Goal: Task Accomplishment & Management: Use online tool/utility

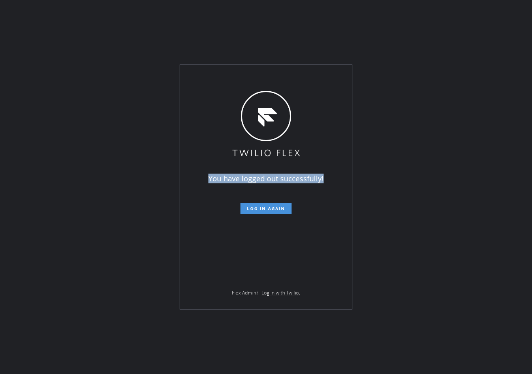
click at [265, 206] on span "Log in again" at bounding box center [266, 209] width 38 height 6
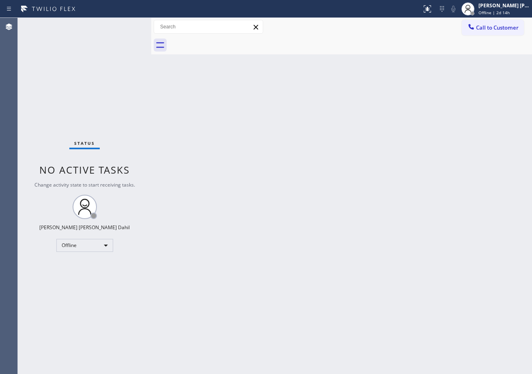
drag, startPoint x: 133, startPoint y: 24, endPoint x: 116, endPoint y: 30, distance: 18.7
click at [151, 29] on div at bounding box center [151, 196] width 0 height 356
drag, startPoint x: 105, startPoint y: 30, endPoint x: 120, endPoint y: 28, distance: 15.2
click at [106, 30] on div "Status No active tasks Change activity state to start receiving tasks. [PERSON_…" at bounding box center [84, 196] width 133 height 356
click at [121, 28] on div "Status No active tasks Change activity state to start receiving tasks. [PERSON_…" at bounding box center [84, 196] width 133 height 356
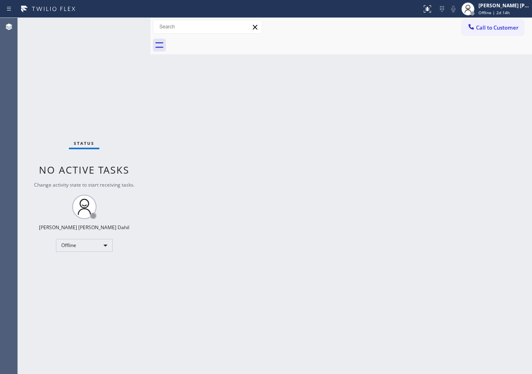
click at [123, 26] on div "Status No active tasks Change activity state to start receiving tasks. [PERSON_…" at bounding box center [84, 196] width 133 height 356
drag, startPoint x: 347, startPoint y: 292, endPoint x: 349, endPoint y: 275, distance: 17.5
click at [349, 279] on div "Back to Dashboard Change Sender ID Customers Technicians Select a contact Outbo…" at bounding box center [340, 196] width 381 height 356
click at [347, 266] on div "Back to Dashboard Change Sender ID Customers Technicians Select a contact Outbo…" at bounding box center [340, 196] width 381 height 356
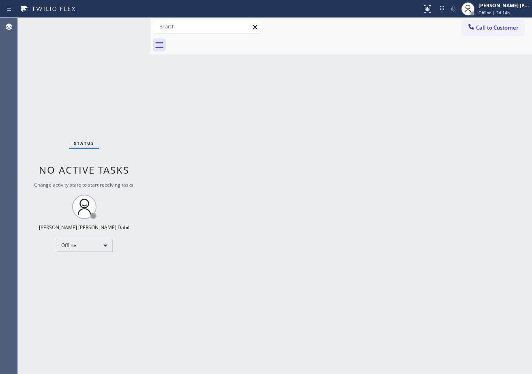
drag, startPoint x: 437, startPoint y: 281, endPoint x: 445, endPoint y: 302, distance: 22.3
click at [441, 283] on div "Back to Dashboard Change Sender ID Customers Technicians Select a contact Outbo…" at bounding box center [340, 196] width 381 height 356
drag, startPoint x: 343, startPoint y: 152, endPoint x: 251, endPoint y: 200, distance: 103.2
click at [342, 152] on div "Back to Dashboard Change Sender ID Customers Technicians Select a contact Outbo…" at bounding box center [340, 196] width 381 height 356
click at [505, 10] on span "Offline | 2d 15h" at bounding box center [493, 13] width 31 height 6
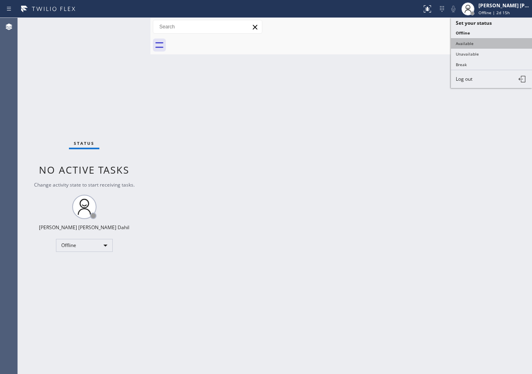
click at [483, 41] on button "Available" at bounding box center [491, 43] width 81 height 11
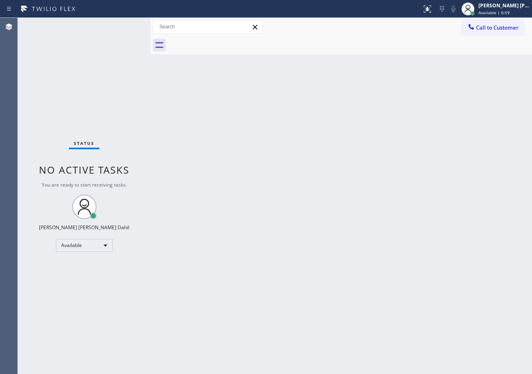
click at [122, 24] on div "Status No active tasks You are ready to start receiving tasks. [PERSON_NAME] [P…" at bounding box center [84, 196] width 133 height 356
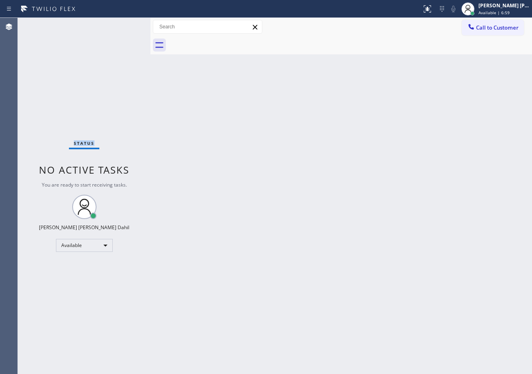
click at [122, 24] on div "Status No active tasks You are ready to start receiving tasks. [PERSON_NAME] [P…" at bounding box center [84, 196] width 133 height 356
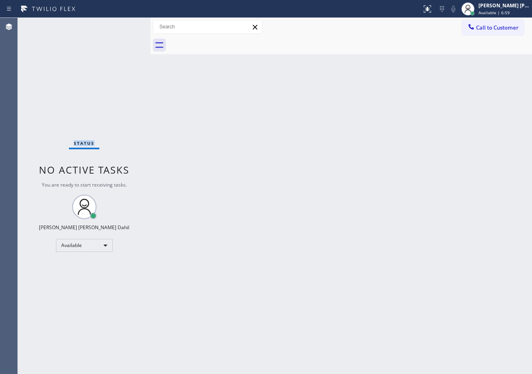
click at [122, 24] on div "Status No active tasks You are ready to start receiving tasks. [PERSON_NAME] [P…" at bounding box center [84, 196] width 133 height 356
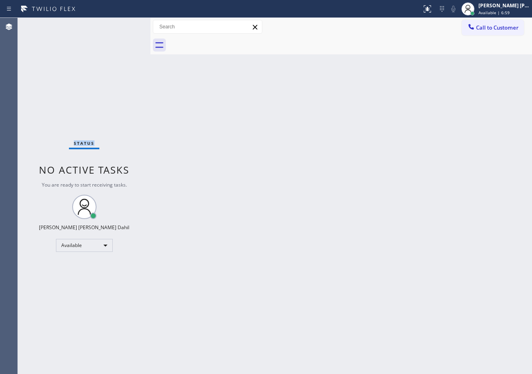
click at [122, 24] on div "Status No active tasks You are ready to start receiving tasks. [PERSON_NAME] [P…" at bounding box center [84, 196] width 133 height 356
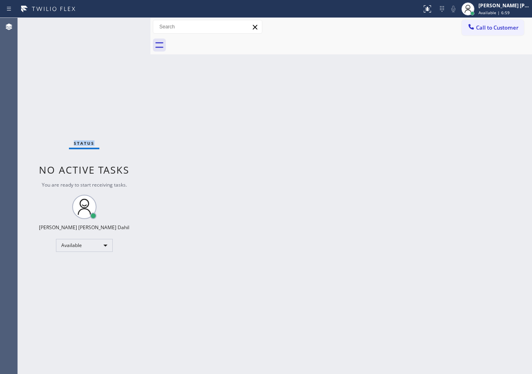
click at [122, 24] on div "Status No active tasks You are ready to start receiving tasks. [PERSON_NAME] [P…" at bounding box center [84, 196] width 133 height 356
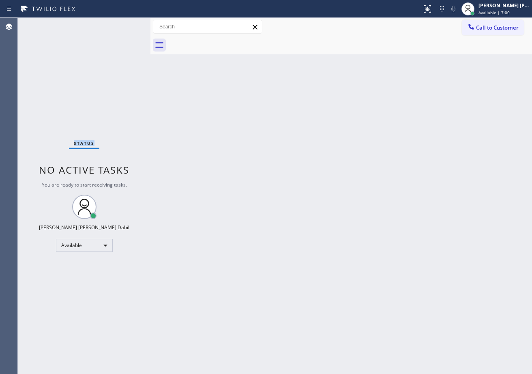
click at [122, 24] on div "Status No active tasks You are ready to start receiving tasks. [PERSON_NAME] [P…" at bounding box center [84, 196] width 133 height 356
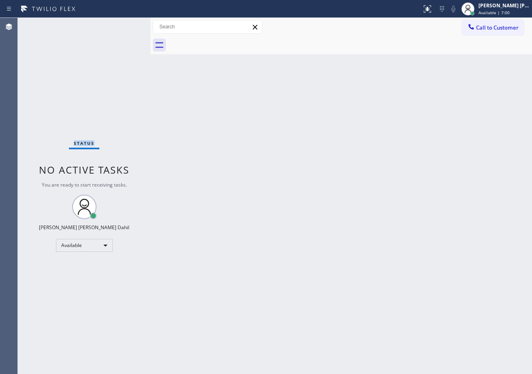
click at [122, 24] on div "Status No active tasks You are ready to start receiving tasks. [PERSON_NAME] [P…" at bounding box center [84, 196] width 133 height 356
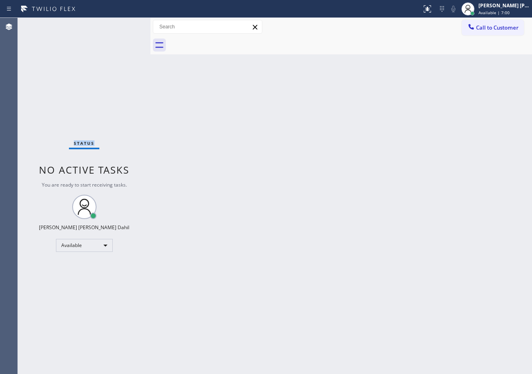
click at [122, 24] on div "Status No active tasks You are ready to start receiving tasks. [PERSON_NAME] [P…" at bounding box center [84, 196] width 133 height 356
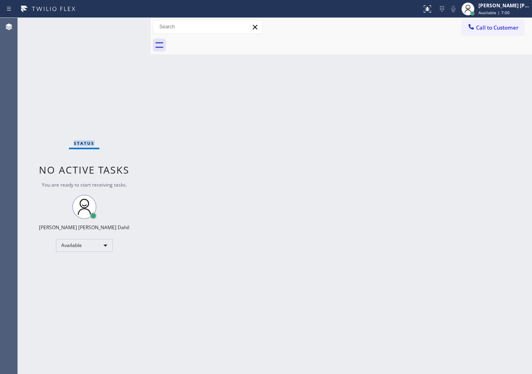
click at [122, 24] on div "Status No active tasks You are ready to start receiving tasks. [PERSON_NAME] [P…" at bounding box center [84, 196] width 133 height 356
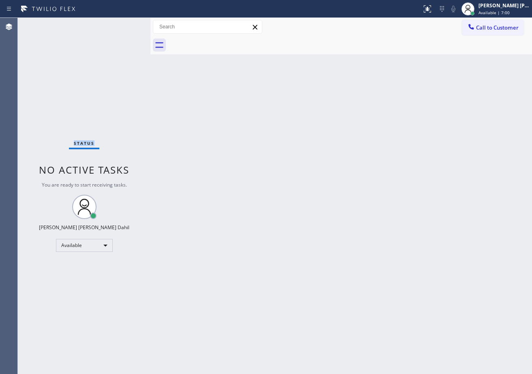
click at [122, 24] on div "Status No active tasks You are ready to start receiving tasks. [PERSON_NAME] [P…" at bounding box center [84, 196] width 133 height 356
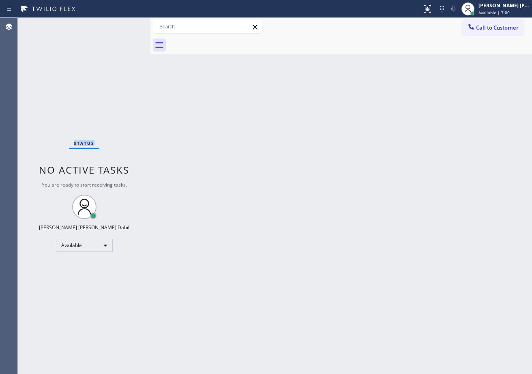
click at [122, 24] on div "Status No active tasks You are ready to start receiving tasks. [PERSON_NAME] [P…" at bounding box center [84, 196] width 133 height 356
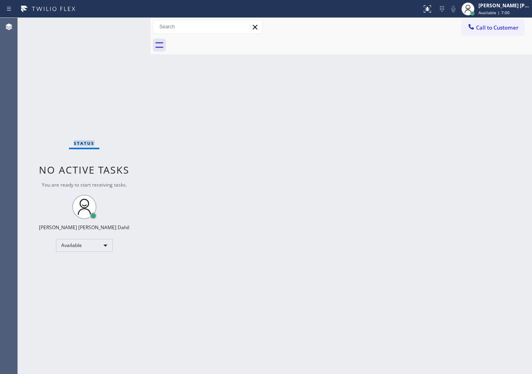
click at [122, 24] on div "Status No active tasks You are ready to start receiving tasks. [PERSON_NAME] [P…" at bounding box center [84, 196] width 133 height 356
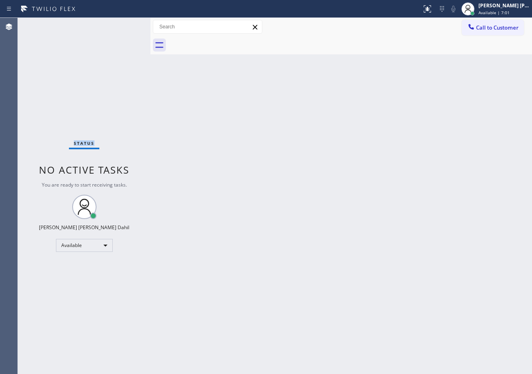
click at [122, 24] on div "Status No active tasks You are ready to start receiving tasks. [PERSON_NAME] [P…" at bounding box center [84, 196] width 133 height 356
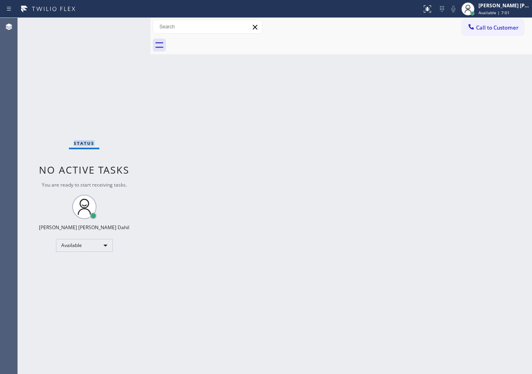
click at [122, 24] on div "Status No active tasks You are ready to start receiving tasks. [PERSON_NAME] [P…" at bounding box center [84, 196] width 133 height 356
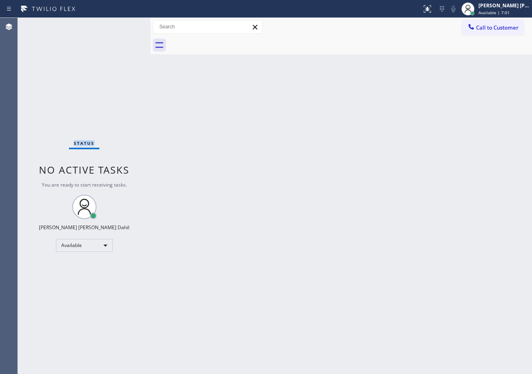
click at [122, 24] on div "Status No active tasks You are ready to start receiving tasks. [PERSON_NAME] [P…" at bounding box center [84, 196] width 133 height 356
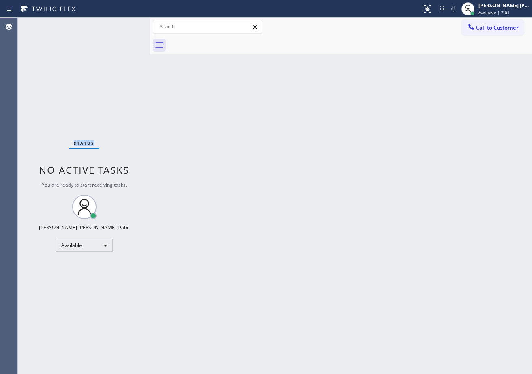
click at [122, 24] on div "Status No active tasks You are ready to start receiving tasks. [PERSON_NAME] [P…" at bounding box center [84, 196] width 133 height 356
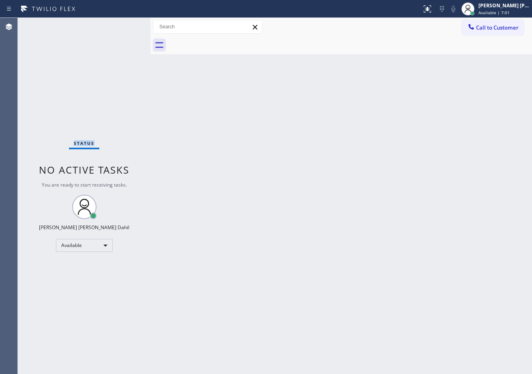
click at [122, 24] on div "Status No active tasks You are ready to start receiving tasks. [PERSON_NAME] [P…" at bounding box center [84, 196] width 133 height 356
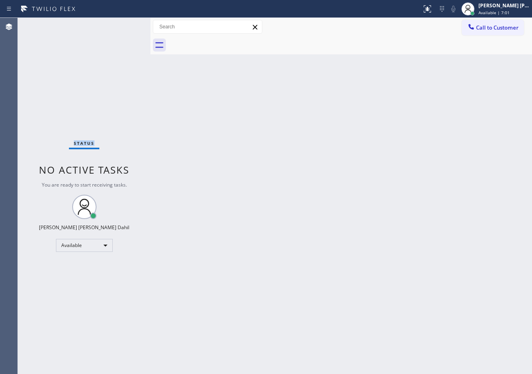
click at [122, 24] on div "Status No active tasks You are ready to start receiving tasks. [PERSON_NAME] [P…" at bounding box center [84, 196] width 133 height 356
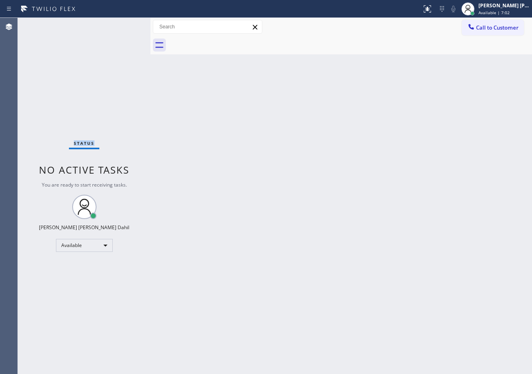
click at [122, 24] on div "Status No active tasks You are ready to start receiving tasks. [PERSON_NAME] [P…" at bounding box center [84, 196] width 133 height 356
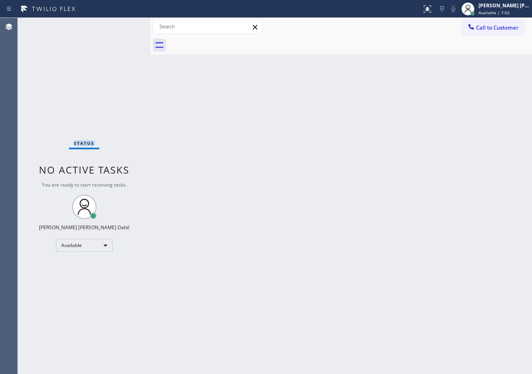
click at [122, 24] on div "Status No active tasks You are ready to start receiving tasks. [PERSON_NAME] [P…" at bounding box center [84, 196] width 133 height 356
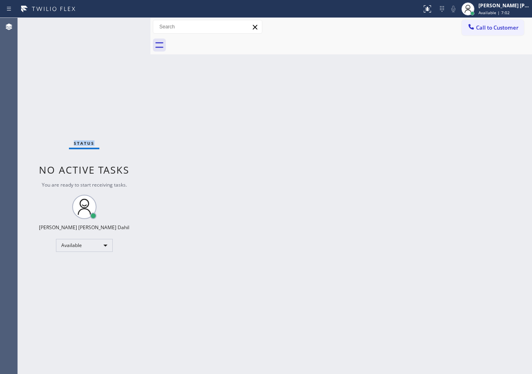
click at [122, 24] on div "Status No active tasks You are ready to start receiving tasks. [PERSON_NAME] [P…" at bounding box center [84, 196] width 133 height 356
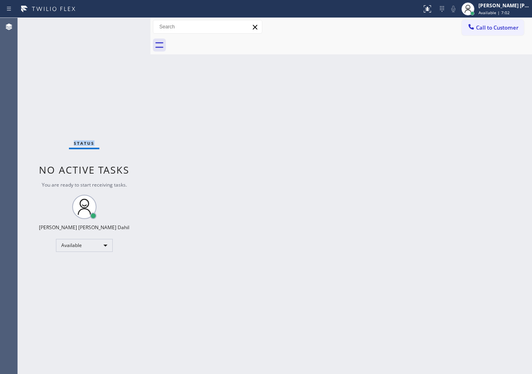
click at [122, 24] on div "Status No active tasks You are ready to start receiving tasks. [PERSON_NAME] [P…" at bounding box center [84, 196] width 133 height 356
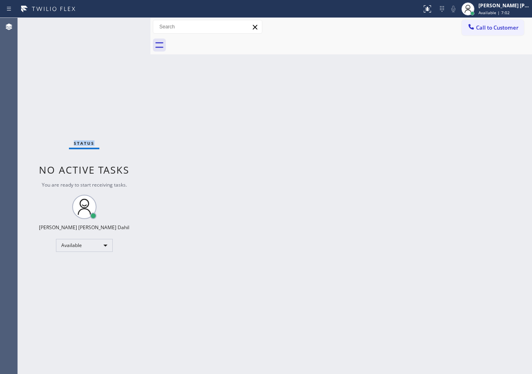
click at [122, 24] on div "Status No active tasks You are ready to start receiving tasks. [PERSON_NAME] [P…" at bounding box center [84, 196] width 133 height 356
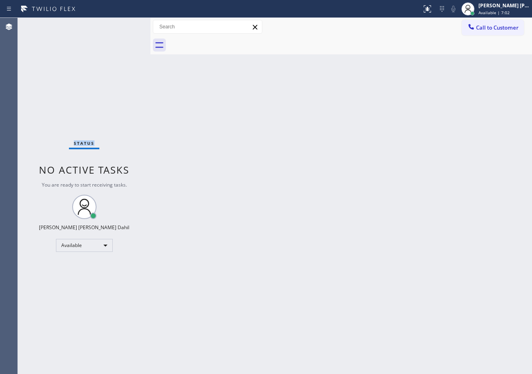
click at [122, 24] on div "Status No active tasks You are ready to start receiving tasks. [PERSON_NAME] [P…" at bounding box center [84, 196] width 133 height 356
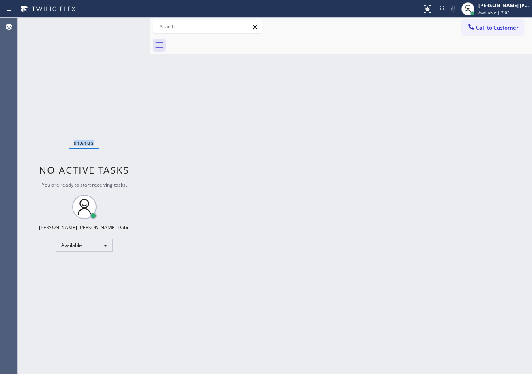
click at [122, 24] on div "Status No active tasks You are ready to start receiving tasks. [PERSON_NAME] [P…" at bounding box center [84, 196] width 133 height 356
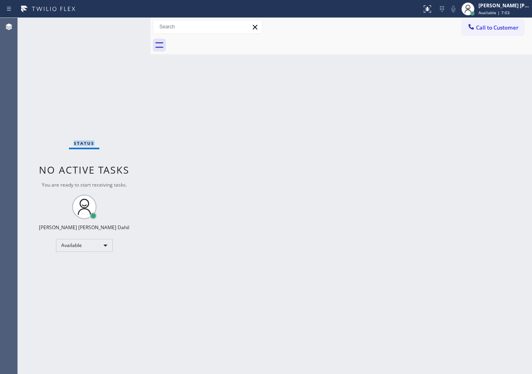
click at [122, 24] on div "Status No active tasks You are ready to start receiving tasks. [PERSON_NAME] [P…" at bounding box center [84, 196] width 133 height 356
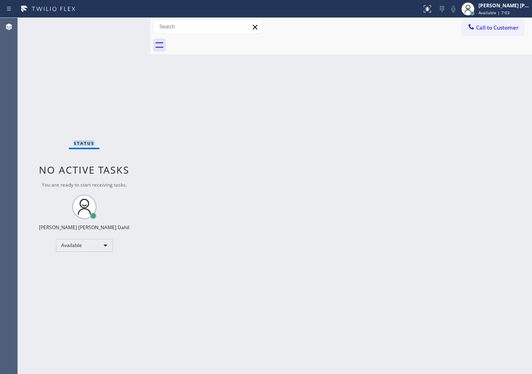
click at [122, 24] on div "Status No active tasks You are ready to start receiving tasks. [PERSON_NAME] [P…" at bounding box center [84, 196] width 133 height 356
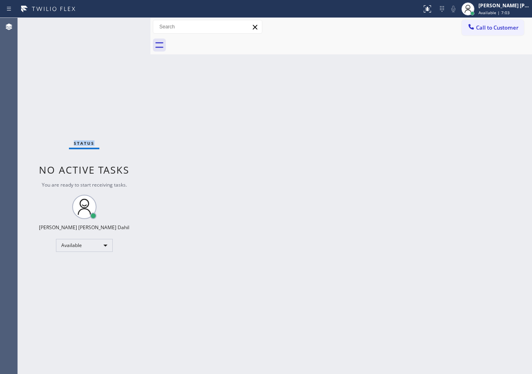
click at [122, 24] on div "Status No active tasks You are ready to start receiving tasks. [PERSON_NAME] [P…" at bounding box center [84, 196] width 133 height 356
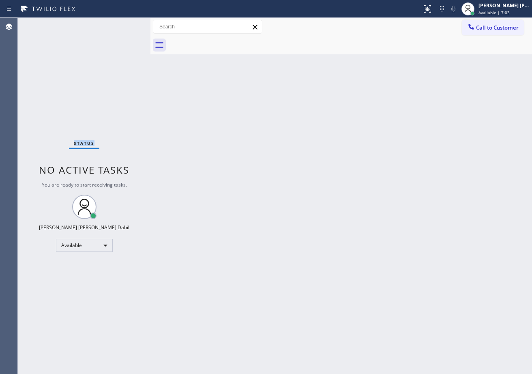
click at [122, 24] on div "Status No active tasks You are ready to start receiving tasks. [PERSON_NAME] [P…" at bounding box center [84, 196] width 133 height 356
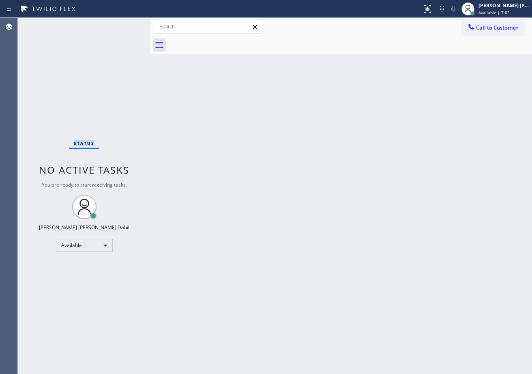
click at [122, 24] on div "Status No active tasks You are ready to start receiving tasks. [PERSON_NAME] [P…" at bounding box center [84, 196] width 133 height 356
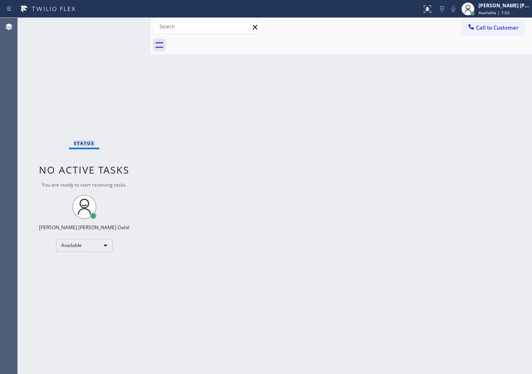
click at [122, 24] on div "Status No active tasks You are ready to start receiving tasks. [PERSON_NAME] [P…" at bounding box center [84, 196] width 133 height 356
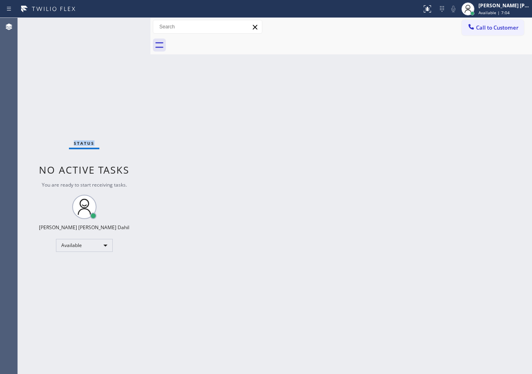
click at [122, 24] on div "Status No active tasks You are ready to start receiving tasks. [PERSON_NAME] [P…" at bounding box center [84, 196] width 133 height 356
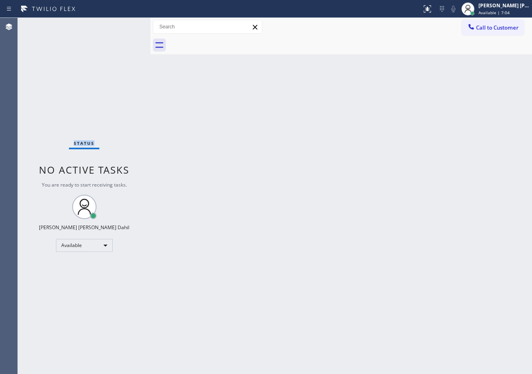
click at [122, 24] on div "Status No active tasks You are ready to start receiving tasks. [PERSON_NAME] [P…" at bounding box center [84, 196] width 133 height 356
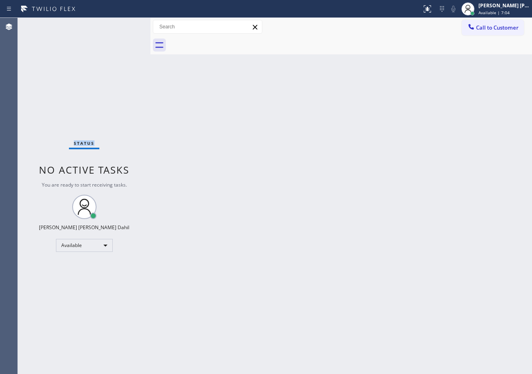
click at [122, 24] on div "Status No active tasks You are ready to start receiving tasks. [PERSON_NAME] [P…" at bounding box center [84, 196] width 133 height 356
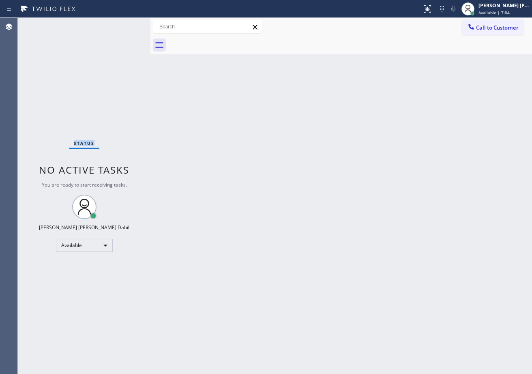
click at [122, 24] on div "Status No active tasks You are ready to start receiving tasks. [PERSON_NAME] [P…" at bounding box center [84, 196] width 133 height 356
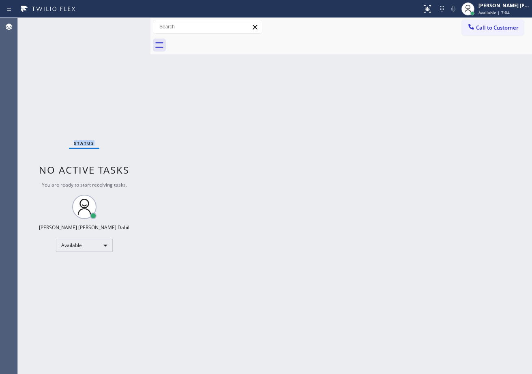
click at [122, 24] on div "Status No active tasks You are ready to start receiving tasks. [PERSON_NAME] [P…" at bounding box center [84, 196] width 133 height 356
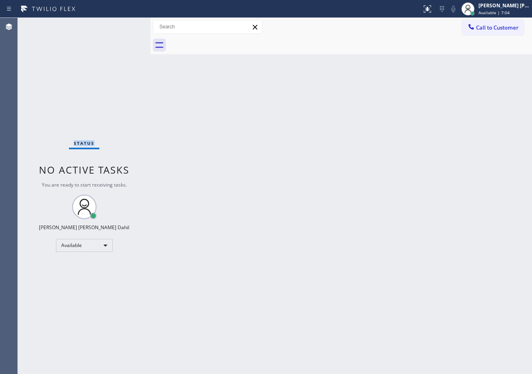
click at [122, 24] on div "Status No active tasks You are ready to start receiving tasks. [PERSON_NAME] [P…" at bounding box center [84, 196] width 133 height 356
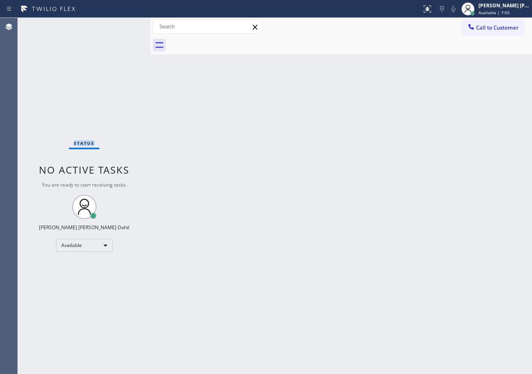
click at [122, 24] on div "Status No active tasks You are ready to start receiving tasks. [PERSON_NAME] [P…" at bounding box center [84, 196] width 133 height 356
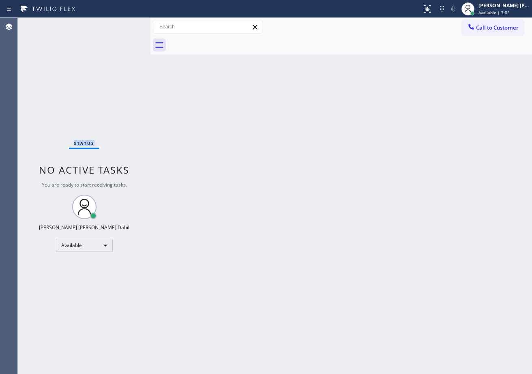
click at [122, 24] on div "Status No active tasks You are ready to start receiving tasks. [PERSON_NAME] [P…" at bounding box center [84, 196] width 133 height 356
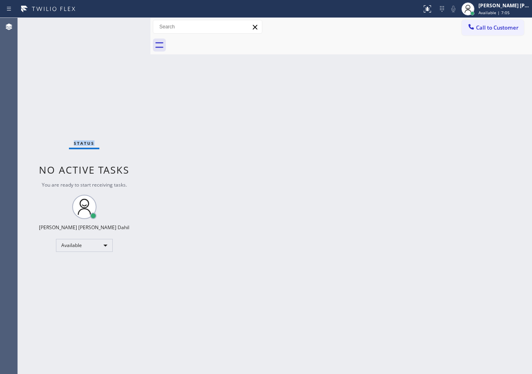
click at [122, 24] on div "Status No active tasks You are ready to start receiving tasks. [PERSON_NAME] [P…" at bounding box center [84, 196] width 133 height 356
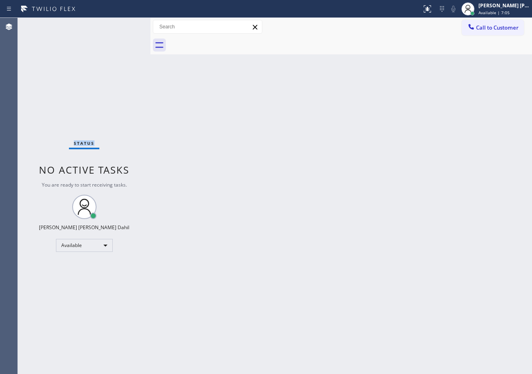
click at [122, 24] on div "Status No active tasks You are ready to start receiving tasks. [PERSON_NAME] [P…" at bounding box center [84, 196] width 133 height 356
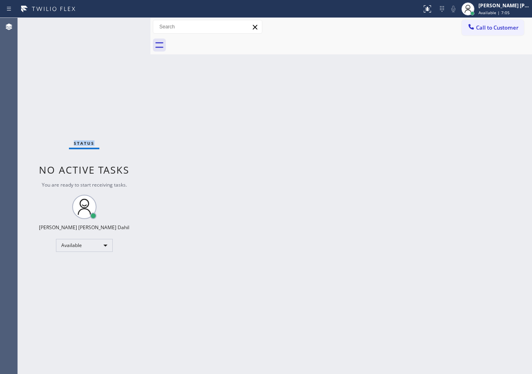
click at [122, 24] on div "Status No active tasks You are ready to start receiving tasks. [PERSON_NAME] [P…" at bounding box center [84, 196] width 133 height 356
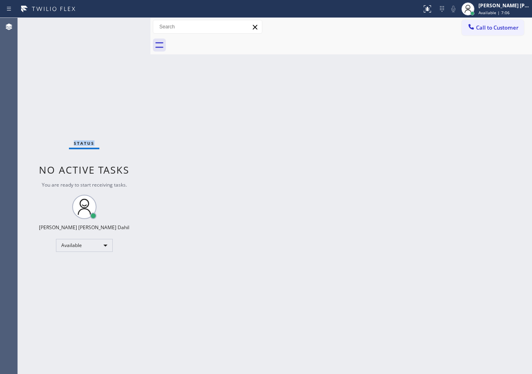
click at [122, 24] on div "Status No active tasks You are ready to start receiving tasks. [PERSON_NAME] [P…" at bounding box center [84, 196] width 133 height 356
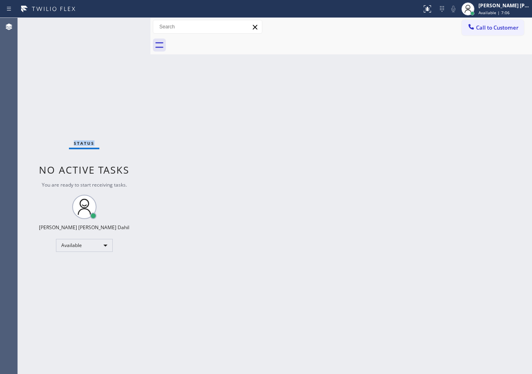
click at [122, 24] on div "Status No active tasks You are ready to start receiving tasks. [PERSON_NAME] [P…" at bounding box center [84, 196] width 133 height 356
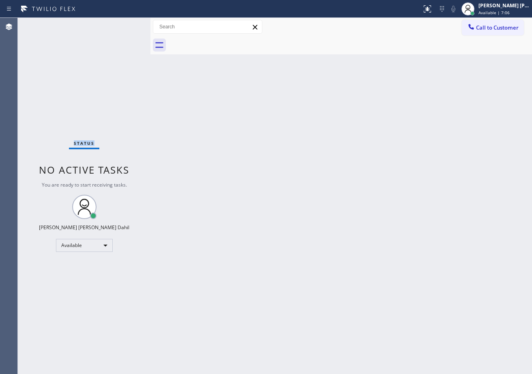
click at [122, 24] on div "Status No active tasks You are ready to start receiving tasks. [PERSON_NAME] [P…" at bounding box center [84, 196] width 133 height 356
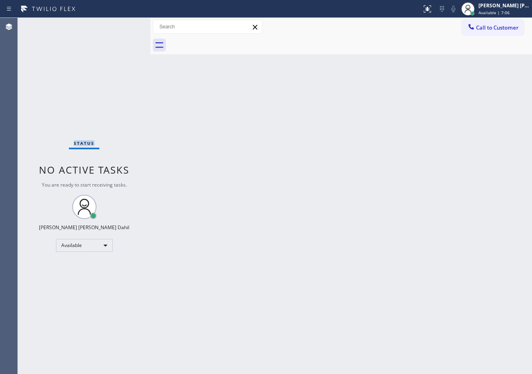
click at [122, 24] on div "Status No active tasks You are ready to start receiving tasks. [PERSON_NAME] [P…" at bounding box center [84, 196] width 133 height 356
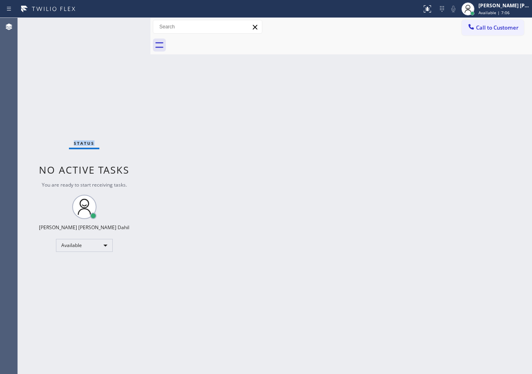
click at [122, 24] on div "Status No active tasks You are ready to start receiving tasks. [PERSON_NAME] [P…" at bounding box center [84, 196] width 133 height 356
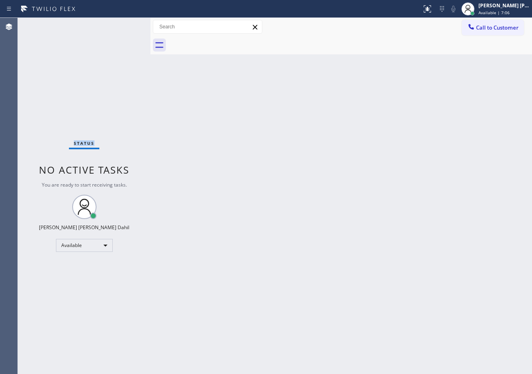
click at [122, 24] on div "Status No active tasks You are ready to start receiving tasks. [PERSON_NAME] [P…" at bounding box center [84, 196] width 133 height 356
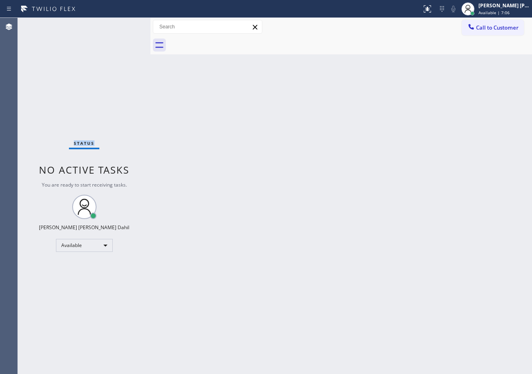
click at [122, 24] on div "Status No active tasks You are ready to start receiving tasks. [PERSON_NAME] [P…" at bounding box center [84, 196] width 133 height 356
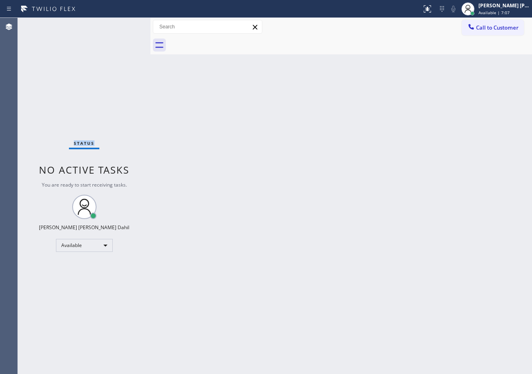
click at [122, 24] on div "Status No active tasks You are ready to start receiving tasks. [PERSON_NAME] [P…" at bounding box center [84, 196] width 133 height 356
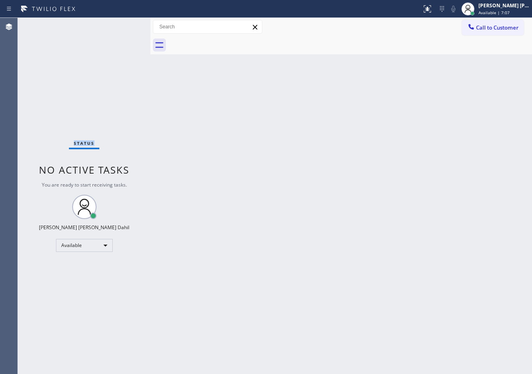
click at [122, 24] on div "Status No active tasks You are ready to start receiving tasks. [PERSON_NAME] [P…" at bounding box center [84, 196] width 133 height 356
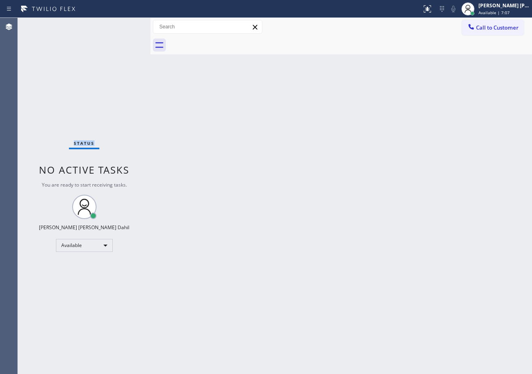
click at [122, 24] on div "Status No active tasks You are ready to start receiving tasks. [PERSON_NAME] [P…" at bounding box center [84, 196] width 133 height 356
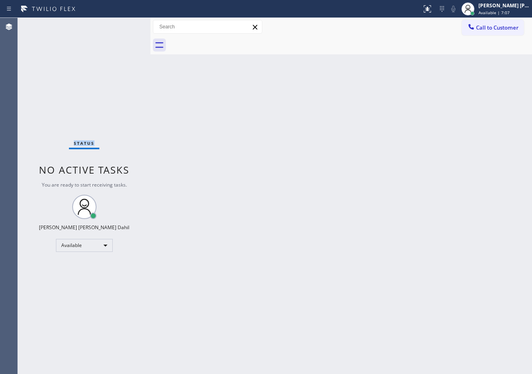
click at [122, 24] on div "Status No active tasks You are ready to start receiving tasks. [PERSON_NAME] [P…" at bounding box center [84, 196] width 133 height 356
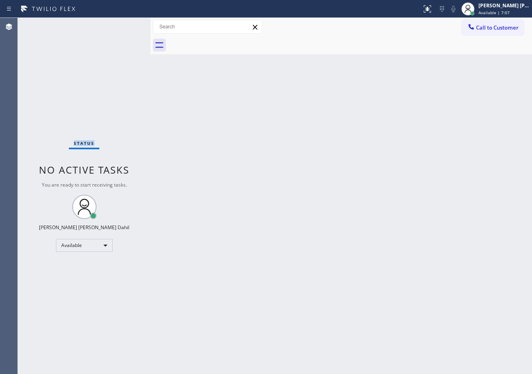
click at [122, 24] on div "Status No active tasks You are ready to start receiving tasks. [PERSON_NAME] [P…" at bounding box center [84, 196] width 133 height 356
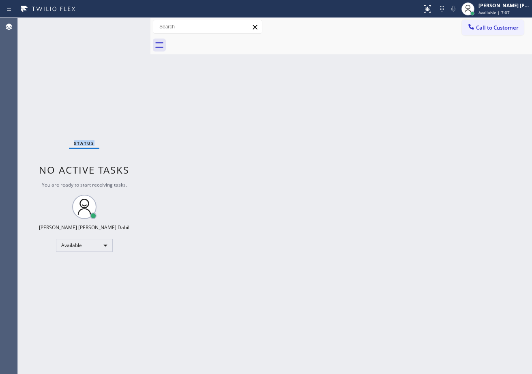
click at [122, 24] on div "Status No active tasks You are ready to start receiving tasks. [PERSON_NAME] [P…" at bounding box center [84, 196] width 133 height 356
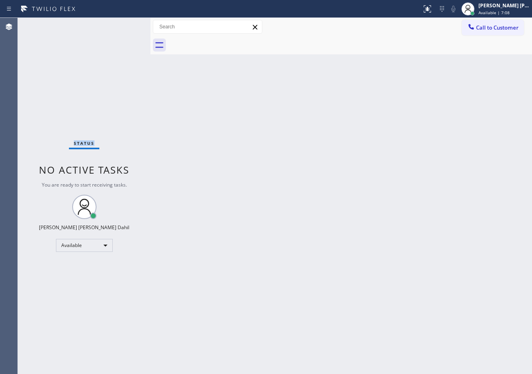
click at [122, 24] on div "Status No active tasks You are ready to start receiving tasks. [PERSON_NAME] [P…" at bounding box center [84, 196] width 133 height 356
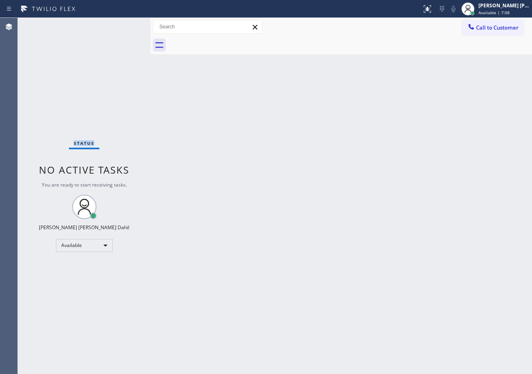
click at [122, 24] on div "Status No active tasks You are ready to start receiving tasks. [PERSON_NAME] [P…" at bounding box center [84, 196] width 133 height 356
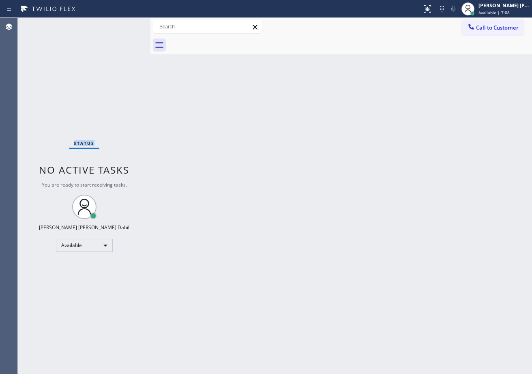
click at [122, 24] on div "Status No active tasks You are ready to start receiving tasks. [PERSON_NAME] [P…" at bounding box center [84, 196] width 133 height 356
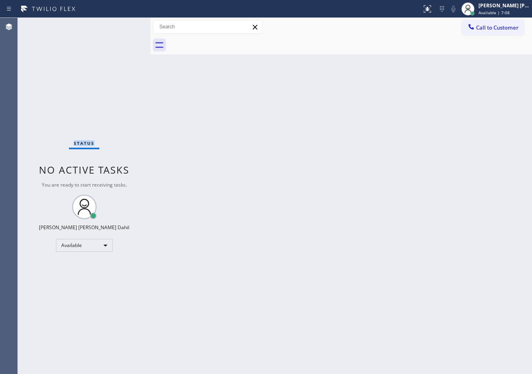
click at [122, 24] on div "Status No active tasks You are ready to start receiving tasks. [PERSON_NAME] [P…" at bounding box center [84, 196] width 133 height 356
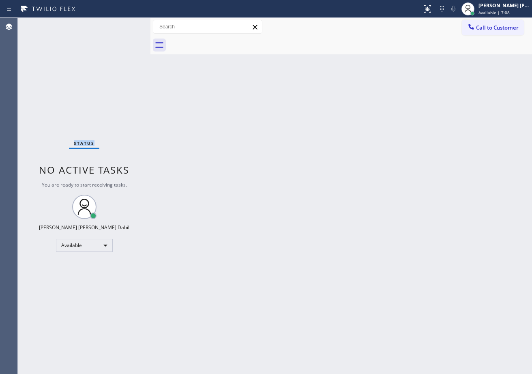
click at [122, 24] on div "Status No active tasks You are ready to start receiving tasks. [PERSON_NAME] [P…" at bounding box center [84, 196] width 133 height 356
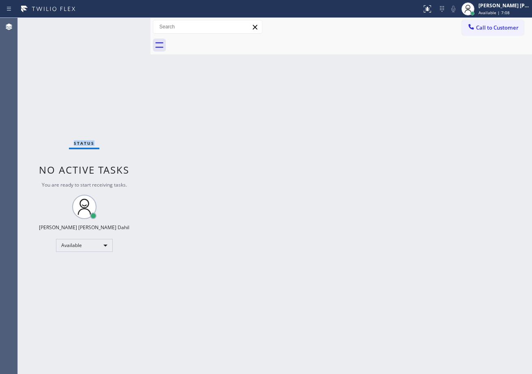
click at [122, 24] on div "Status No active tasks You are ready to start receiving tasks. [PERSON_NAME] [P…" at bounding box center [84, 196] width 133 height 356
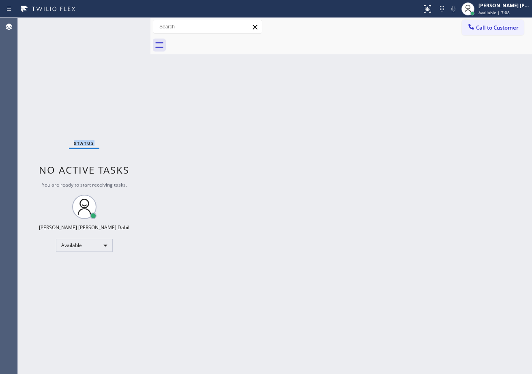
click at [122, 24] on div "Status No active tasks You are ready to start receiving tasks. [PERSON_NAME] [P…" at bounding box center [84, 196] width 133 height 356
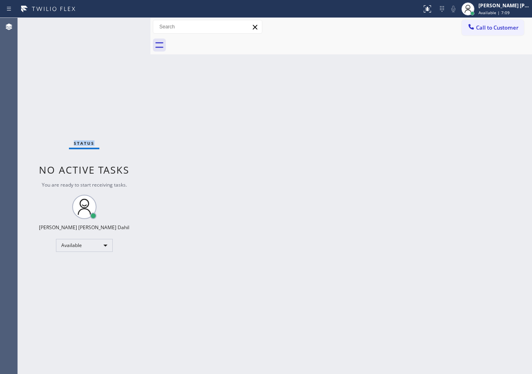
click at [122, 24] on div "Status No active tasks You are ready to start receiving tasks. [PERSON_NAME] [P…" at bounding box center [84, 196] width 133 height 356
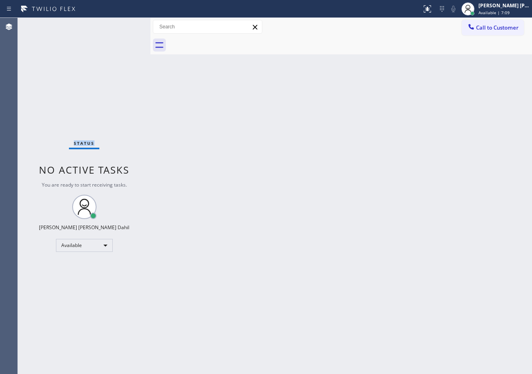
click at [122, 24] on div "Status No active tasks You are ready to start receiving tasks. [PERSON_NAME] [P…" at bounding box center [84, 196] width 133 height 356
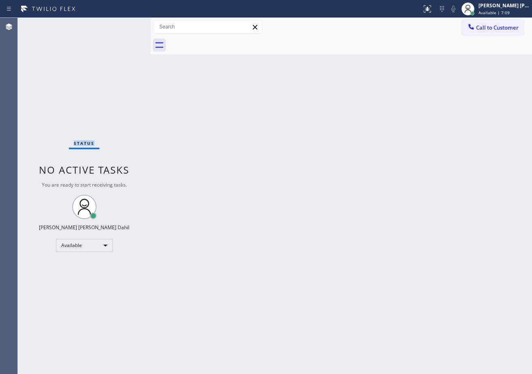
click at [122, 24] on div "Status No active tasks You are ready to start receiving tasks. [PERSON_NAME] [P…" at bounding box center [84, 196] width 133 height 356
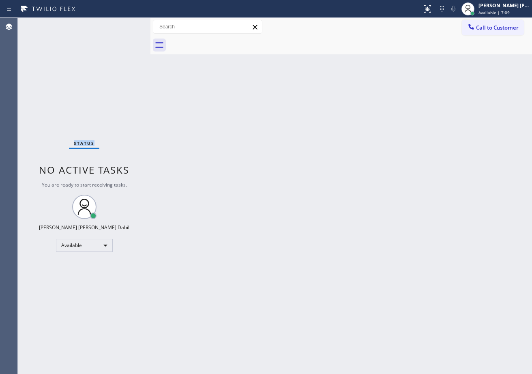
click at [122, 24] on div "Status No active tasks You are ready to start receiving tasks. [PERSON_NAME] [P…" at bounding box center [84, 196] width 133 height 356
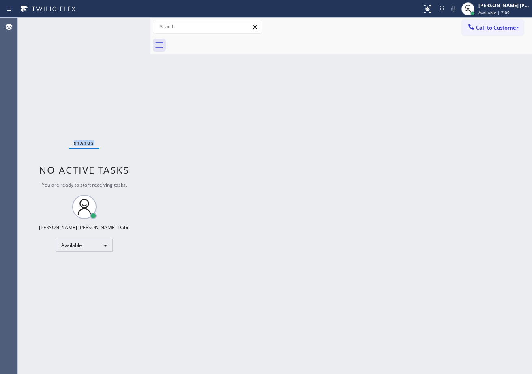
click at [122, 24] on div "Status No active tasks You are ready to start receiving tasks. [PERSON_NAME] [P…" at bounding box center [84, 196] width 133 height 356
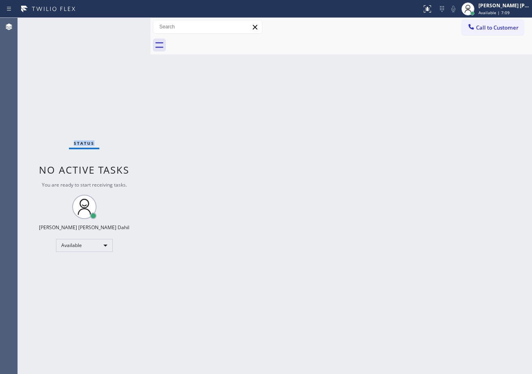
click at [122, 24] on div "Status No active tasks You are ready to start receiving tasks. [PERSON_NAME] [P…" at bounding box center [84, 196] width 133 height 356
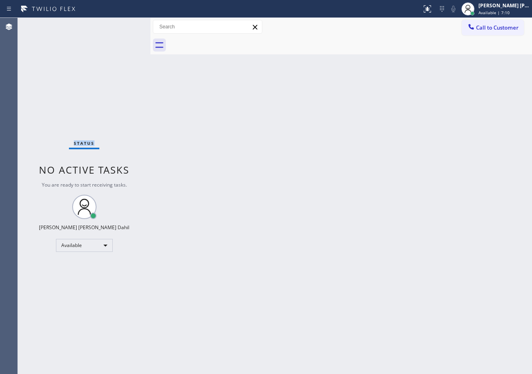
click at [122, 24] on div "Status No active tasks You are ready to start receiving tasks. [PERSON_NAME] [P…" at bounding box center [84, 196] width 133 height 356
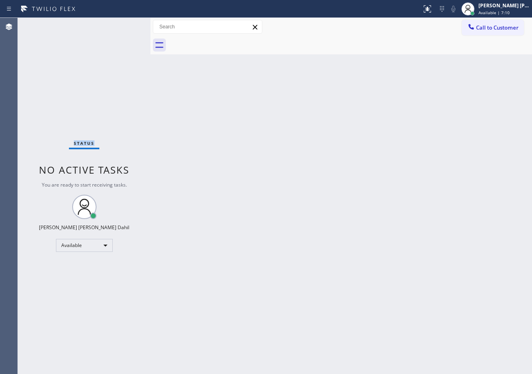
click at [122, 24] on div "Status No active tasks You are ready to start receiving tasks. [PERSON_NAME] [P…" at bounding box center [84, 196] width 133 height 356
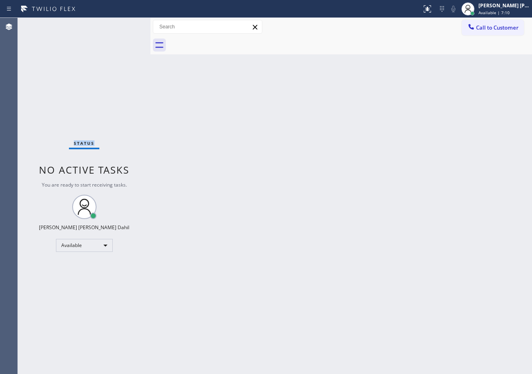
click at [122, 24] on div "Status No active tasks You are ready to start receiving tasks. [PERSON_NAME] [P…" at bounding box center [84, 196] width 133 height 356
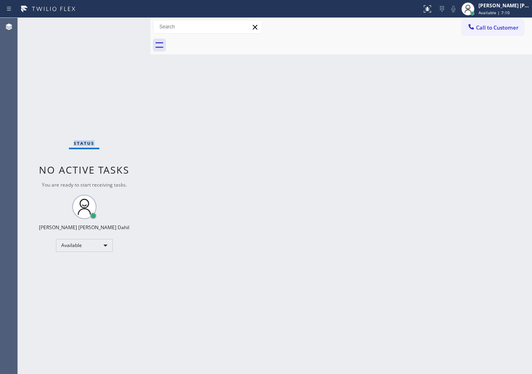
click at [122, 24] on div "Status No active tasks You are ready to start receiving tasks. [PERSON_NAME] [P…" at bounding box center [84, 196] width 133 height 356
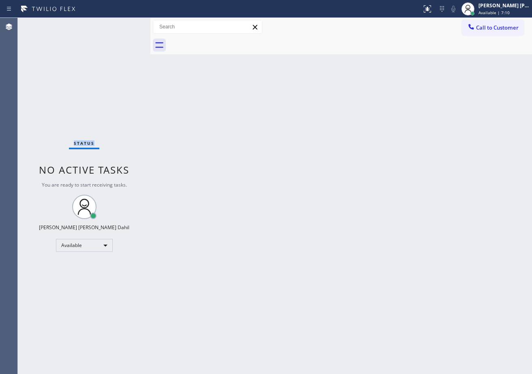
click at [122, 24] on div "Status No active tasks You are ready to start receiving tasks. [PERSON_NAME] [P…" at bounding box center [84, 196] width 133 height 356
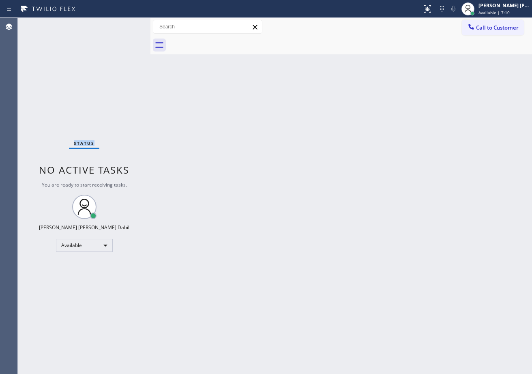
click at [122, 24] on div "Status No active tasks You are ready to start receiving tasks. [PERSON_NAME] [P…" at bounding box center [84, 196] width 133 height 356
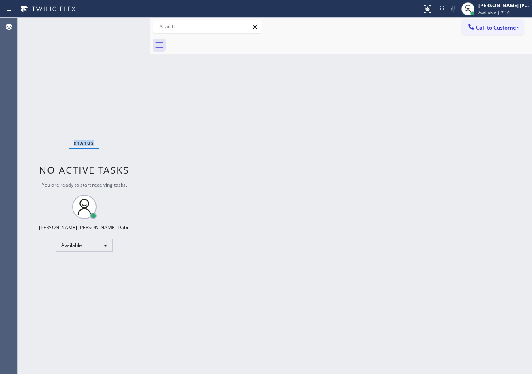
click at [122, 24] on div "Status No active tasks You are ready to start receiving tasks. [PERSON_NAME] [P…" at bounding box center [84, 196] width 133 height 356
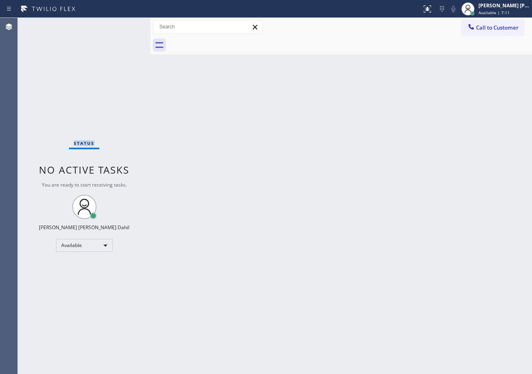
click at [122, 24] on div "Status No active tasks You are ready to start receiving tasks. [PERSON_NAME] [P…" at bounding box center [84, 196] width 133 height 356
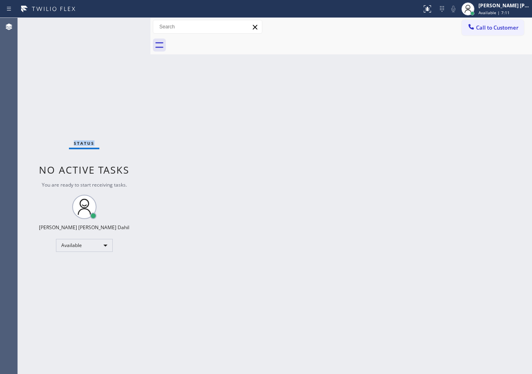
click at [122, 24] on div "Status No active tasks You are ready to start receiving tasks. [PERSON_NAME] [P…" at bounding box center [84, 196] width 133 height 356
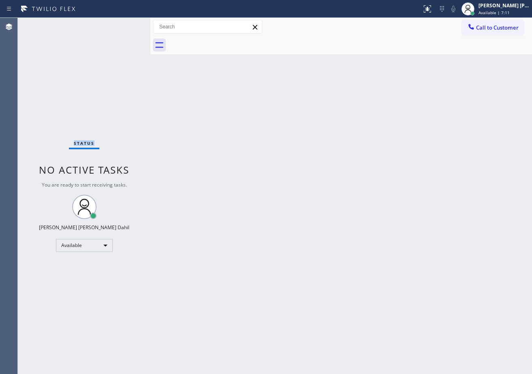
click at [122, 24] on div "Status No active tasks You are ready to start receiving tasks. [PERSON_NAME] [P…" at bounding box center [84, 196] width 133 height 356
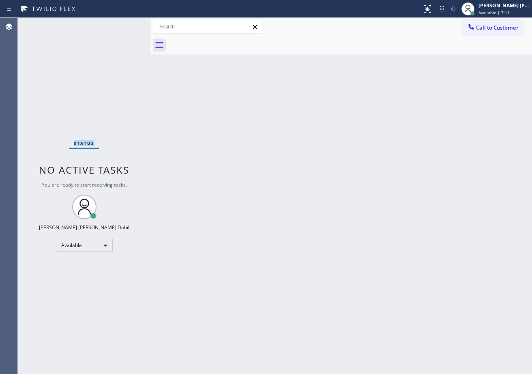
click at [122, 24] on div "Status No active tasks You are ready to start receiving tasks. [PERSON_NAME] [P…" at bounding box center [84, 196] width 133 height 356
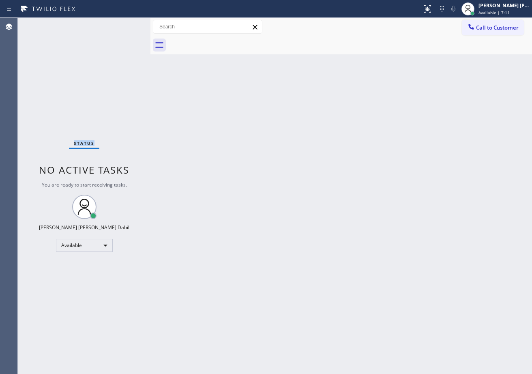
click at [122, 24] on div "Status No active tasks You are ready to start receiving tasks. [PERSON_NAME] [P…" at bounding box center [84, 196] width 133 height 356
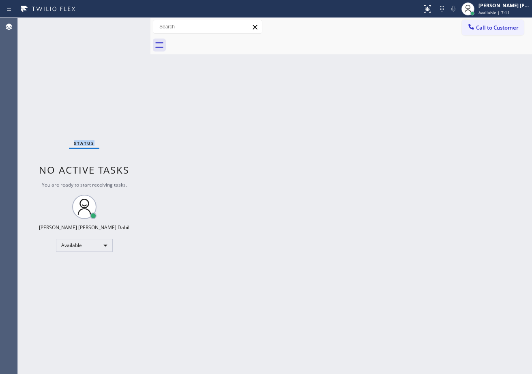
click at [122, 24] on div "Status No active tasks You are ready to start receiving tasks. [PERSON_NAME] [P…" at bounding box center [84, 196] width 133 height 356
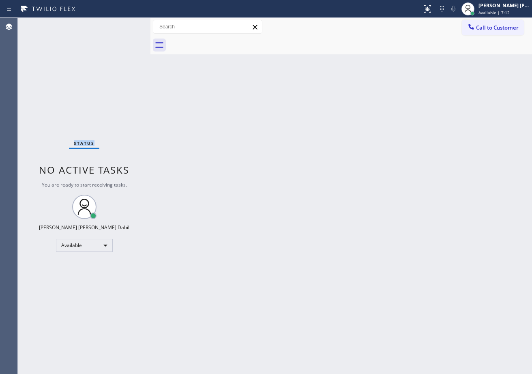
click at [122, 24] on div "Status No active tasks You are ready to start receiving tasks. [PERSON_NAME] [P…" at bounding box center [84, 196] width 133 height 356
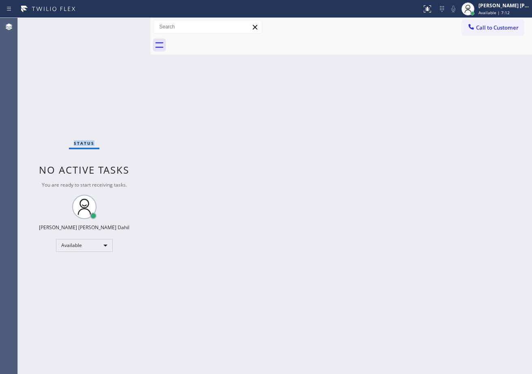
click at [122, 24] on div "Status No active tasks You are ready to start receiving tasks. [PERSON_NAME] [P…" at bounding box center [84, 196] width 133 height 356
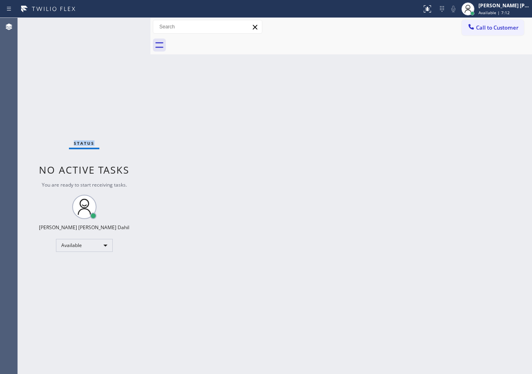
click at [122, 24] on div "Status No active tasks You are ready to start receiving tasks. [PERSON_NAME] [P…" at bounding box center [84, 196] width 133 height 356
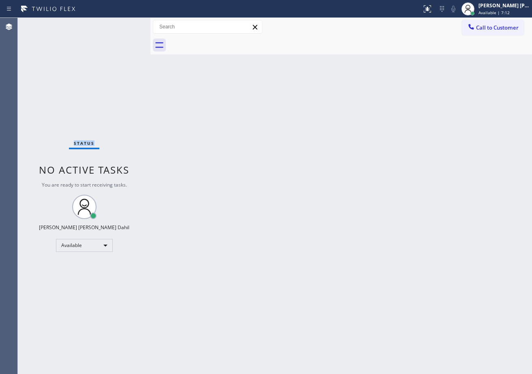
click at [122, 24] on div "Status No active tasks You are ready to start receiving tasks. [PERSON_NAME] [P…" at bounding box center [84, 196] width 133 height 356
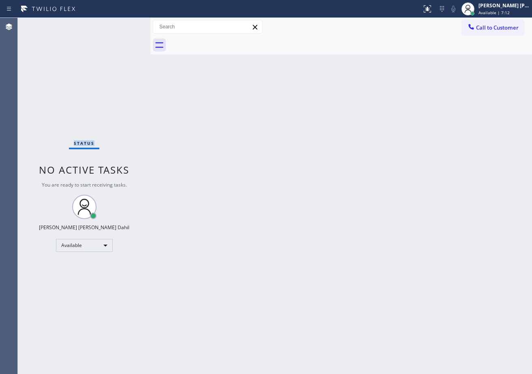
click at [122, 24] on div "Status No active tasks You are ready to start receiving tasks. [PERSON_NAME] [P…" at bounding box center [84, 196] width 133 height 356
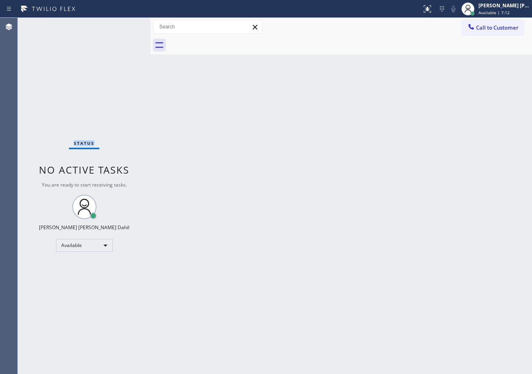
click at [122, 24] on div "Status No active tasks You are ready to start receiving tasks. [PERSON_NAME] [P…" at bounding box center [84, 196] width 133 height 356
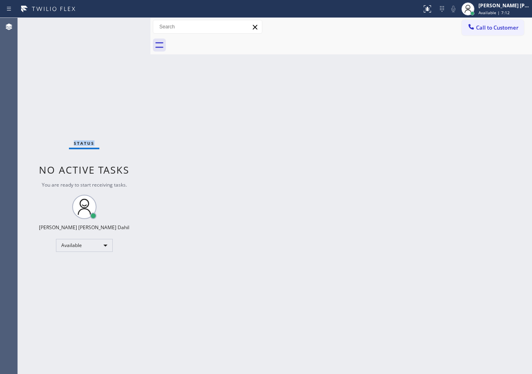
click at [122, 24] on div "Status No active tasks You are ready to start receiving tasks. [PERSON_NAME] [P…" at bounding box center [84, 196] width 133 height 356
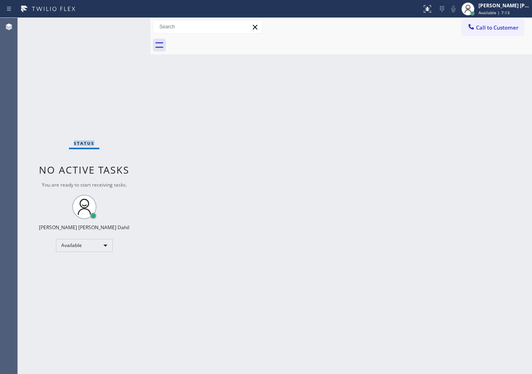
click at [122, 24] on div "Status No active tasks You are ready to start receiving tasks. [PERSON_NAME] [P…" at bounding box center [84, 196] width 133 height 356
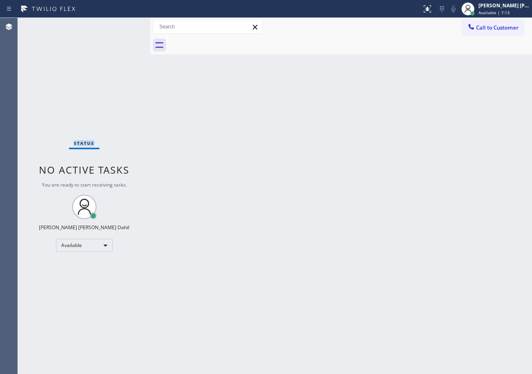
click at [122, 24] on div "Status No active tasks You are ready to start receiving tasks. [PERSON_NAME] [P…" at bounding box center [84, 196] width 133 height 356
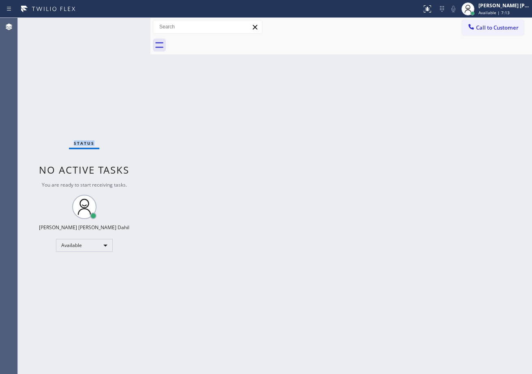
click at [122, 24] on div "Status No active tasks You are ready to start receiving tasks. [PERSON_NAME] [P…" at bounding box center [84, 196] width 133 height 356
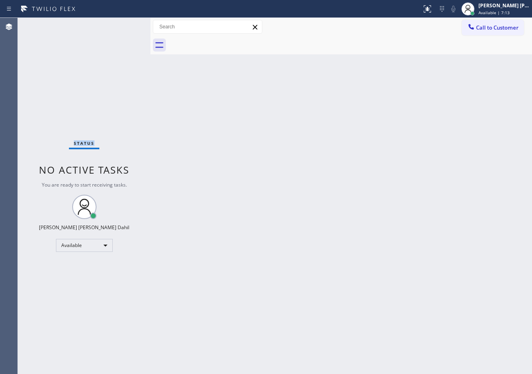
click at [122, 24] on div "Status No active tasks You are ready to start receiving tasks. [PERSON_NAME] [P…" at bounding box center [84, 196] width 133 height 356
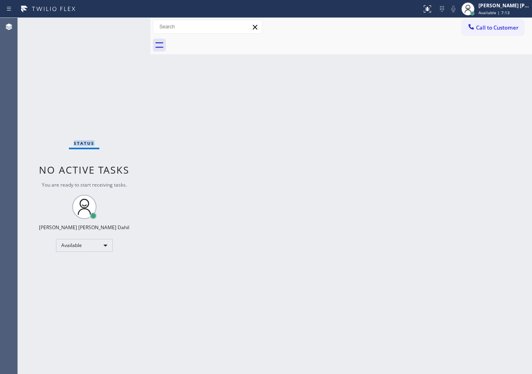
click at [122, 24] on div "Status No active tasks You are ready to start receiving tasks. [PERSON_NAME] [P…" at bounding box center [84, 196] width 133 height 356
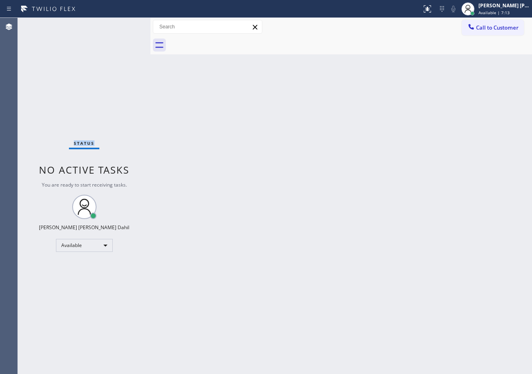
click at [122, 24] on div "Status No active tasks You are ready to start receiving tasks. [PERSON_NAME] [P…" at bounding box center [84, 196] width 133 height 356
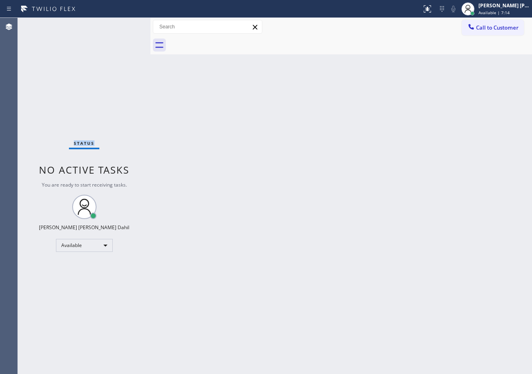
click at [122, 24] on div "Status No active tasks You are ready to start receiving tasks. [PERSON_NAME] [P…" at bounding box center [84, 196] width 133 height 356
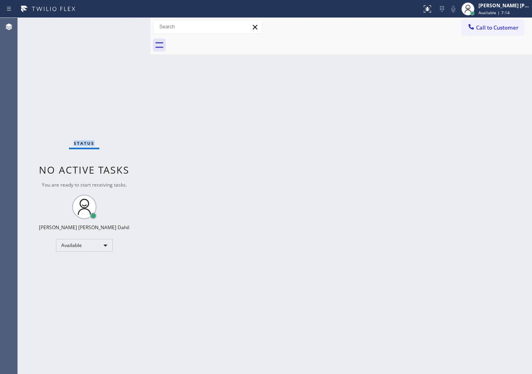
click at [122, 24] on div "Status No active tasks You are ready to start receiving tasks. [PERSON_NAME] [P…" at bounding box center [84, 196] width 133 height 356
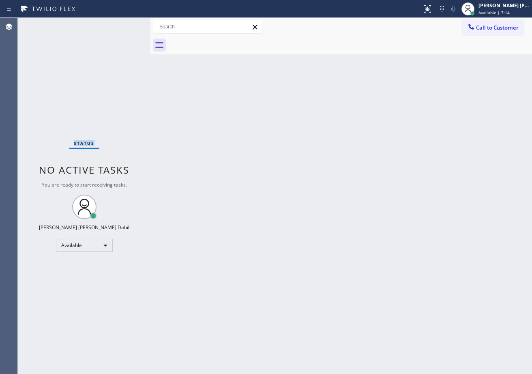
click at [122, 24] on div "Status No active tasks You are ready to start receiving tasks. [PERSON_NAME] [P…" at bounding box center [84, 196] width 133 height 356
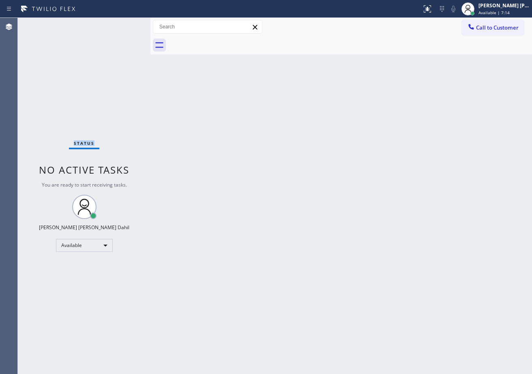
click at [122, 24] on div "Status No active tasks You are ready to start receiving tasks. [PERSON_NAME] [P…" at bounding box center [84, 196] width 133 height 356
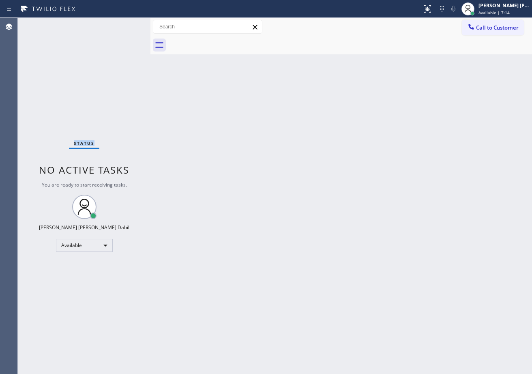
click at [122, 24] on div "Status No active tasks You are ready to start receiving tasks. [PERSON_NAME] [P…" at bounding box center [84, 196] width 133 height 356
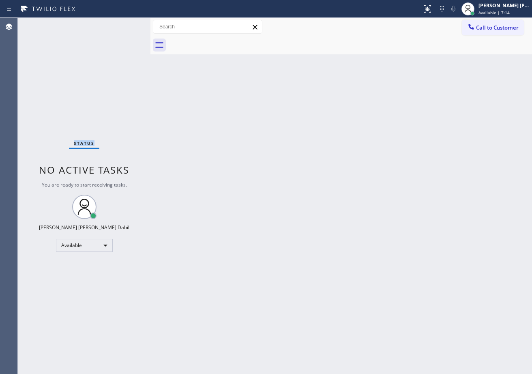
click at [122, 24] on div "Status No active tasks You are ready to start receiving tasks. [PERSON_NAME] [P…" at bounding box center [84, 196] width 133 height 356
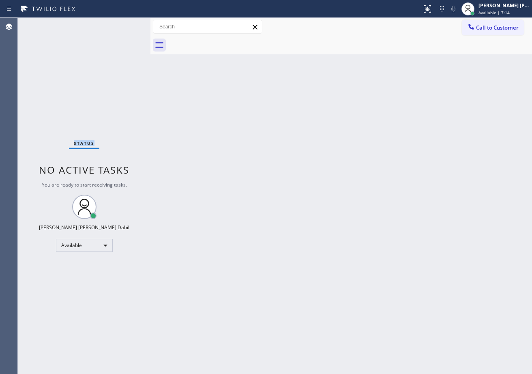
click at [122, 24] on div "Status No active tasks You are ready to start receiving tasks. [PERSON_NAME] [P…" at bounding box center [84, 196] width 133 height 356
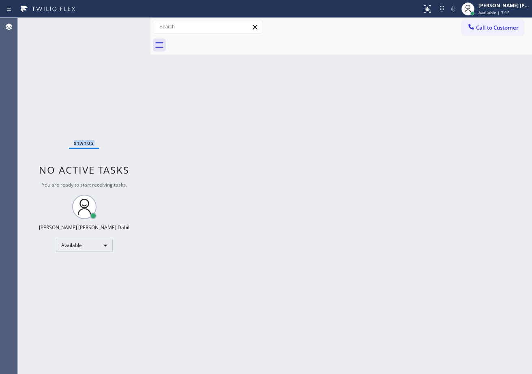
click at [122, 24] on div "Status No active tasks You are ready to start receiving tasks. [PERSON_NAME] [P…" at bounding box center [84, 196] width 133 height 356
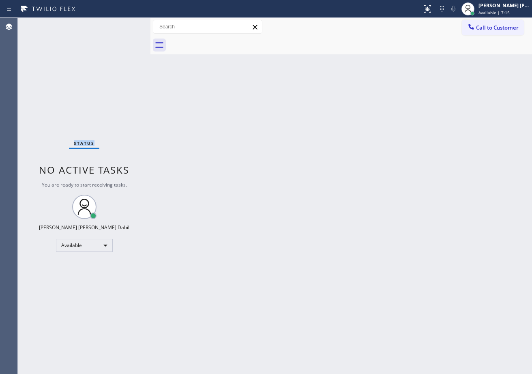
click at [122, 24] on div "Status No active tasks You are ready to start receiving tasks. [PERSON_NAME] [P…" at bounding box center [84, 196] width 133 height 356
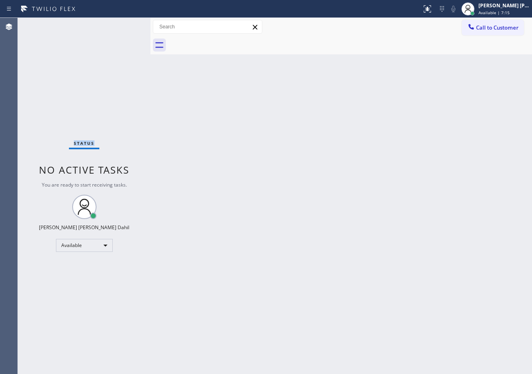
click at [122, 24] on div "Status No active tasks You are ready to start receiving tasks. [PERSON_NAME] [P…" at bounding box center [84, 196] width 133 height 356
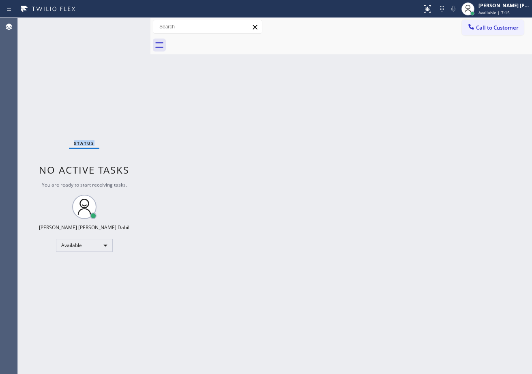
click at [122, 24] on div "Status No active tasks You are ready to start receiving tasks. [PERSON_NAME] [P…" at bounding box center [84, 196] width 133 height 356
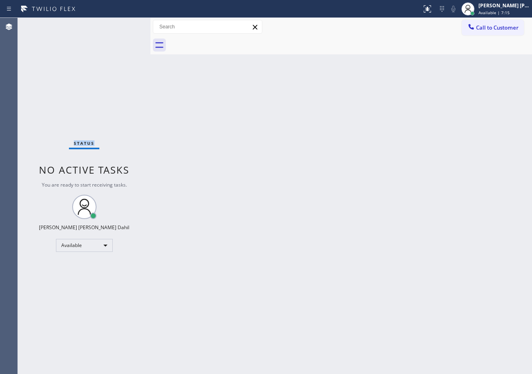
click at [122, 24] on div "Status No active tasks You are ready to start receiving tasks. [PERSON_NAME] [P…" at bounding box center [84, 196] width 133 height 356
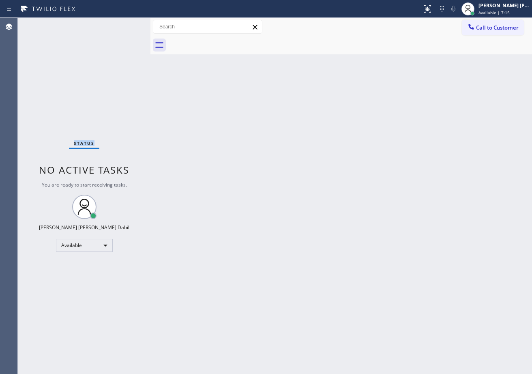
click at [122, 24] on div "Status No active tasks You are ready to start receiving tasks. [PERSON_NAME] [P…" at bounding box center [84, 196] width 133 height 356
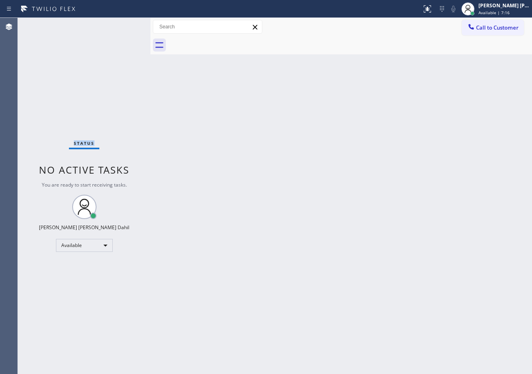
click at [122, 24] on div "Status No active tasks You are ready to start receiving tasks. [PERSON_NAME] [P…" at bounding box center [84, 196] width 133 height 356
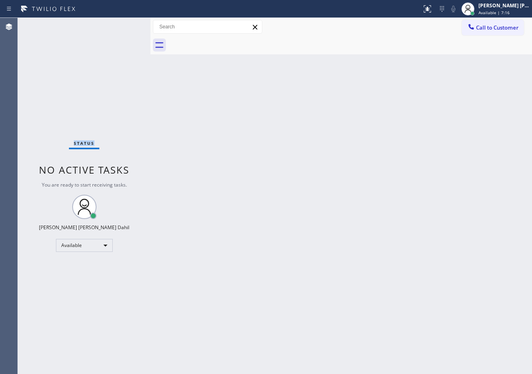
click at [122, 24] on div "Status No active tasks You are ready to start receiving tasks. [PERSON_NAME] [P…" at bounding box center [84, 196] width 133 height 356
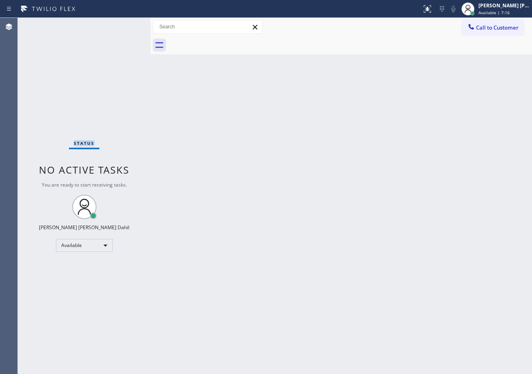
click at [122, 24] on div "Status No active tasks You are ready to start receiving tasks. [PERSON_NAME] [P…" at bounding box center [84, 196] width 133 height 356
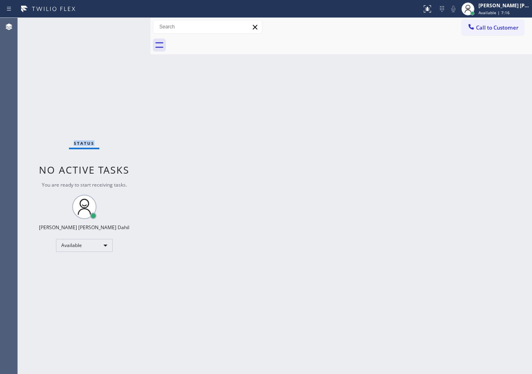
click at [122, 24] on div "Status No active tasks You are ready to start receiving tasks. [PERSON_NAME] [P…" at bounding box center [84, 196] width 133 height 356
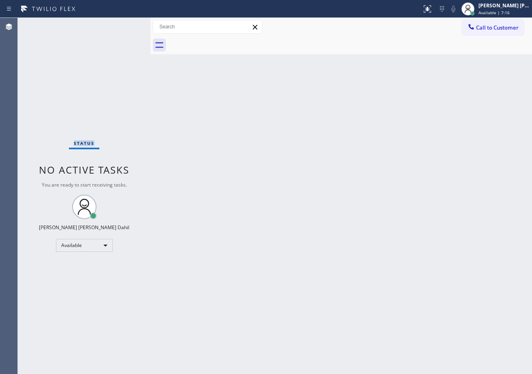
click at [122, 24] on div "Status No active tasks You are ready to start receiving tasks. [PERSON_NAME] [P…" at bounding box center [84, 196] width 133 height 356
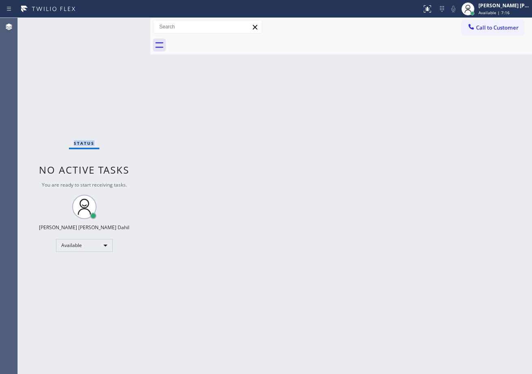
click at [122, 24] on div "Status No active tasks You are ready to start receiving tasks. [PERSON_NAME] [P…" at bounding box center [84, 196] width 133 height 356
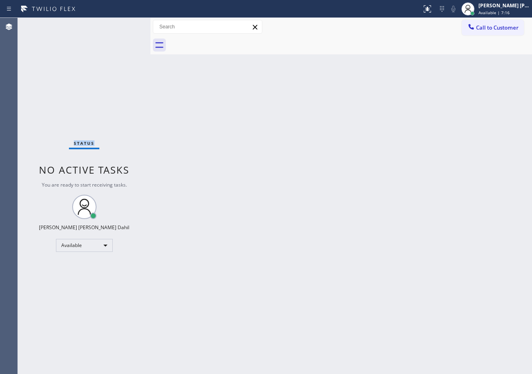
click at [122, 24] on div "Status No active tasks You are ready to start receiving tasks. [PERSON_NAME] [P…" at bounding box center [84, 196] width 133 height 356
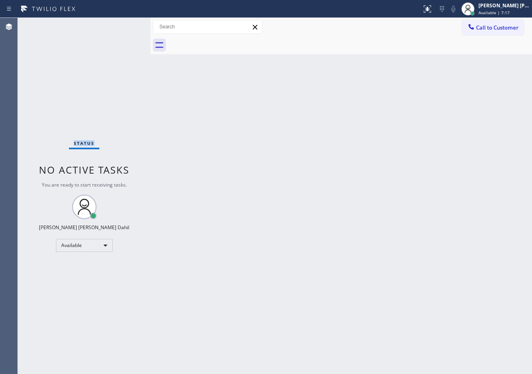
click at [122, 24] on div "Status No active tasks You are ready to start receiving tasks. [PERSON_NAME] [P…" at bounding box center [84, 196] width 133 height 356
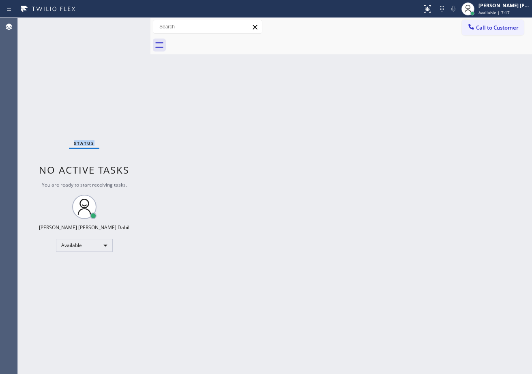
click at [122, 24] on div "Status No active tasks You are ready to start receiving tasks. [PERSON_NAME] [P…" at bounding box center [84, 196] width 133 height 356
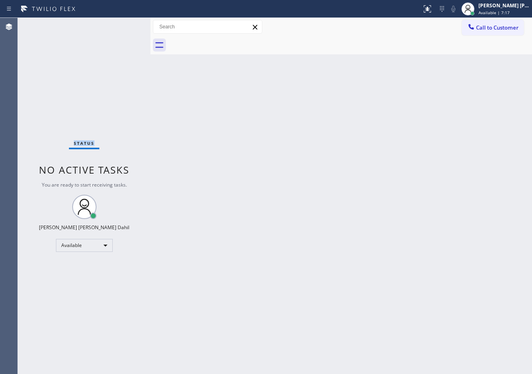
click at [122, 24] on div "Status No active tasks You are ready to start receiving tasks. [PERSON_NAME] [P…" at bounding box center [84, 196] width 133 height 356
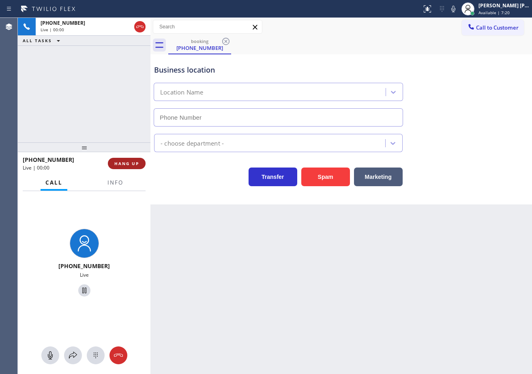
type input "[PHONE_NUMBER]"
click at [116, 181] on span "Info" at bounding box center [115, 182] width 16 height 7
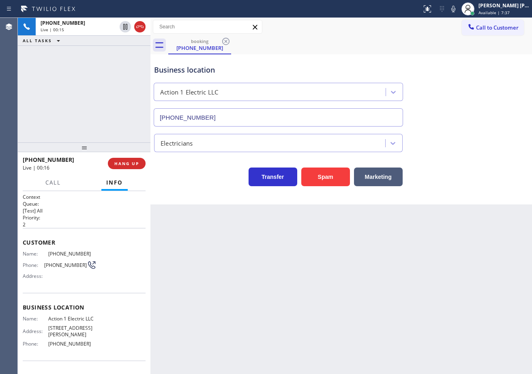
click at [209, 311] on div "Back to Dashboard Change Sender ID Customers Technicians Select a contact Outbo…" at bounding box center [340, 196] width 381 height 356
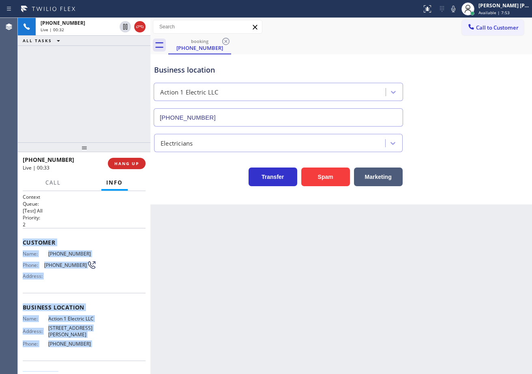
scroll to position [57, 0]
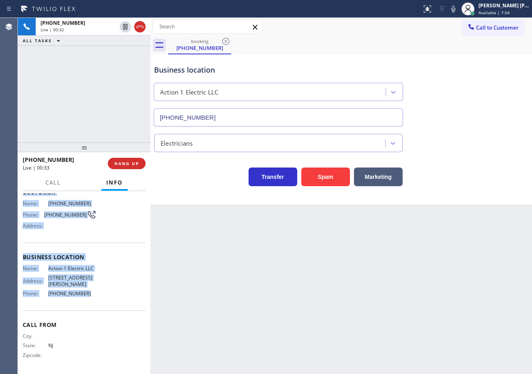
drag, startPoint x: 22, startPoint y: 240, endPoint x: 88, endPoint y: 300, distance: 89.5
click at [88, 300] on div "Context Queue: [Test] All Priority: 2 Customer Name: [PHONE_NUMBER] Phone: [PHO…" at bounding box center [84, 282] width 133 height 183
copy div "Customer Name: [PHONE_NUMBER] Phone: [PHONE_NUMBER] Address: Business location …"
drag, startPoint x: 513, startPoint y: 62, endPoint x: 526, endPoint y: 74, distance: 16.9
click at [513, 62] on div "Business location Action 1 Electric LLC [PHONE_NUMBER]" at bounding box center [340, 89] width 377 height 73
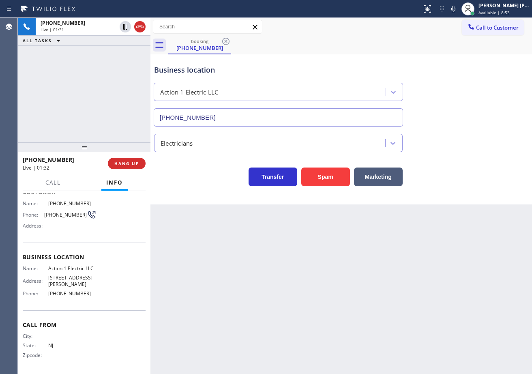
click at [480, 132] on div "Electricians" at bounding box center [340, 141] width 377 height 21
click at [476, 133] on div "Electricians" at bounding box center [340, 141] width 377 height 21
click at [476, 138] on div "Electricians" at bounding box center [340, 141] width 377 height 21
click at [458, 8] on icon at bounding box center [453, 9] width 10 height 10
click at [505, 146] on div "Electricians" at bounding box center [340, 141] width 377 height 21
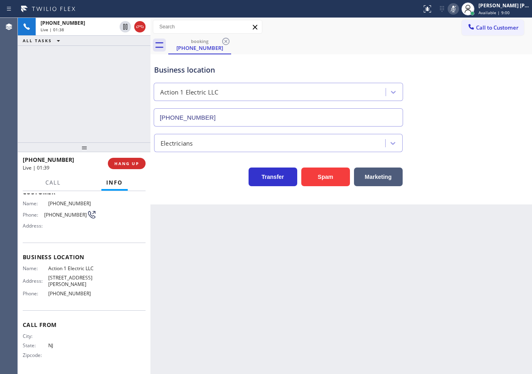
click at [458, 5] on icon at bounding box center [453, 9] width 10 height 10
click at [479, 121] on div "Business location Action 1 Electric LLC [PHONE_NUMBER]" at bounding box center [340, 89] width 377 height 73
click at [477, 120] on div "Business location Action 1 Electric LLC [PHONE_NUMBER]" at bounding box center [340, 89] width 377 height 73
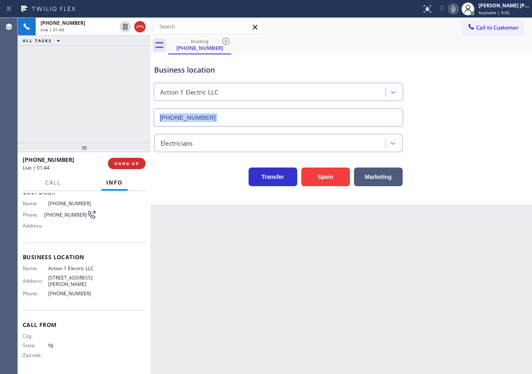
click at [477, 120] on div "Business location Action 1 Electric LLC [PHONE_NUMBER]" at bounding box center [340, 89] width 377 height 73
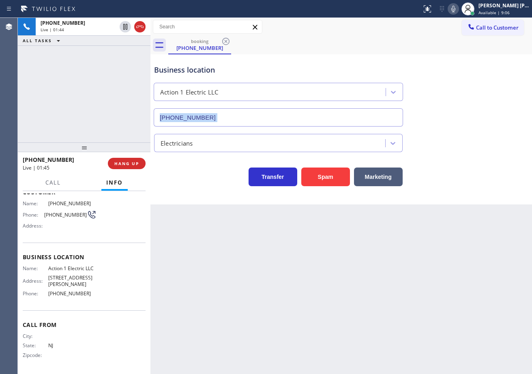
click at [458, 5] on icon at bounding box center [453, 9] width 10 height 10
click at [469, 57] on div "Business location Action 1 Electric LLC [PHONE_NUMBER]" at bounding box center [340, 89] width 377 height 73
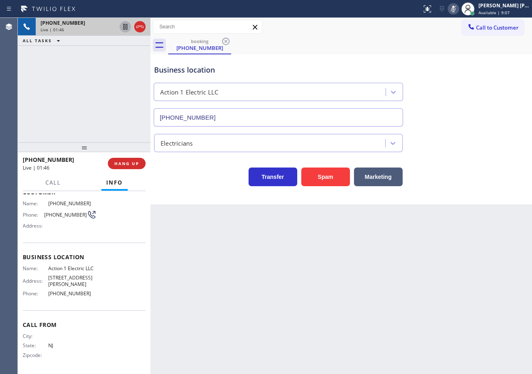
click at [126, 28] on icon at bounding box center [125, 27] width 10 height 10
click at [126, 26] on icon at bounding box center [125, 27] width 6 height 6
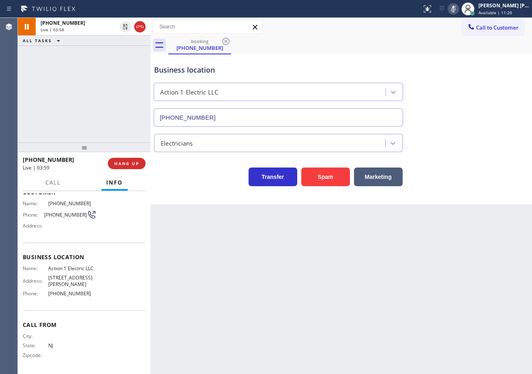
click at [455, 6] on icon at bounding box center [453, 9] width 4 height 6
drag, startPoint x: 469, startPoint y: 45, endPoint x: 469, endPoint y: 54, distance: 9.7
click at [469, 45] on div "booking [PHONE_NUMBER]" at bounding box center [350, 45] width 364 height 18
drag, startPoint x: 392, startPoint y: 57, endPoint x: 436, endPoint y: 240, distance: 187.7
click at [392, 57] on div "Business location Action 1 Electric LLC [PHONE_NUMBER]" at bounding box center [278, 91] width 252 height 70
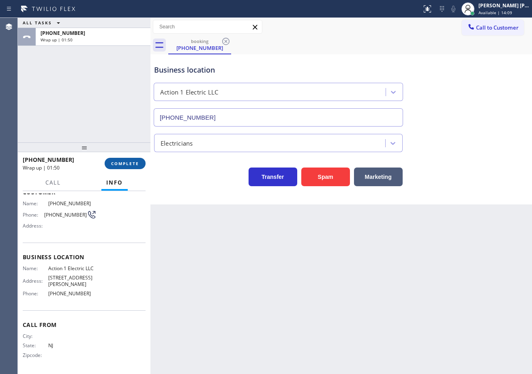
click at [142, 165] on button "COMPLETE" at bounding box center [125, 163] width 41 height 11
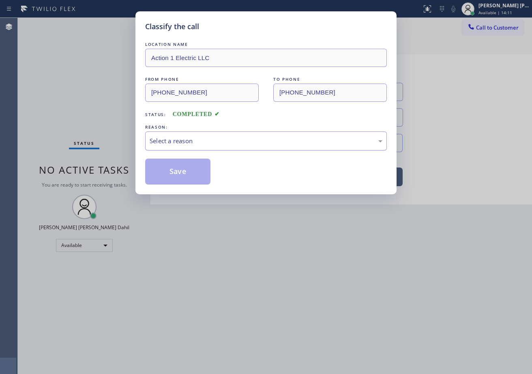
drag, startPoint x: 187, startPoint y: 145, endPoint x: 188, endPoint y: 149, distance: 4.7
click at [187, 144] on div "Select a reason" at bounding box center [266, 140] width 233 height 9
click at [182, 172] on button "Save" at bounding box center [177, 171] width 65 height 26
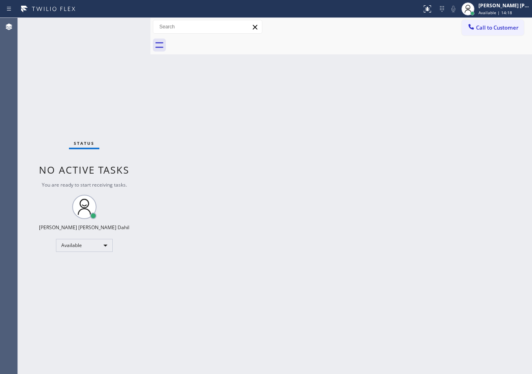
drag, startPoint x: 439, startPoint y: 278, endPoint x: 434, endPoint y: 274, distance: 6.1
click at [439, 278] on div "Back to Dashboard Change Sender ID Customers Technicians Select a contact Outbo…" at bounding box center [340, 196] width 381 height 356
click at [122, 29] on div "Status No active tasks You are ready to start receiving tasks. [PERSON_NAME] [P…" at bounding box center [84, 196] width 133 height 356
drag, startPoint x: 186, startPoint y: 90, endPoint x: 276, endPoint y: 184, distance: 130.7
click at [186, 90] on div "Back to Dashboard Change Sender ID Customers Technicians Select a contact Outbo…" at bounding box center [340, 196] width 381 height 356
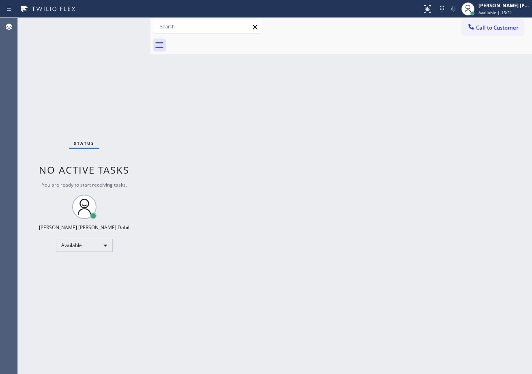
click at [210, 66] on div "Back to Dashboard Change Sender ID Customers Technicians Select a contact Outbo…" at bounding box center [340, 196] width 381 height 356
click at [233, 145] on div "Back to Dashboard Change Sender ID Customers Technicians Select a contact Outbo…" at bounding box center [340, 196] width 381 height 356
click at [271, 210] on div "Back to Dashboard Change Sender ID Customers Technicians Select a contact Outbo…" at bounding box center [340, 196] width 381 height 356
click at [125, 28] on div "Status No active tasks You are ready to start receiving tasks. [PERSON_NAME] [P…" at bounding box center [84, 196] width 133 height 356
click at [319, 130] on div "Back to Dashboard Change Sender ID Customers Technicians Select a contact Outbo…" at bounding box center [340, 196] width 381 height 356
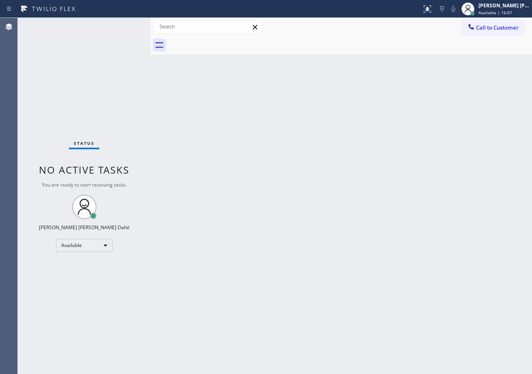
click at [242, 50] on div at bounding box center [350, 45] width 364 height 18
click at [324, 62] on div "Back to Dashboard Change Sender ID Customers Technicians Select a contact Outbo…" at bounding box center [340, 196] width 381 height 356
click at [125, 23] on div "Status No active tasks You are ready to start receiving tasks. [PERSON_NAME] [P…" at bounding box center [84, 196] width 133 height 356
click at [303, 204] on div "Back to Dashboard Change Sender ID Customers Technicians Select a contact Outbo…" at bounding box center [340, 196] width 381 height 356
click at [122, 24] on div "Status No active tasks You are ready to start receiving tasks. [PERSON_NAME] [P…" at bounding box center [84, 196] width 133 height 356
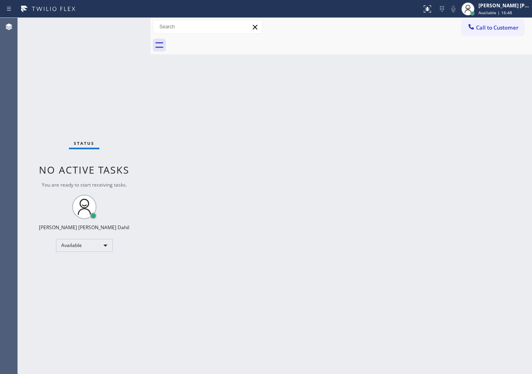
click at [122, 24] on div "Status No active tasks You are ready to start receiving tasks. [PERSON_NAME] [P…" at bounding box center [84, 196] width 133 height 356
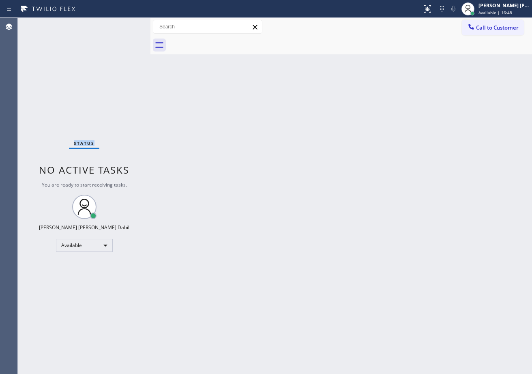
click at [122, 24] on div "Status No active tasks You are ready to start receiving tasks. [PERSON_NAME] [P…" at bounding box center [84, 196] width 133 height 356
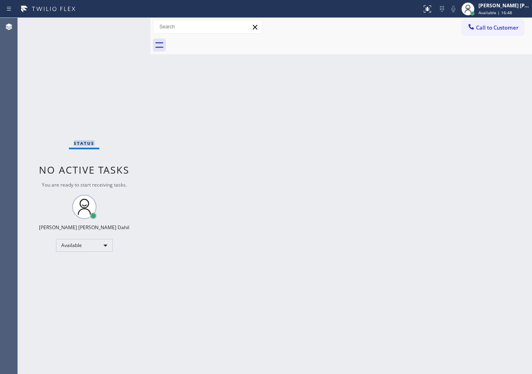
click at [122, 24] on div "Status No active tasks You are ready to start receiving tasks. [PERSON_NAME] [P…" at bounding box center [84, 196] width 133 height 356
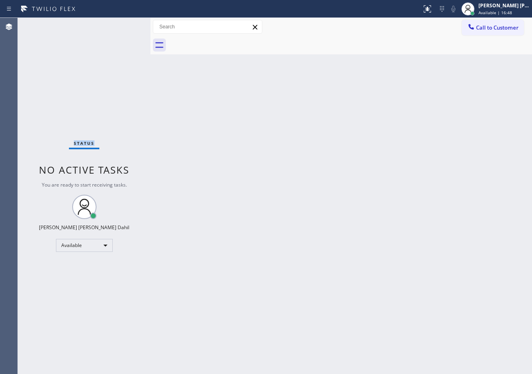
click at [122, 24] on div "Status No active tasks You are ready to start receiving tasks. [PERSON_NAME] [P…" at bounding box center [84, 196] width 133 height 356
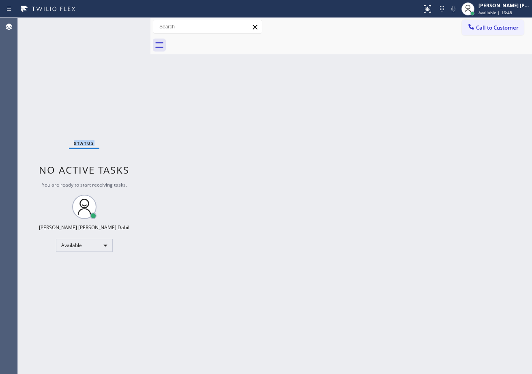
click at [122, 24] on div "Status No active tasks You are ready to start receiving tasks. [PERSON_NAME] [P…" at bounding box center [84, 196] width 133 height 356
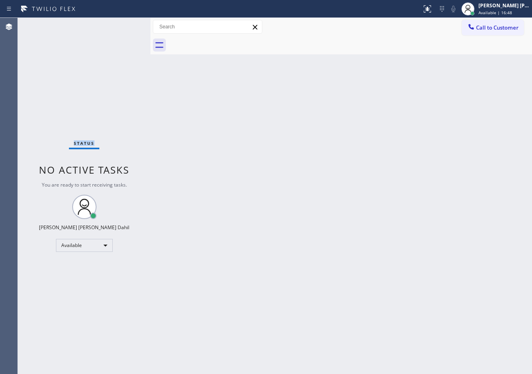
click at [122, 24] on div "Status No active tasks You are ready to start receiving tasks. [PERSON_NAME] [P…" at bounding box center [84, 196] width 133 height 356
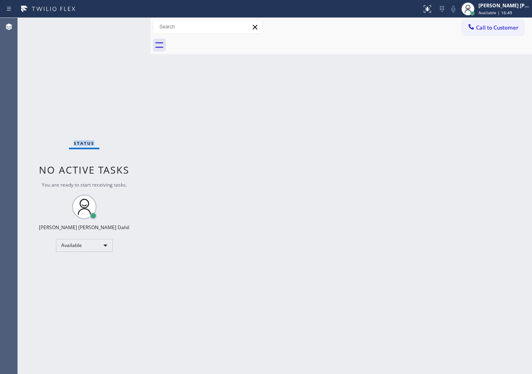
click at [122, 24] on div "Status No active tasks You are ready to start receiving tasks. [PERSON_NAME] [P…" at bounding box center [84, 196] width 133 height 356
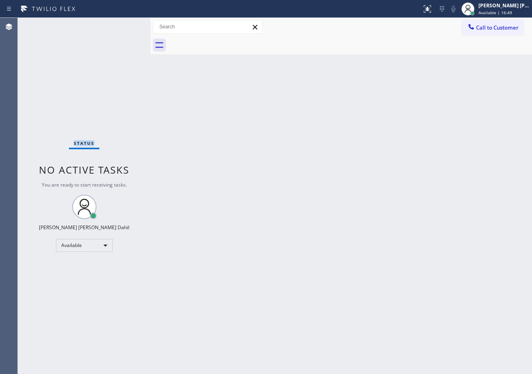
click at [122, 24] on div "Status No active tasks You are ready to start receiving tasks. [PERSON_NAME] [P…" at bounding box center [84, 196] width 133 height 356
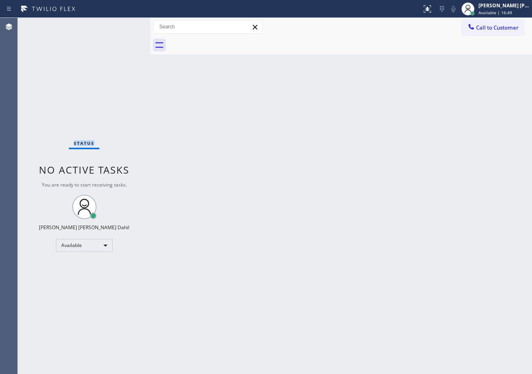
click at [122, 24] on div "Status No active tasks You are ready to start receiving tasks. [PERSON_NAME] [P…" at bounding box center [84, 196] width 133 height 356
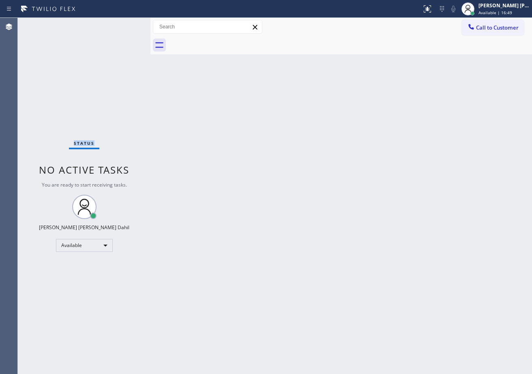
click at [122, 24] on div "Status No active tasks You are ready to start receiving tasks. [PERSON_NAME] [P…" at bounding box center [84, 196] width 133 height 356
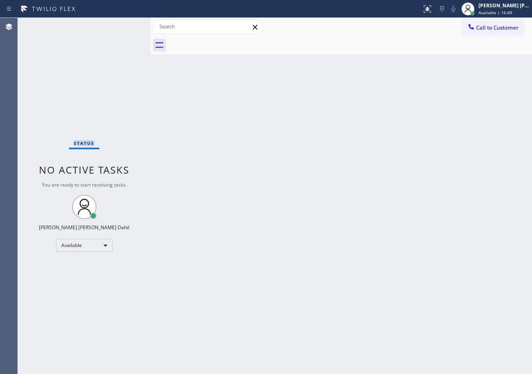
click at [122, 24] on div "Status No active tasks You are ready to start receiving tasks. [PERSON_NAME] [P…" at bounding box center [84, 196] width 133 height 356
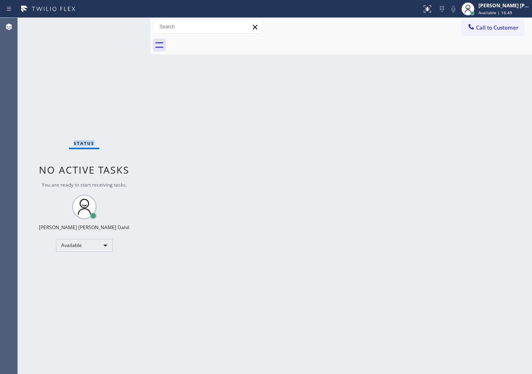
click at [122, 24] on div "Status No active tasks You are ready to start receiving tasks. [PERSON_NAME] [P…" at bounding box center [84, 196] width 133 height 356
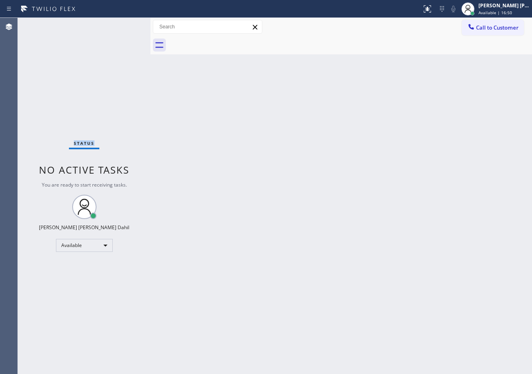
click at [122, 24] on div "Status No active tasks You are ready to start receiving tasks. [PERSON_NAME] [P…" at bounding box center [84, 196] width 133 height 356
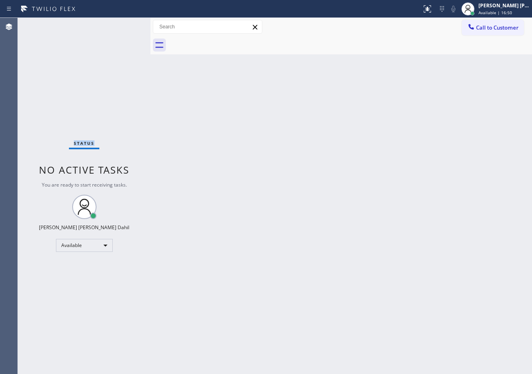
click at [122, 24] on div "Status No active tasks You are ready to start receiving tasks. [PERSON_NAME] [P…" at bounding box center [84, 196] width 133 height 356
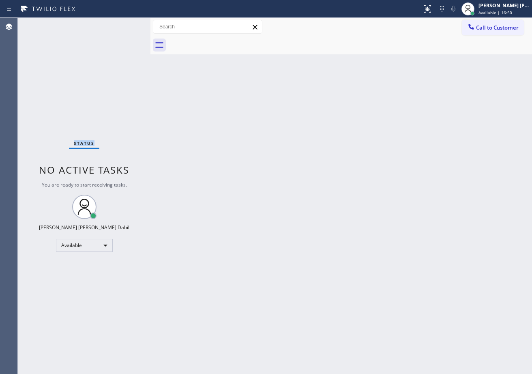
click at [122, 24] on div "Status No active tasks You are ready to start receiving tasks. [PERSON_NAME] [P…" at bounding box center [84, 196] width 133 height 356
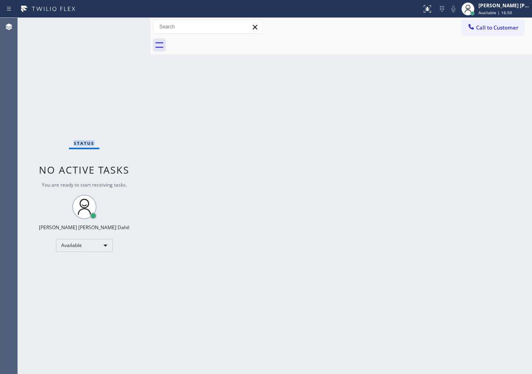
click at [122, 24] on div "Status No active tasks You are ready to start receiving tasks. [PERSON_NAME] [P…" at bounding box center [84, 196] width 133 height 356
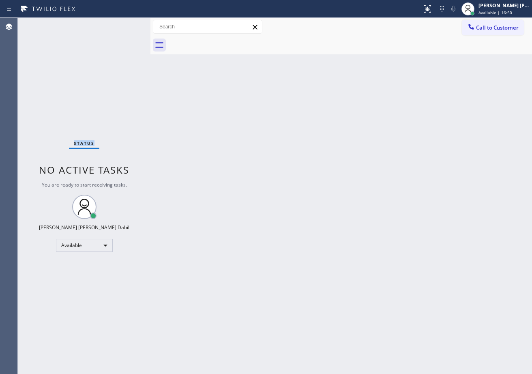
click at [122, 24] on div "Status No active tasks You are ready to start receiving tasks. [PERSON_NAME] [P…" at bounding box center [84, 196] width 133 height 356
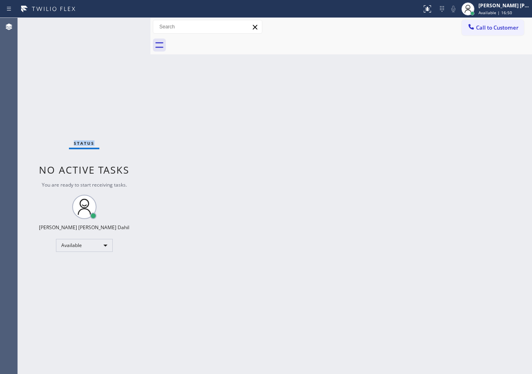
click at [122, 24] on div "Status No active tasks You are ready to start receiving tasks. [PERSON_NAME] [P…" at bounding box center [84, 196] width 133 height 356
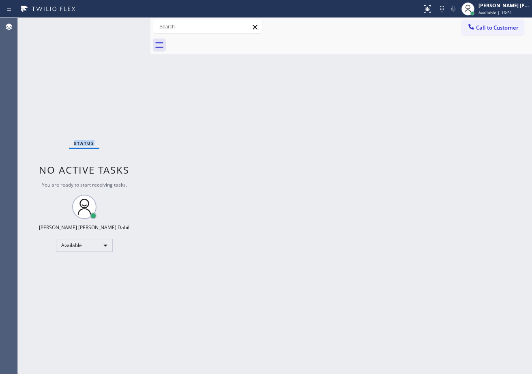
click at [122, 24] on div "Status No active tasks You are ready to start receiving tasks. [PERSON_NAME] [P…" at bounding box center [84, 196] width 133 height 356
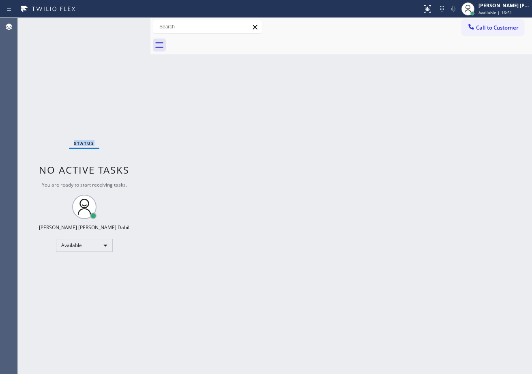
click at [122, 24] on div "Status No active tasks You are ready to start receiving tasks. [PERSON_NAME] [P…" at bounding box center [84, 196] width 133 height 356
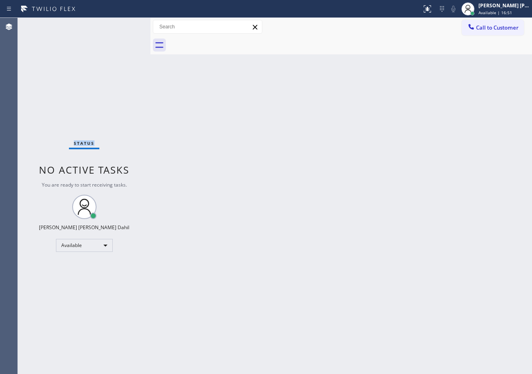
click at [122, 24] on div "Status No active tasks You are ready to start receiving tasks. [PERSON_NAME] [P…" at bounding box center [84, 196] width 133 height 356
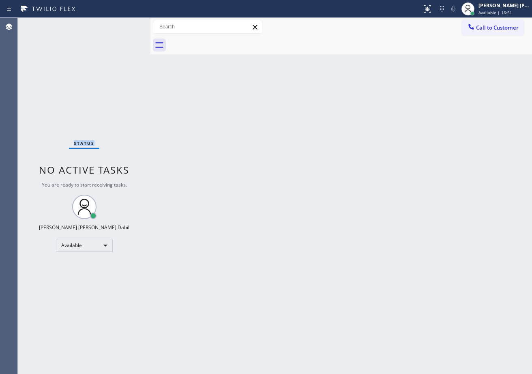
click at [122, 24] on div "Status No active tasks You are ready to start receiving tasks. [PERSON_NAME] [P…" at bounding box center [84, 196] width 133 height 356
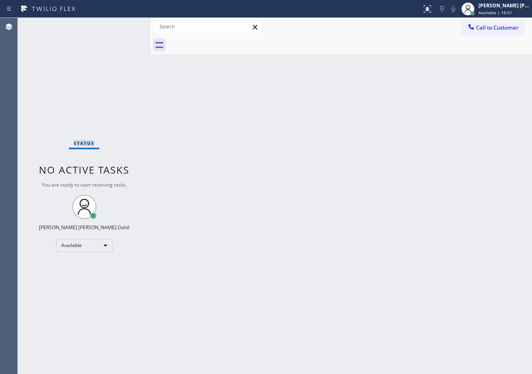
click at [122, 24] on div "Status No active tasks You are ready to start receiving tasks. [PERSON_NAME] [P…" at bounding box center [84, 196] width 133 height 356
click
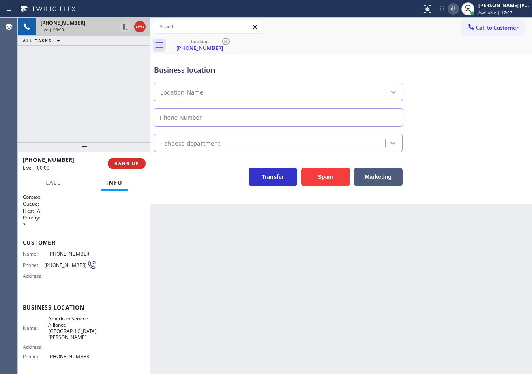
type input "[PHONE_NUMBER]"
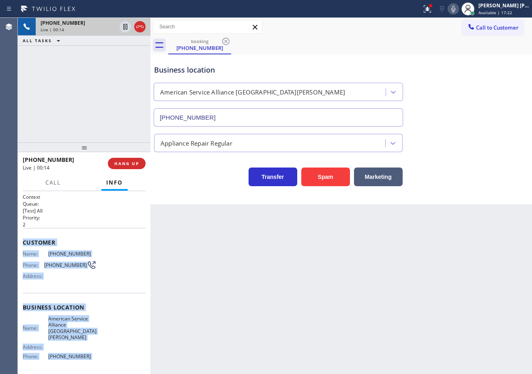
scroll to position [57, 0]
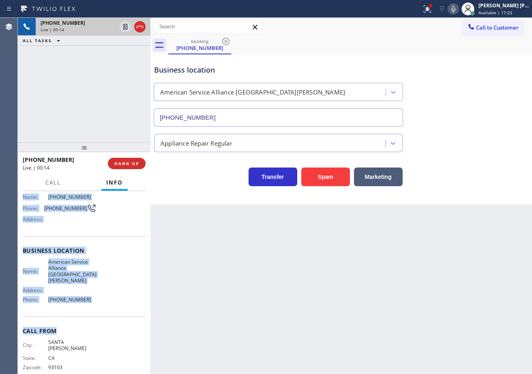
drag, startPoint x: 23, startPoint y: 241, endPoint x: 93, endPoint y: 310, distance: 98.3
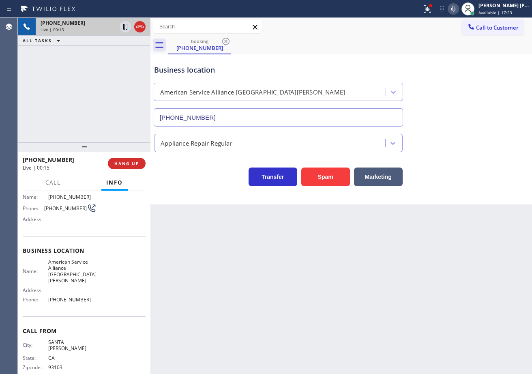
drag, startPoint x: 263, startPoint y: 321, endPoint x: 242, endPoint y: 309, distance: 24.3
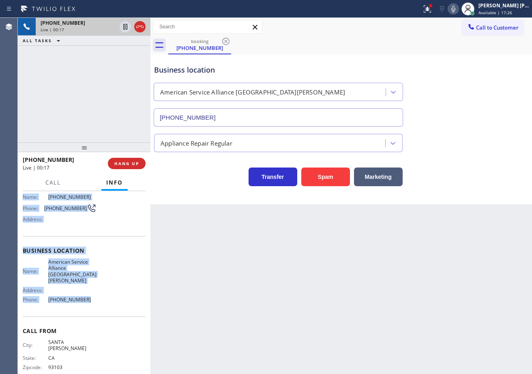
drag, startPoint x: 22, startPoint y: 245, endPoint x: 100, endPoint y: 296, distance: 93.1
copy div "Customer Name: [PHONE_NUMBER] Phone: [PHONE_NUMBER] Address: Business location …"
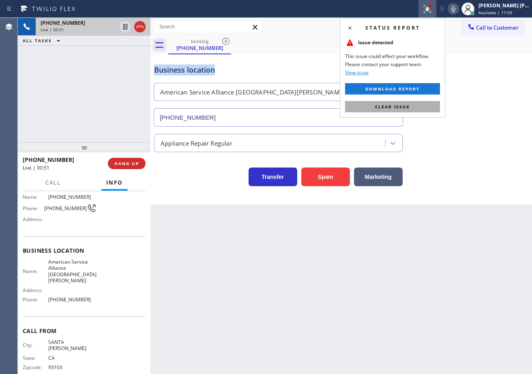
drag, startPoint x: 409, startPoint y: 109, endPoint x: 461, endPoint y: 19, distance: 103.2
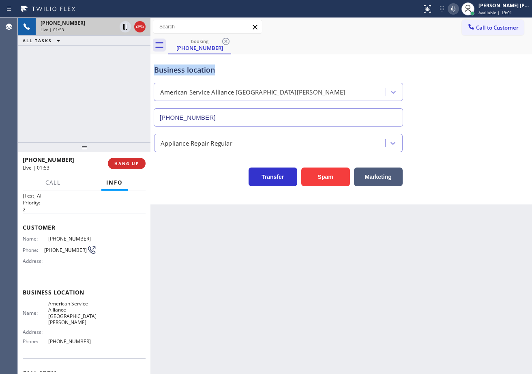
scroll to position [0, 0]
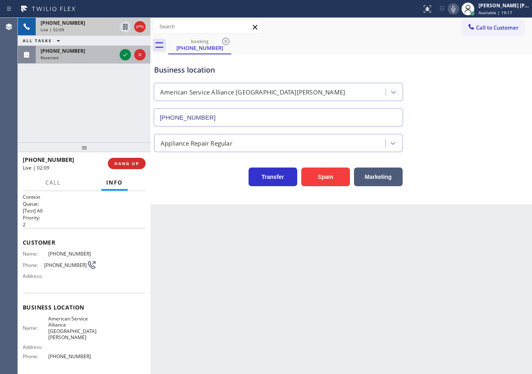
drag, startPoint x: 95, startPoint y: 56, endPoint x: 118, endPoint y: 56, distance: 23.1
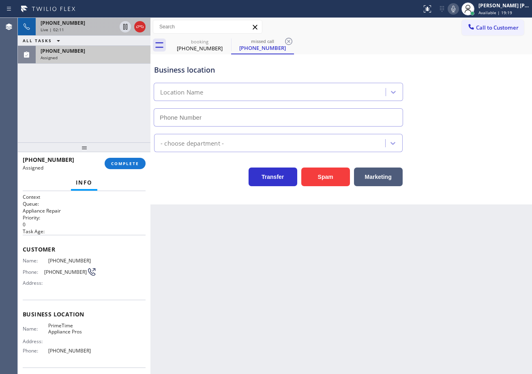
type input "[PHONE_NUMBER]"
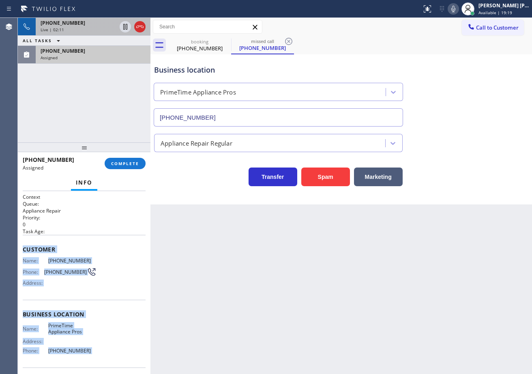
scroll to position [57, 0]
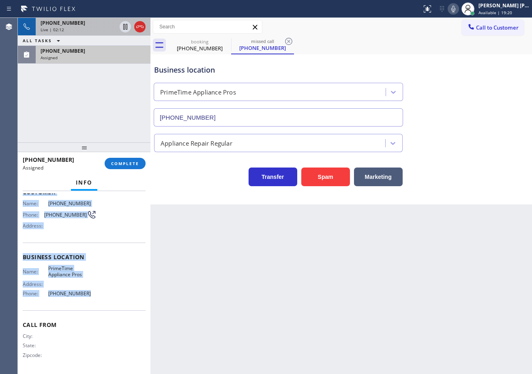
drag, startPoint x: 21, startPoint y: 247, endPoint x: 82, endPoint y: 294, distance: 77.1
copy div "Customer Name: [PHONE_NUMBER] Phone: [PHONE_NUMBER] Address: Business location …"
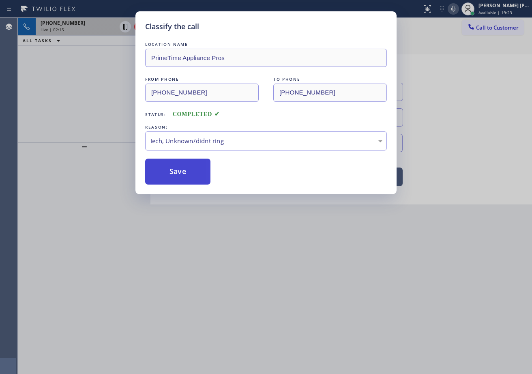
drag, startPoint x: 181, startPoint y: 163, endPoint x: 330, endPoint y: 322, distance: 218.5
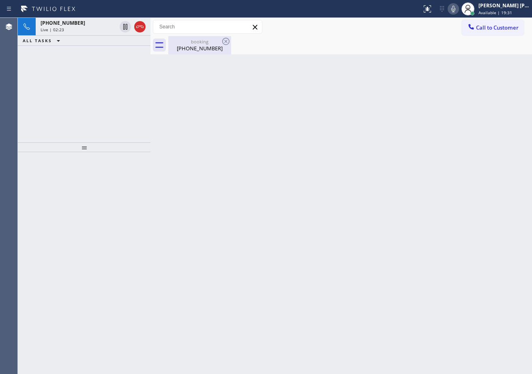
drag, startPoint x: 96, startPoint y: 32, endPoint x: 182, endPoint y: 44, distance: 87.6
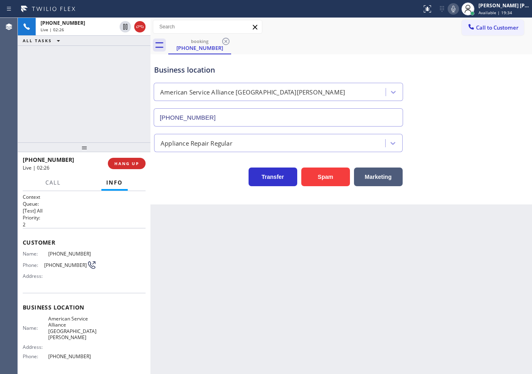
drag, startPoint x: 358, startPoint y: 298, endPoint x: 382, endPoint y: 290, distance: 25.6
drag, startPoint x: 467, startPoint y: 113, endPoint x: 467, endPoint y: 140, distance: 26.8
drag, startPoint x: 459, startPoint y: 11, endPoint x: 464, endPoint y: 93, distance: 82.8
drag, startPoint x: 462, startPoint y: 12, endPoint x: 475, endPoint y: 75, distance: 63.6
drag, startPoint x: 475, startPoint y: 75, endPoint x: 240, endPoint y: 43, distance: 237.2
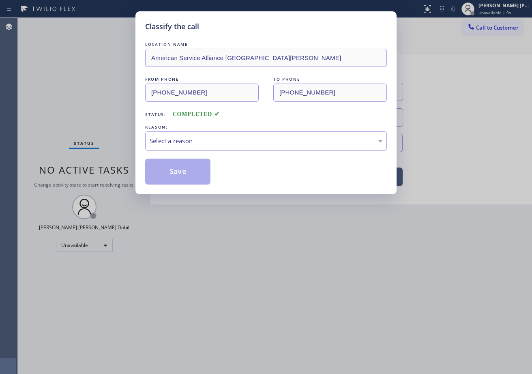
drag, startPoint x: 178, startPoint y: 143, endPoint x: 182, endPoint y: 148, distance: 5.5
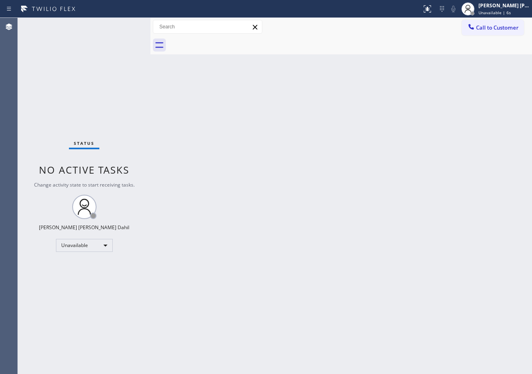
drag, startPoint x: 507, startPoint y: 27, endPoint x: 477, endPoint y: 63, distance: 47.2
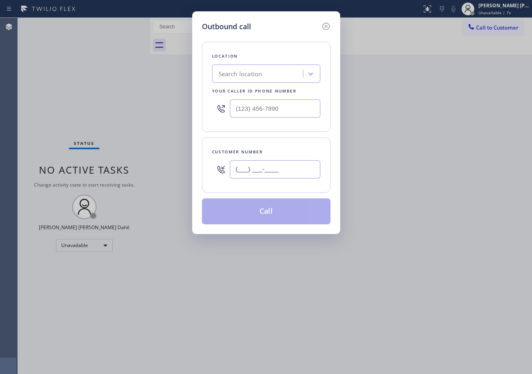
paste input "805) 698-8454"
type input "[PHONE_NUMBER]"
paste input "805) 420-7474"
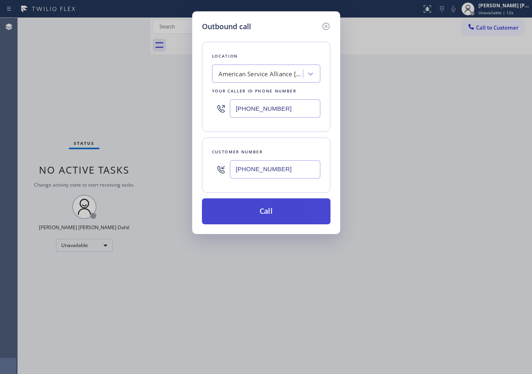
type input "[PHONE_NUMBER]"
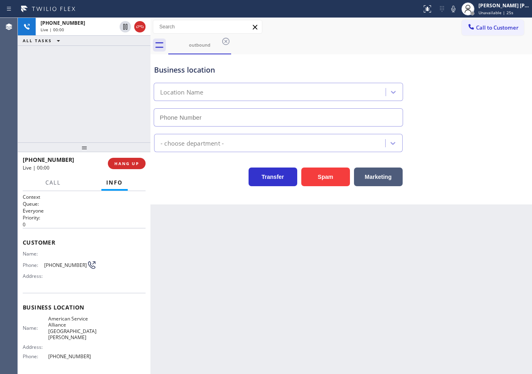
type input "[PHONE_NUMBER]"
drag, startPoint x: 516, startPoint y: 10, endPoint x: 509, endPoint y: 19, distance: 11.2
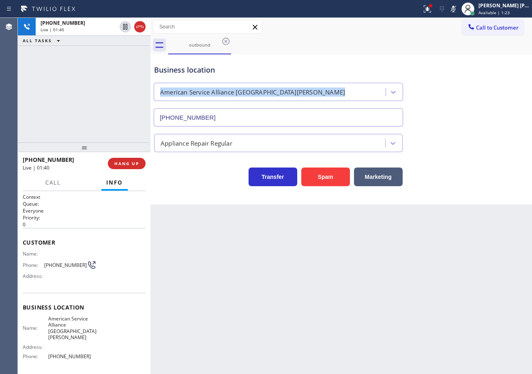
drag, startPoint x: 464, startPoint y: 71, endPoint x: 465, endPoint y: 76, distance: 5.1
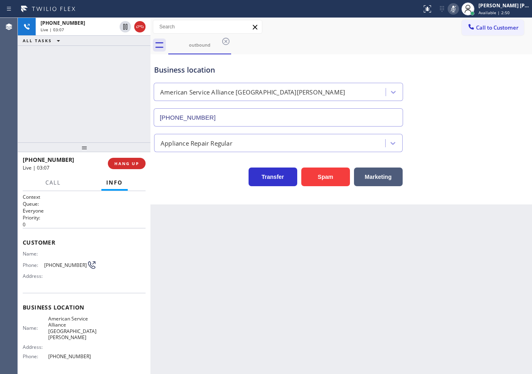
drag, startPoint x: 496, startPoint y: 373, endPoint x: 493, endPoint y: 388, distance: 15.3
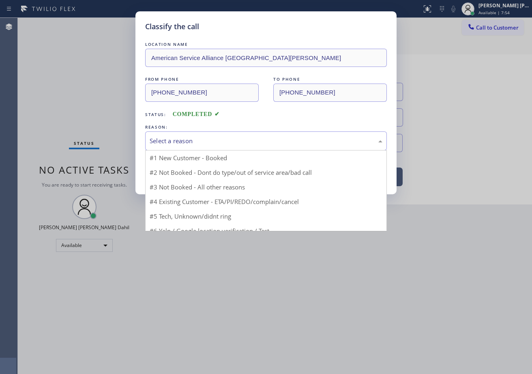
drag, startPoint x: 183, startPoint y: 161, endPoint x: 180, endPoint y: 173, distance: 13.0
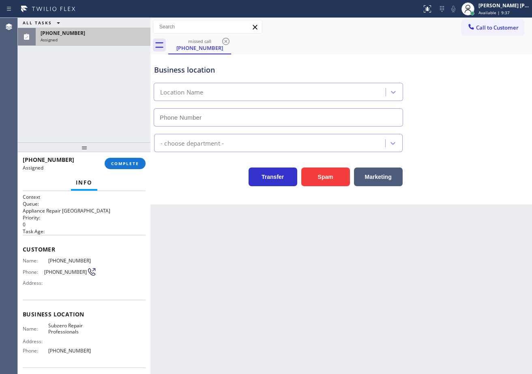
type input "[PHONE_NUMBER]"
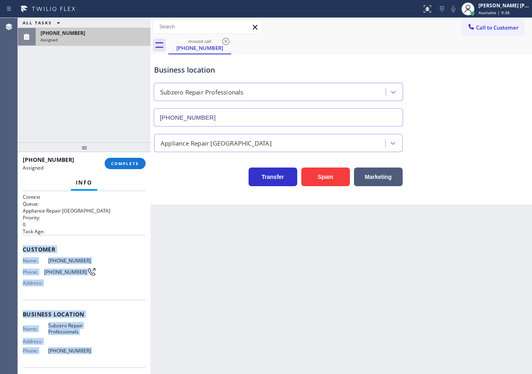
scroll to position [57, 0]
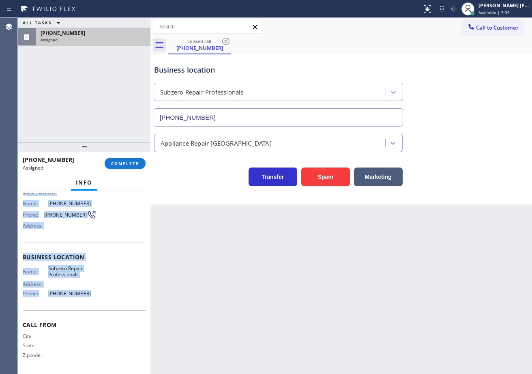
drag, startPoint x: 51, startPoint y: 332, endPoint x: 125, endPoint y: 208, distance: 144.4
copy div "Customer Name: [PHONE_NUMBER] Phone: [PHONE_NUMBER] Address: Business location …"
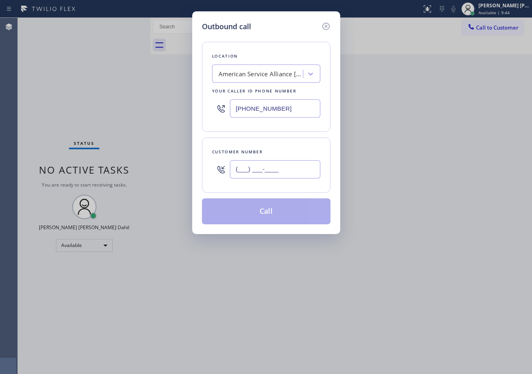
paste input "623) 693-6034"
type input "[PHONE_NUMBER]"
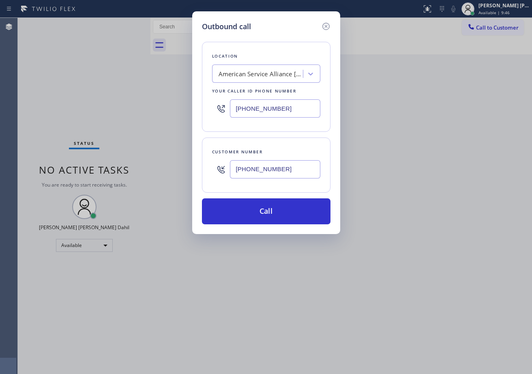
paste input "6-0269"
paste input "602) 691-7988"
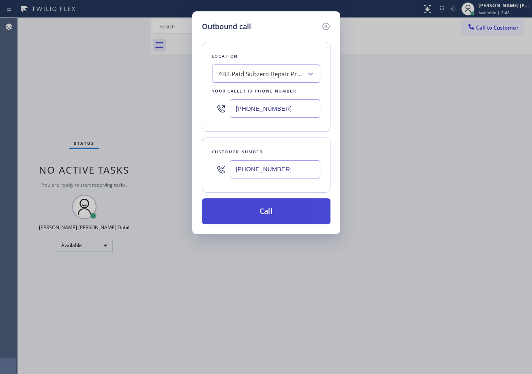
type input "[PHONE_NUMBER]"
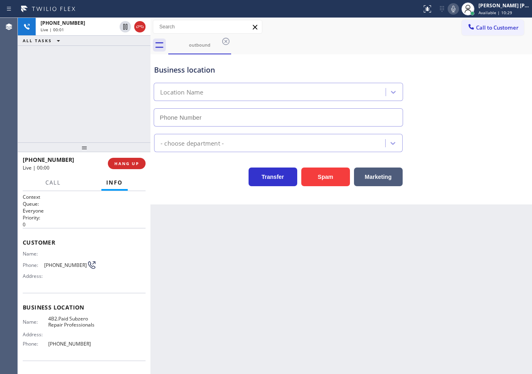
type input "[PHONE_NUMBER]"
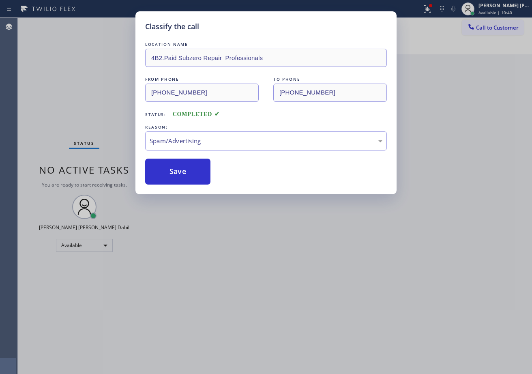
drag, startPoint x: 180, startPoint y: 169, endPoint x: 495, endPoint y: 187, distance: 315.8
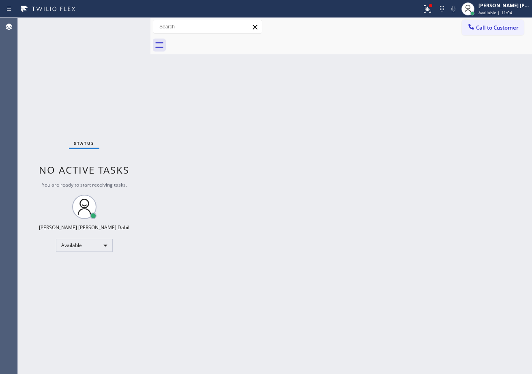
drag, startPoint x: 181, startPoint y: 167, endPoint x: 206, endPoint y: 195, distance: 37.9
drag, startPoint x: 111, startPoint y: 18, endPoint x: 149, endPoint y: 28, distance: 38.9
drag, startPoint x: 215, startPoint y: 301, endPoint x: 290, endPoint y: 300, distance: 74.6
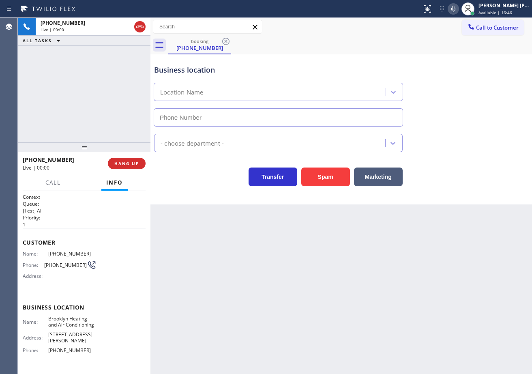
type input "[PHONE_NUMBER]"
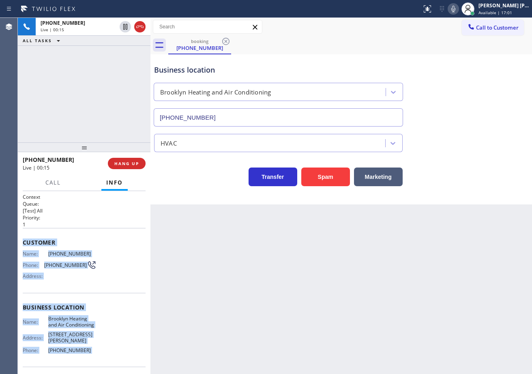
scroll to position [57, 0]
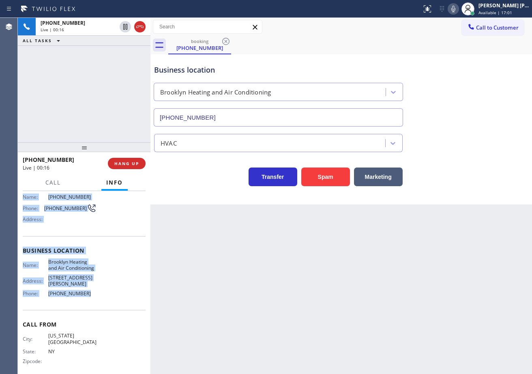
drag, startPoint x: 43, startPoint y: 319, endPoint x: 111, endPoint y: 309, distance: 68.7
copy div "Customer Name: [PHONE_NUMBER] Phone: [PHONE_NUMBER] Address: Business location …"
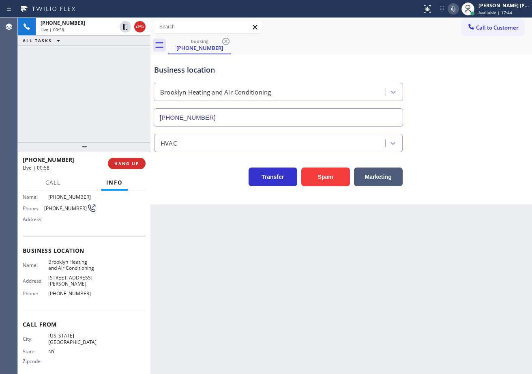
drag, startPoint x: 346, startPoint y: 246, endPoint x: 373, endPoint y: 229, distance: 31.9
drag, startPoint x: 468, startPoint y: 166, endPoint x: 468, endPoint y: 171, distance: 5.7
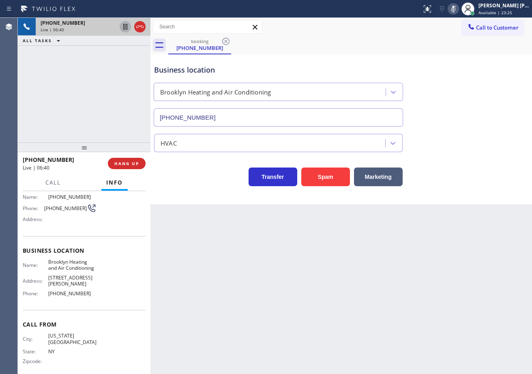
drag, startPoint x: 127, startPoint y: 29, endPoint x: 107, endPoint y: 73, distance: 48.2
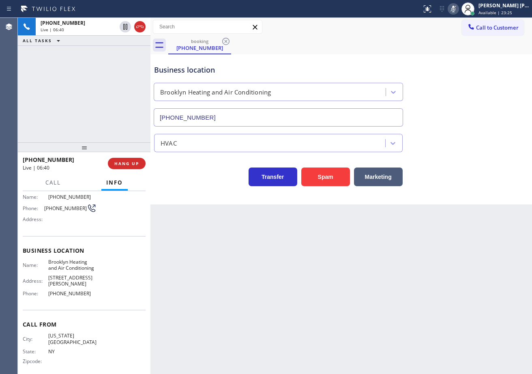
drag, startPoint x: 107, startPoint y: 73, endPoint x: 117, endPoint y: 90, distance: 20.2
drag, startPoint x: 461, startPoint y: 8, endPoint x: 464, endPoint y: 17, distance: 9.4
drag, startPoint x: 471, startPoint y: 72, endPoint x: 392, endPoint y: 94, distance: 81.6
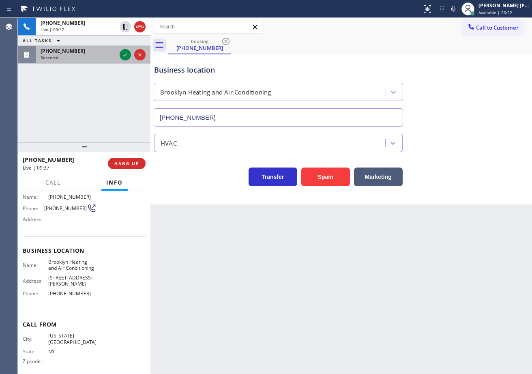
drag, startPoint x: 91, startPoint y: 60, endPoint x: 121, endPoint y: 60, distance: 30.0
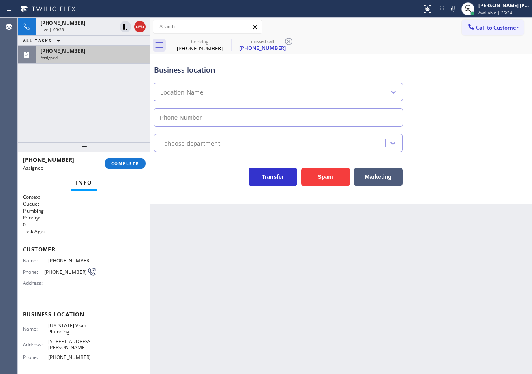
type input "[PHONE_NUMBER]"
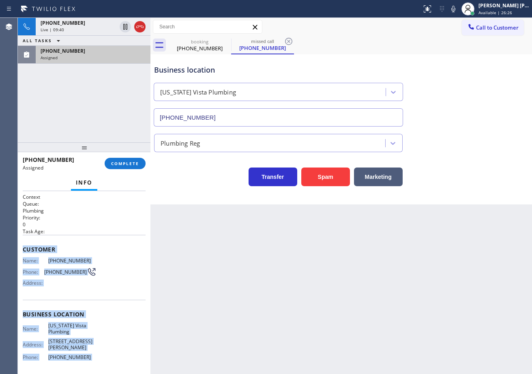
scroll to position [57, 0]
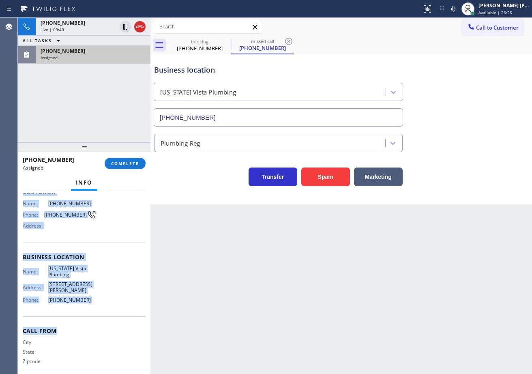
drag, startPoint x: 62, startPoint y: 374, endPoint x: 98, endPoint y: 290, distance: 91.5
copy div "Customer Name: [PHONE_NUMBER] Phone: [PHONE_NUMBER] Address: Business location …"
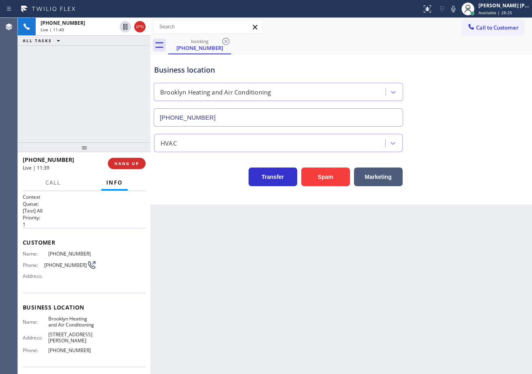
drag, startPoint x: 489, startPoint y: 65, endPoint x: 463, endPoint y: 220, distance: 157.5
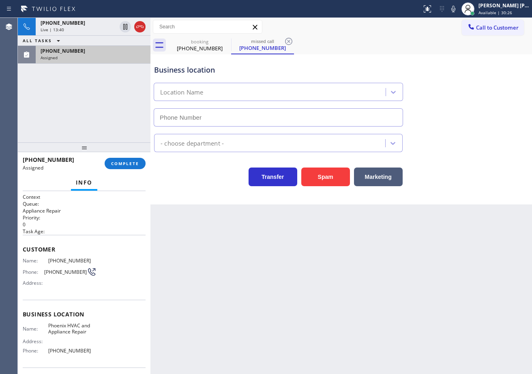
type input "[PHONE_NUMBER]"
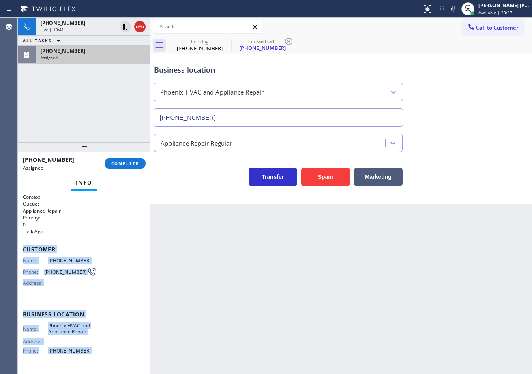
scroll to position [57, 0]
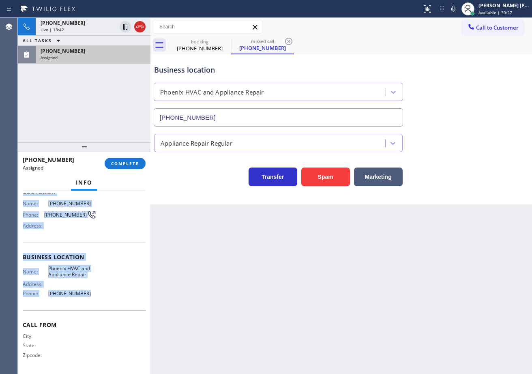
drag, startPoint x: 21, startPoint y: 246, endPoint x: 97, endPoint y: 303, distance: 95.3
copy div "Customer Name: [PHONE_NUMBER] Phone: [PHONE_NUMBER] Address: Business location …"
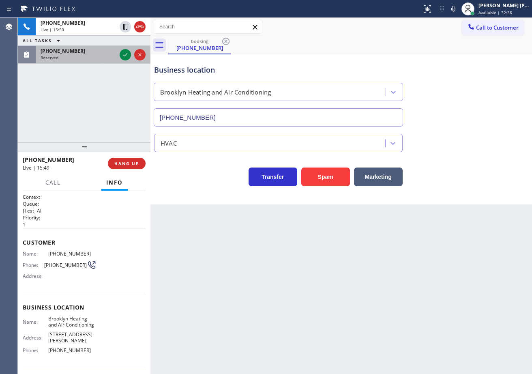
drag, startPoint x: 103, startPoint y: 51, endPoint x: 132, endPoint y: 57, distance: 29.3
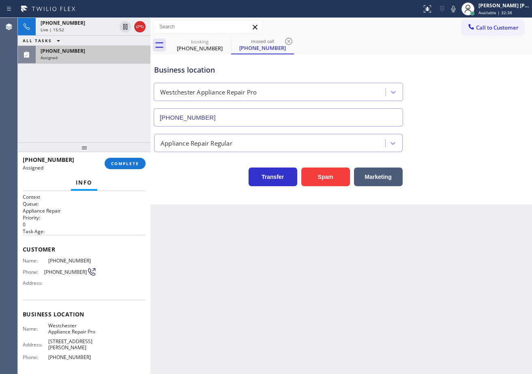
type input "[PHONE_NUMBER]"
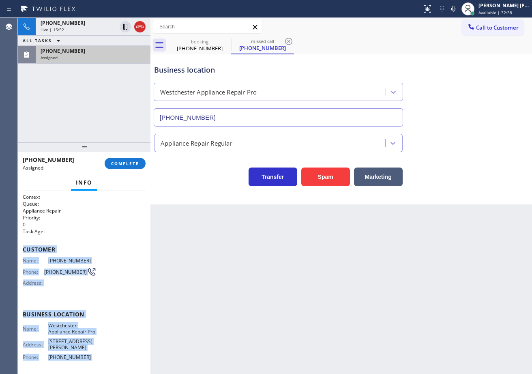
scroll to position [70, 0]
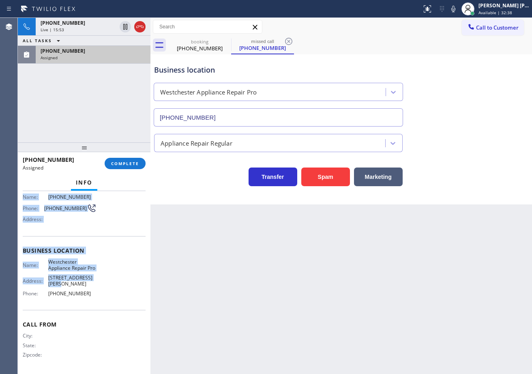
drag, startPoint x: 21, startPoint y: 246, endPoint x: 103, endPoint y: 283, distance: 89.6
drag, startPoint x: 40, startPoint y: 270, endPoint x: 105, endPoint y: 278, distance: 65.8
copy div "Customer Name: [PHONE_NUMBER] Phone: [PHONE_NUMBER] Address: Business location …"
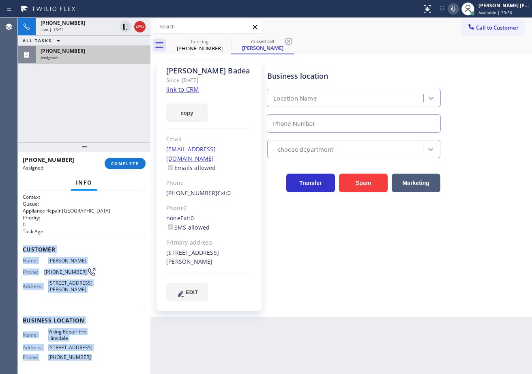
type input "[PHONE_NUMBER]"
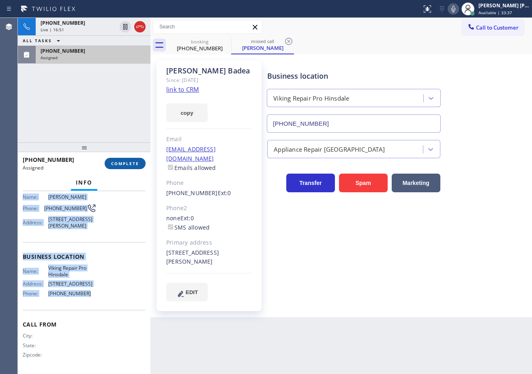
drag, startPoint x: 21, startPoint y: 250, endPoint x: 114, endPoint y: 169, distance: 122.9
copy div "Customer Name: [PERSON_NAME] Phone: [PHONE_NUMBER] Address: [STREET_ADDRESS][PE…"
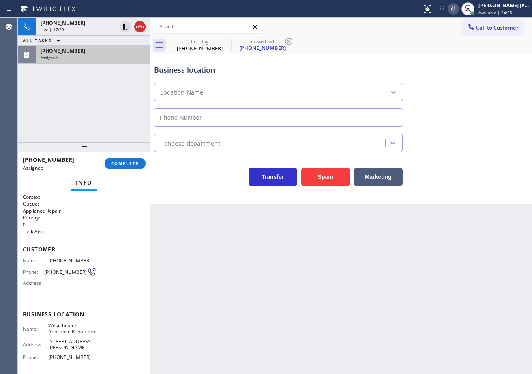
type input "[PHONE_NUMBER]"
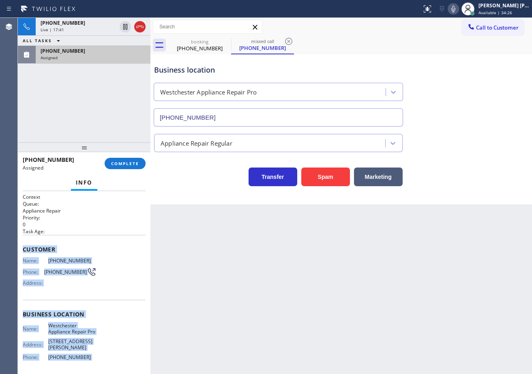
scroll to position [70, 0]
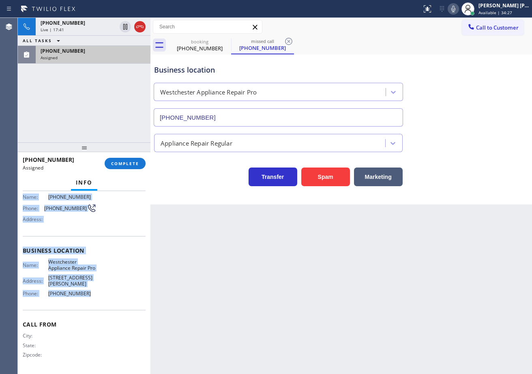
drag, startPoint x: 20, startPoint y: 246, endPoint x: 119, endPoint y: 217, distance: 102.6
copy div "Customer Name: [PHONE_NUMBER] Phone: [PHONE_NUMBER] Address: Business location …"
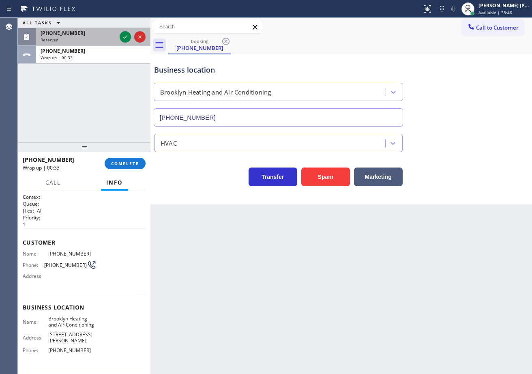
drag, startPoint x: 94, startPoint y: 36, endPoint x: 115, endPoint y: 36, distance: 20.3
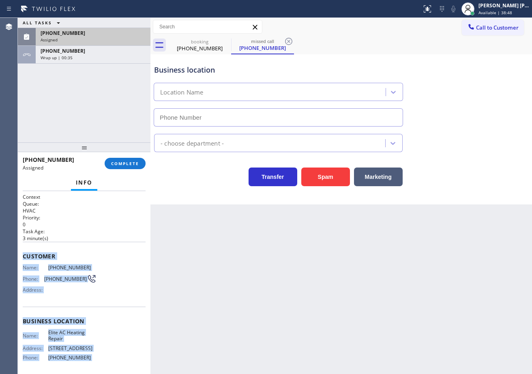
type input "[PHONE_NUMBER]"
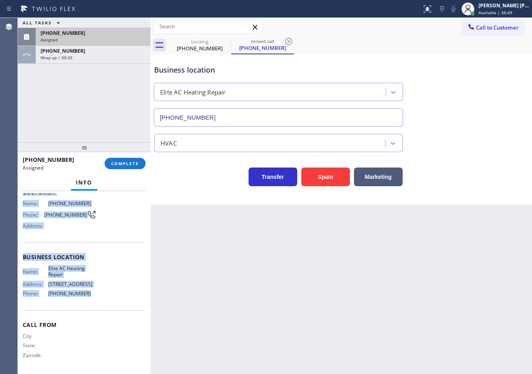
drag, startPoint x: 21, startPoint y: 254, endPoint x: 120, endPoint y: 213, distance: 107.0
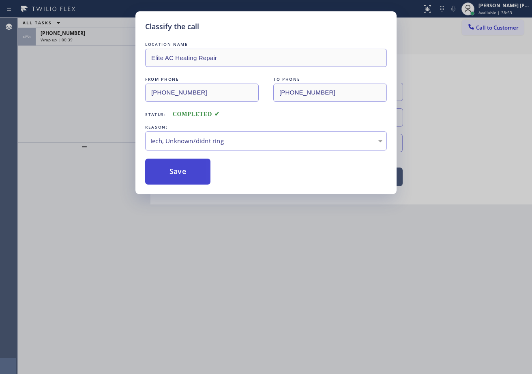
drag, startPoint x: 189, startPoint y: 165, endPoint x: 191, endPoint y: 171, distance: 6.2
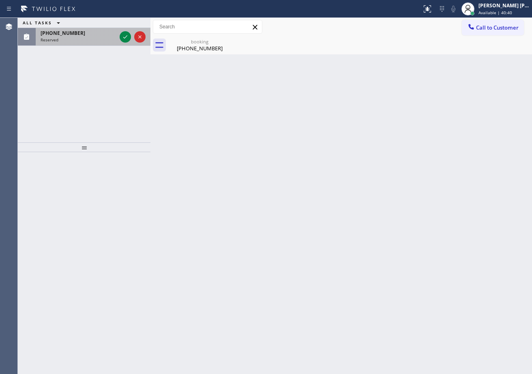
drag, startPoint x: 94, startPoint y: 37, endPoint x: 110, endPoint y: 37, distance: 15.8
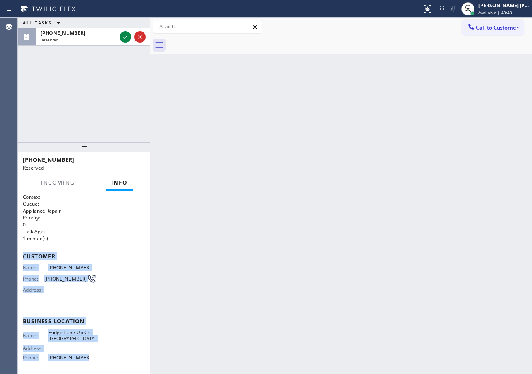
scroll to position [64, 0]
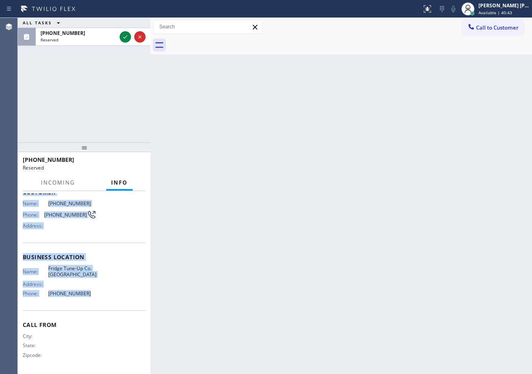
drag, startPoint x: 22, startPoint y: 253, endPoint x: 121, endPoint y: 163, distance: 134.6
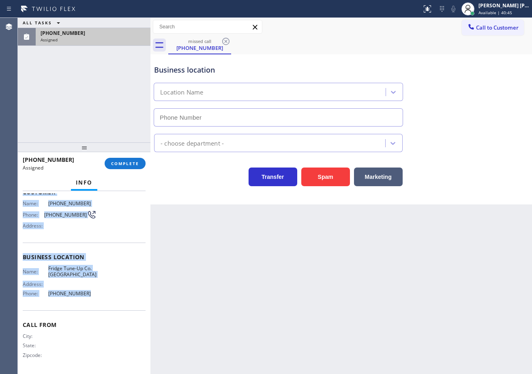
type input "[PHONE_NUMBER]"
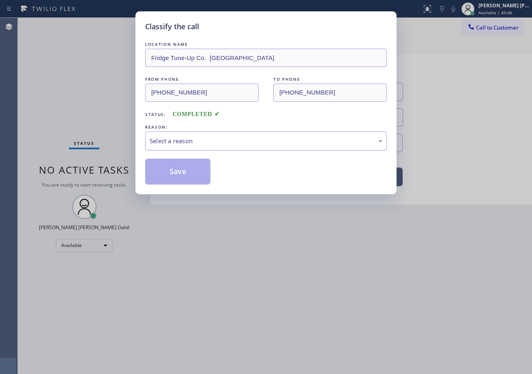
drag, startPoint x: 187, startPoint y: 152, endPoint x: 192, endPoint y: 150, distance: 5.1
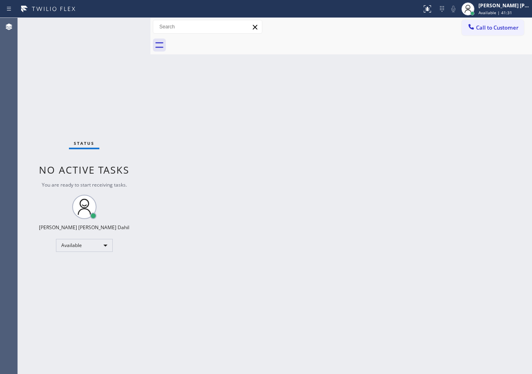
drag, startPoint x: 141, startPoint y: 34, endPoint x: 125, endPoint y: 28, distance: 16.3
drag, startPoint x: 345, startPoint y: 53, endPoint x: 420, endPoint y: 300, distance: 257.9
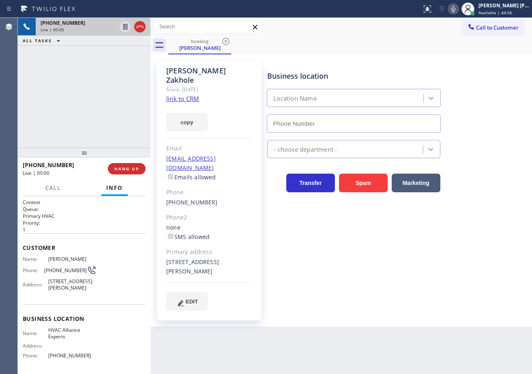
type input "[PHONE_NUMBER]"
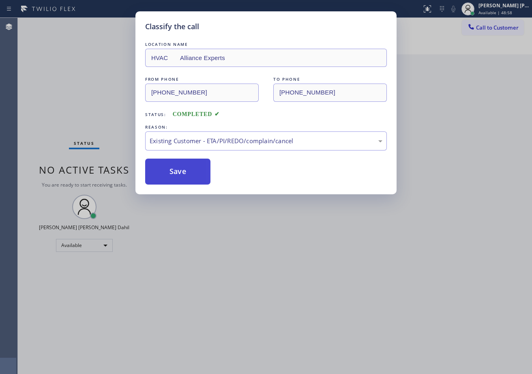
drag, startPoint x: 189, startPoint y: 168, endPoint x: 203, endPoint y: 181, distance: 19.5
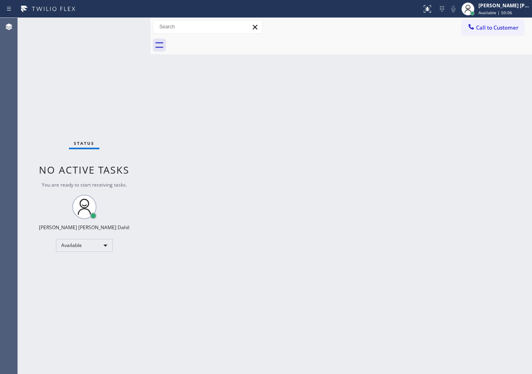
drag, startPoint x: 122, startPoint y: 32, endPoint x: 126, endPoint y: 28, distance: 5.5
drag, startPoint x: 297, startPoint y: 242, endPoint x: 382, endPoint y: 341, distance: 130.8
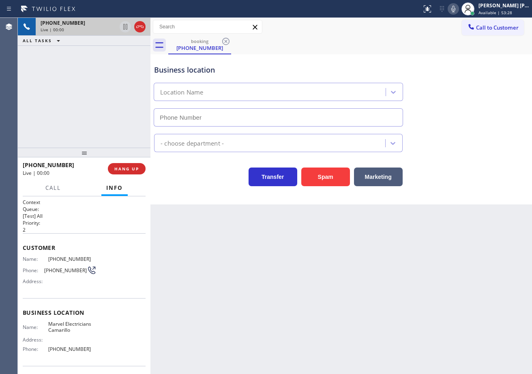
type input "[PHONE_NUMBER]"
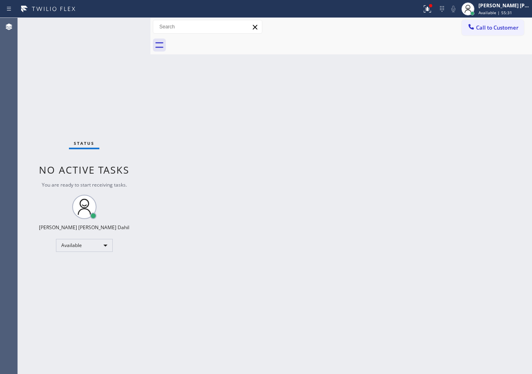
drag, startPoint x: 424, startPoint y: 6, endPoint x: 424, endPoint y: 10, distance: 4.1
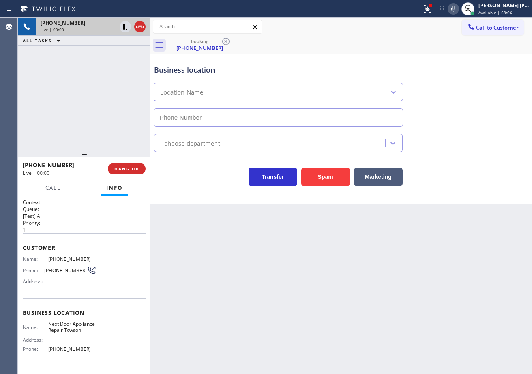
type input "[PHONE_NUMBER]"
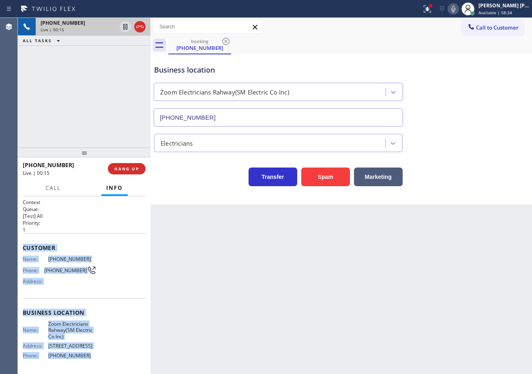
scroll to position [81, 0]
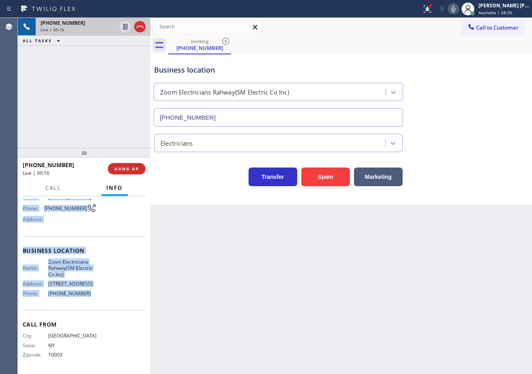
drag, startPoint x: 21, startPoint y: 247, endPoint x: 321, endPoint y: 265, distance: 299.7
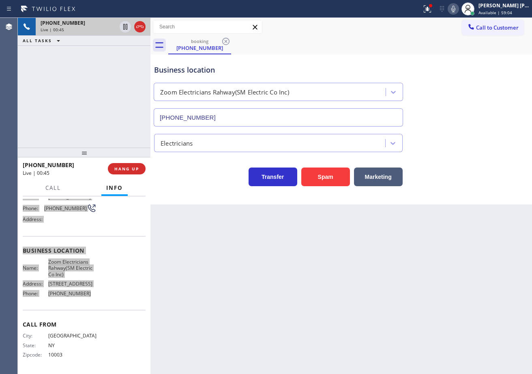
scroll to position [0, 0]
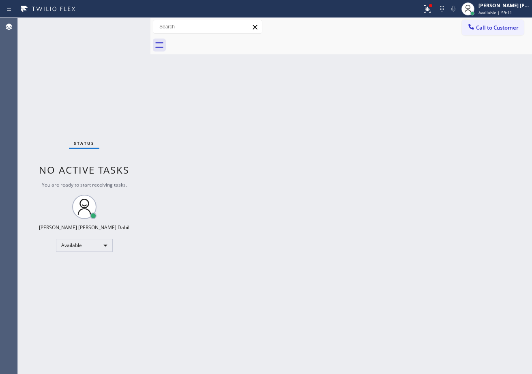
drag, startPoint x: 435, startPoint y: 5, endPoint x: 431, endPoint y: 41, distance: 35.5
drag, startPoint x: 200, startPoint y: 92, endPoint x: 163, endPoint y: 41, distance: 63.2
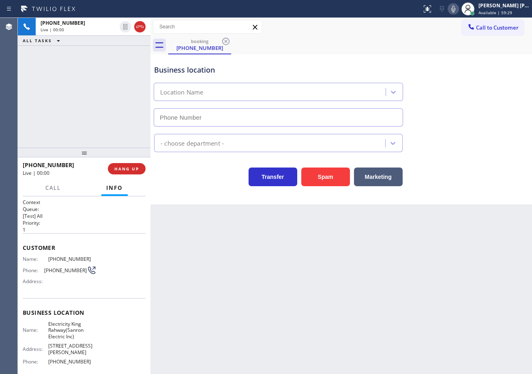
type input "[PHONE_NUMBER]"
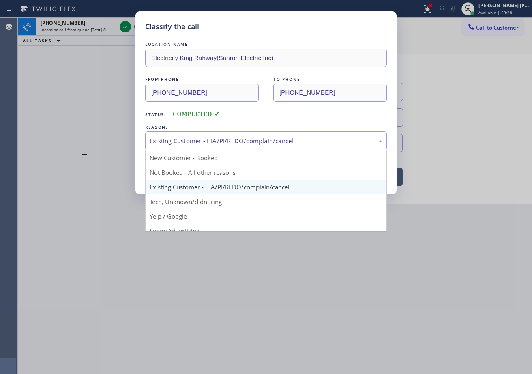
drag, startPoint x: 177, startPoint y: 200, endPoint x: 181, endPoint y: 184, distance: 16.7
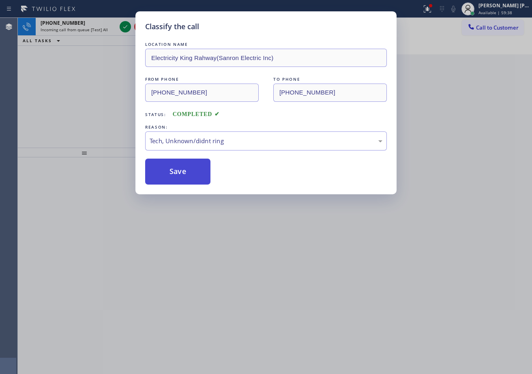
drag, startPoint x: 182, startPoint y: 176, endPoint x: 123, endPoint y: 68, distance: 123.5
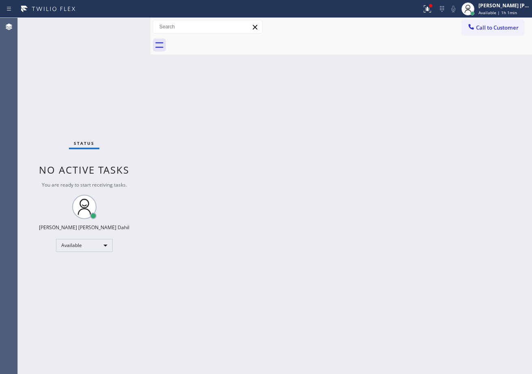
drag, startPoint x: 437, startPoint y: 4, endPoint x: 428, endPoint y: 53, distance: 50.2
drag, startPoint x: 400, startPoint y: 113, endPoint x: 441, endPoint y: 188, distance: 85.6
drag, startPoint x: 239, startPoint y: 151, endPoint x: 240, endPoint y: 265, distance: 113.9
drag, startPoint x: 123, startPoint y: 43, endPoint x: 169, endPoint y: 117, distance: 87.3
drag, startPoint x: 199, startPoint y: 157, endPoint x: 201, endPoint y: 162, distance: 4.7
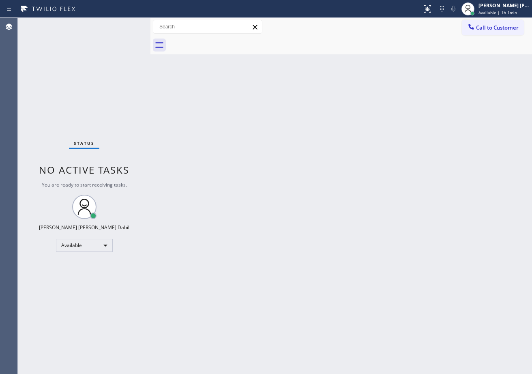
drag, startPoint x: 201, startPoint y: 162, endPoint x: 218, endPoint y: 164, distance: 18.0
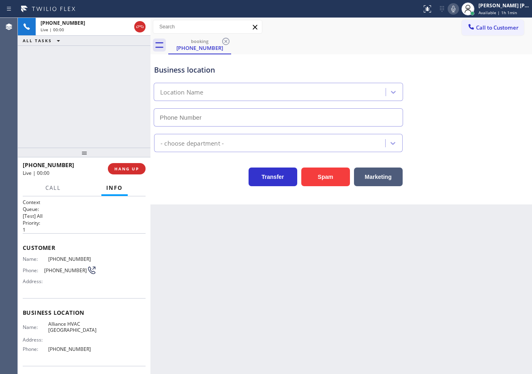
type input "[PHONE_NUMBER]"
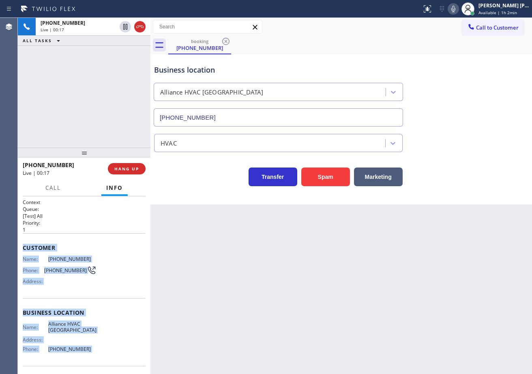
scroll to position [56, 0]
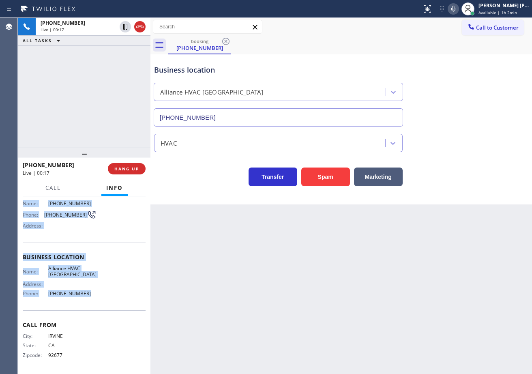
drag, startPoint x: 18, startPoint y: 243, endPoint x: 101, endPoint y: 292, distance: 95.8
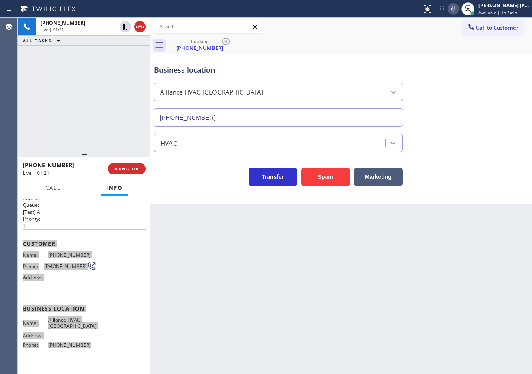
scroll to position [0, 0]
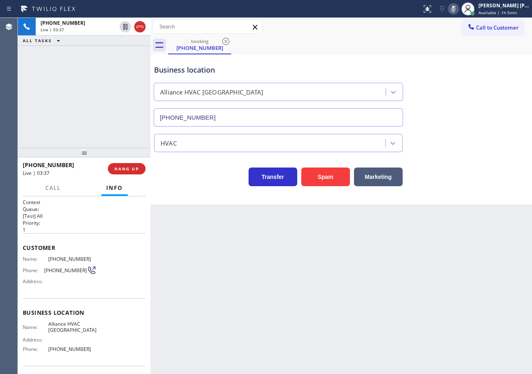
drag, startPoint x: 127, startPoint y: 56, endPoint x: 520, endPoint y: 190, distance: 415.6
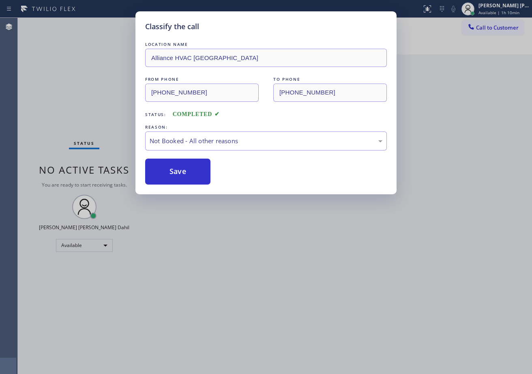
drag, startPoint x: 186, startPoint y: 171, endPoint x: 528, endPoint y: 181, distance: 342.3
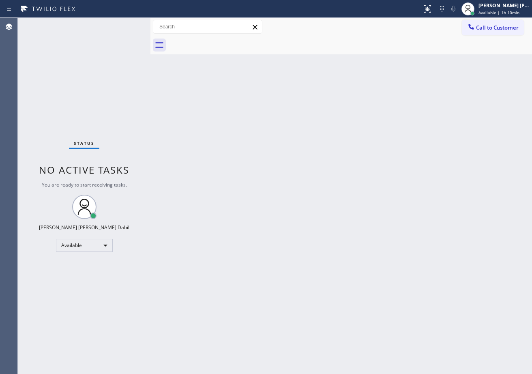
drag, startPoint x: 250, startPoint y: 160, endPoint x: 292, endPoint y: 252, distance: 101.2
drag, startPoint x: 516, startPoint y: 5, endPoint x: 503, endPoint y: 39, distance: 36.3
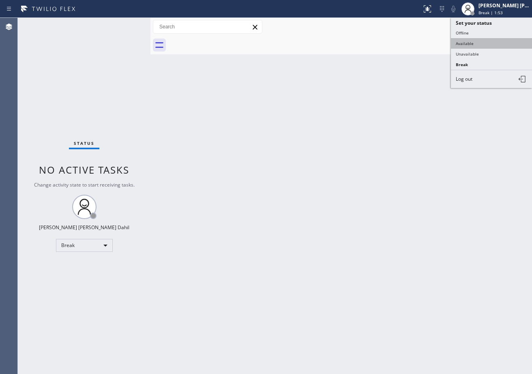
drag, startPoint x: 497, startPoint y: 44, endPoint x: 415, endPoint y: 309, distance: 277.4
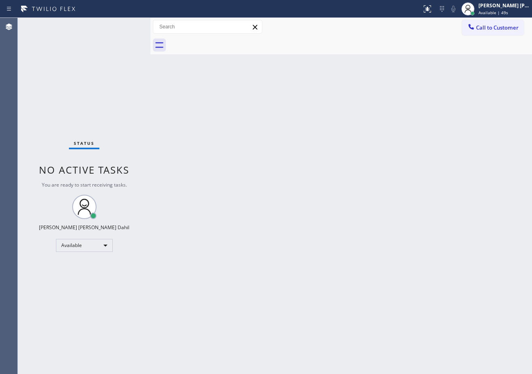
drag, startPoint x: 130, startPoint y: 22, endPoint x: 126, endPoint y: 24, distance: 4.2
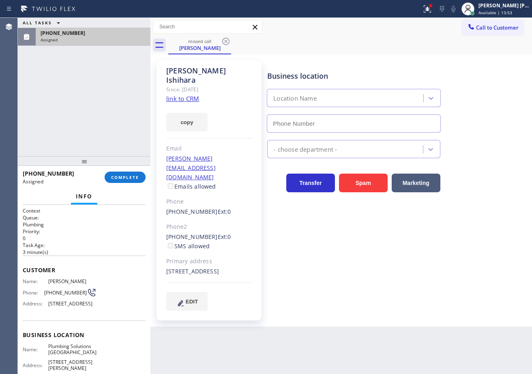
type input "[PHONE_NUMBER]"
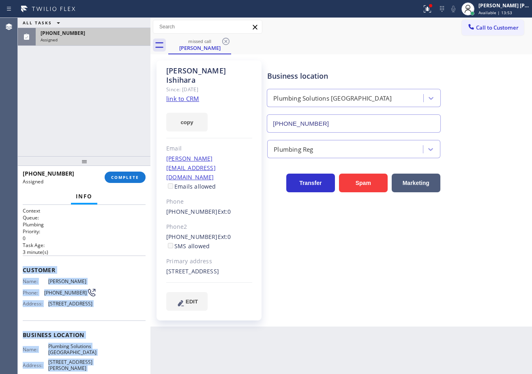
scroll to position [97, 0]
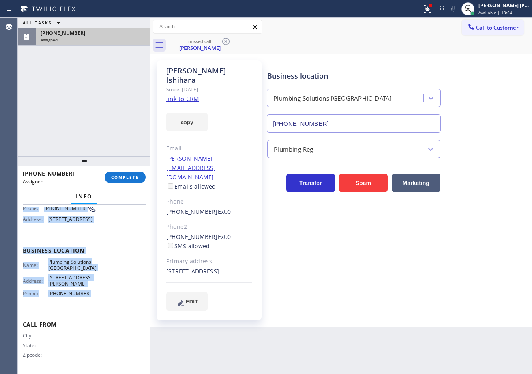
drag, startPoint x: 21, startPoint y: 266, endPoint x: 120, endPoint y: 184, distance: 127.8
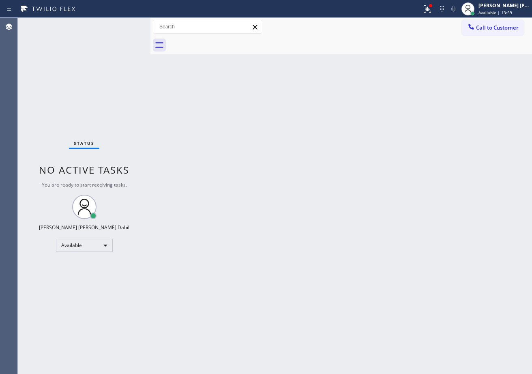
drag, startPoint x: 486, startPoint y: 32, endPoint x: 531, endPoint y: 70, distance: 59.0
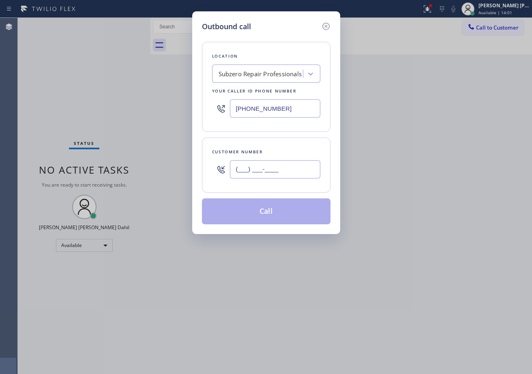
paste input "818) 259-1562"
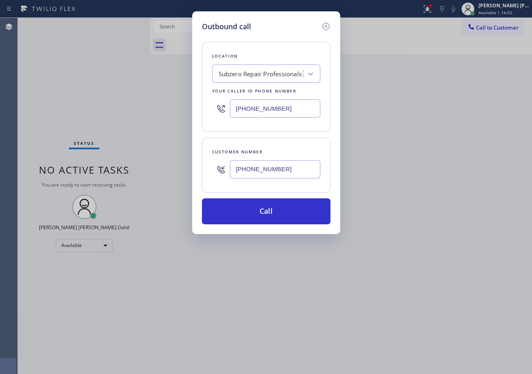
type input "[PHONE_NUMBER]"
paste input "213) 223-7739"
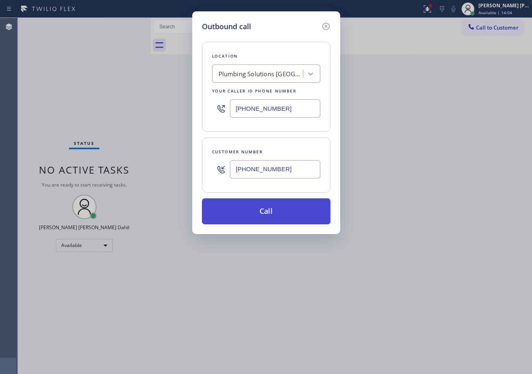
type input "[PHONE_NUMBER]"
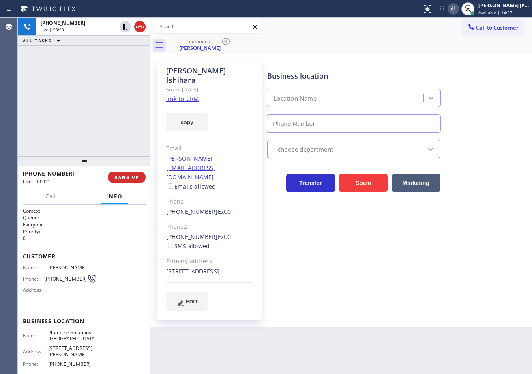
type input "[PHONE_NUMBER]"
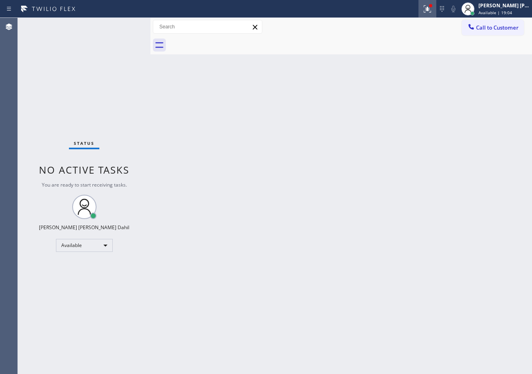
drag, startPoint x: 447, startPoint y: 13, endPoint x: 438, endPoint y: 13, distance: 8.9
drag, startPoint x: 323, startPoint y: 38, endPoint x: 346, endPoint y: 73, distance: 41.9
drag, startPoint x: 366, startPoint y: 109, endPoint x: 373, endPoint y: 131, distance: 22.2
drag, startPoint x: 378, startPoint y: 148, endPoint x: 380, endPoint y: 156, distance: 8.4
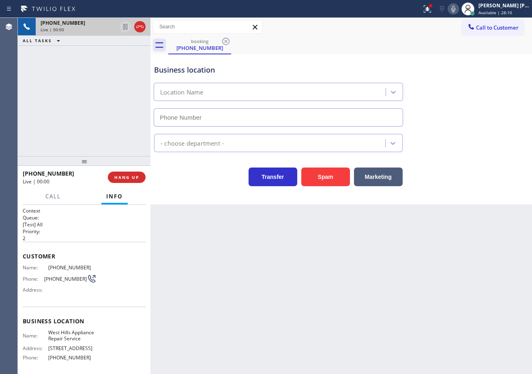
drag, startPoint x: 118, startPoint y: 24, endPoint x: 118, endPoint y: 30, distance: 6.1
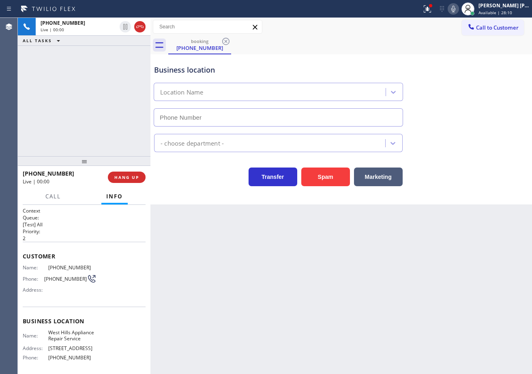
drag, startPoint x: 118, startPoint y: 30, endPoint x: 135, endPoint y: 38, distance: 18.3
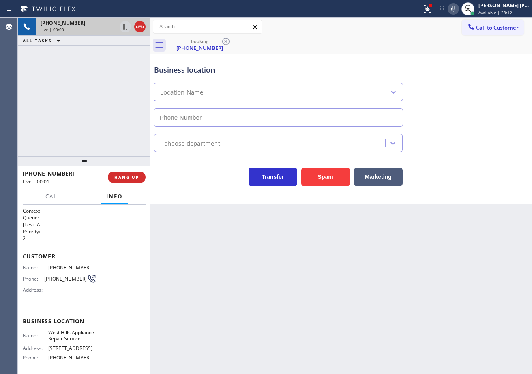
type input "[PHONE_NUMBER]"
drag, startPoint x: 168, startPoint y: 272, endPoint x: 88, endPoint y: 250, distance: 82.5
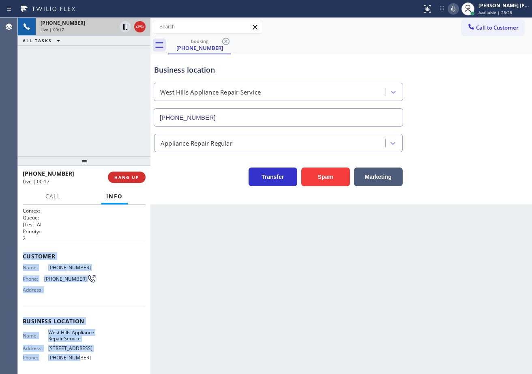
scroll to position [64, 0]
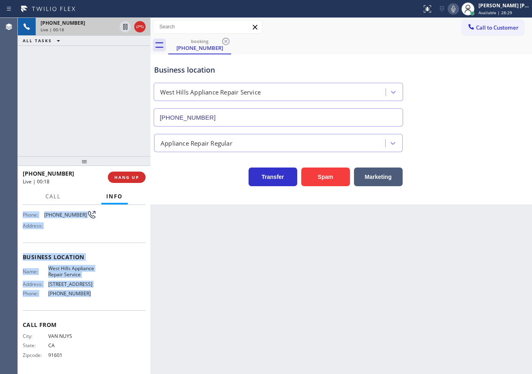
drag, startPoint x: 21, startPoint y: 254, endPoint x: 103, endPoint y: 303, distance: 94.7
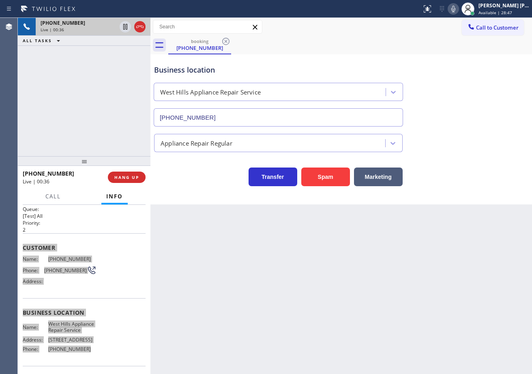
scroll to position [0, 0]
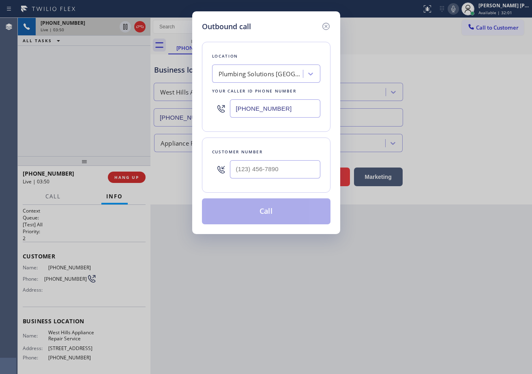
paste input "199) 511-0791"
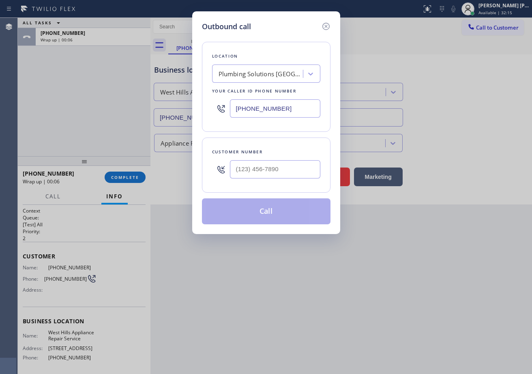
paste input "199) 511-0791"
type input "(199) 511-0791"
paste input "text"
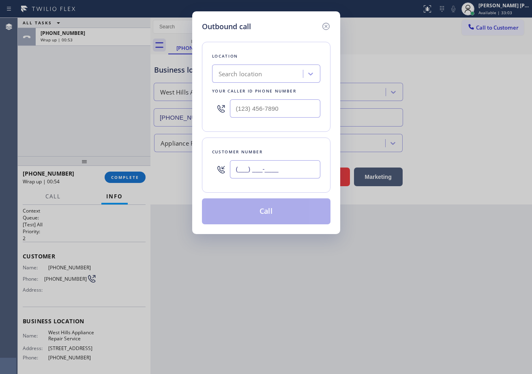
type input "(___) ___-____"
paste input "text"
type input "(___) ___-____"
drag, startPoint x: 253, startPoint y: 132, endPoint x: 259, endPoint y: 136, distance: 7.1
paste input "818) 984-4757"
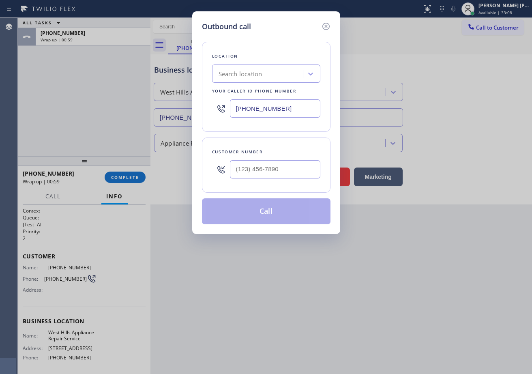
type input "[PHONE_NUMBER]"
paste input "818) 984-4757"
type input "[PHONE_NUMBER]"
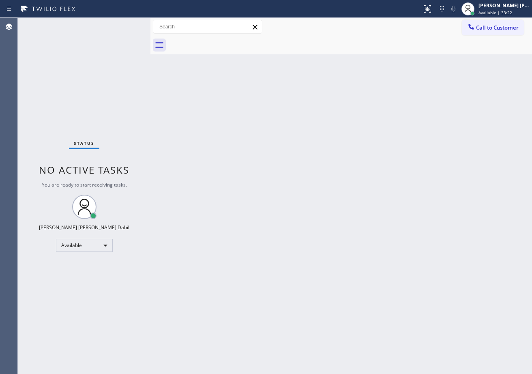
drag, startPoint x: 394, startPoint y: 206, endPoint x: 459, endPoint y: 369, distance: 175.5
click at [436, 295] on div "Back to Dashboard Change Sender ID Customers Technicians Select a contact Outbo…" at bounding box center [340, 196] width 381 height 356
click at [118, 43] on div "Status No active tasks You are ready to start receiving tasks. [PERSON_NAME] [P…" at bounding box center [84, 196] width 133 height 356
click at [437, 281] on div "Back to Dashboard Change Sender ID Customers Technicians Select a contact Outbo…" at bounding box center [340, 196] width 381 height 356
click at [120, 30] on div "Status No active tasks You are ready to start receiving tasks. [PERSON_NAME] [P…" at bounding box center [84, 196] width 133 height 356
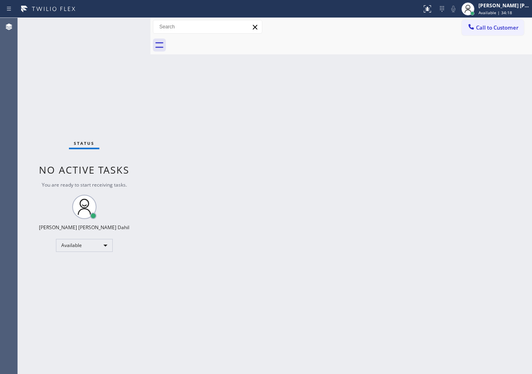
click at [124, 26] on div "Status No active tasks You are ready to start receiving tasks. [PERSON_NAME] [P…" at bounding box center [84, 196] width 133 height 356
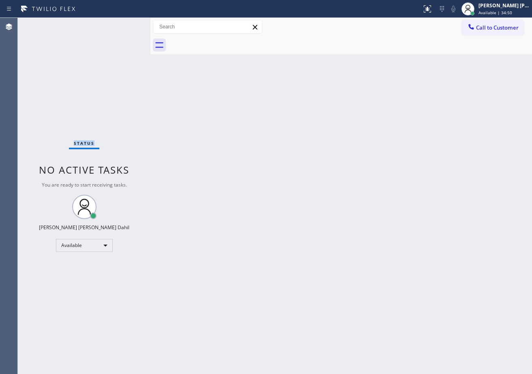
click at [128, 28] on div "Status No active tasks You are ready to start receiving tasks. [PERSON_NAME] [P…" at bounding box center [84, 196] width 133 height 356
click at [260, 219] on div "Back to Dashboard Change Sender ID Customers Technicians Select a contact Outbo…" at bounding box center [340, 196] width 381 height 356
click at [122, 24] on div "Status No active tasks You are ready to start receiving tasks. [PERSON_NAME] [P…" at bounding box center [84, 196] width 133 height 356
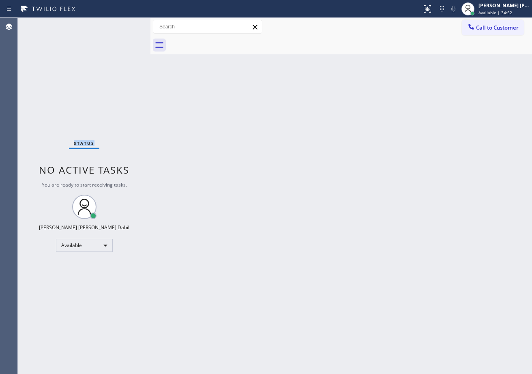
click at [122, 24] on div "Status No active tasks You are ready to start receiving tasks. [PERSON_NAME] [P…" at bounding box center [84, 196] width 133 height 356
drag, startPoint x: 308, startPoint y: 184, endPoint x: 333, endPoint y: 235, distance: 57.3
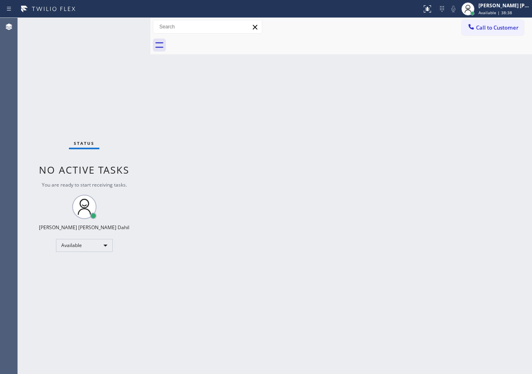
click at [317, 200] on div "Back to Dashboard Change Sender ID Customers Technicians Select a contact Outbo…" at bounding box center [340, 196] width 381 height 356
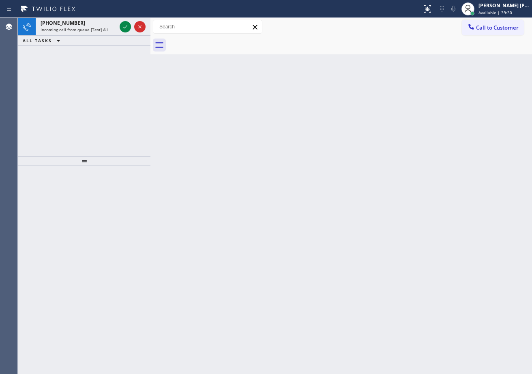
click at [340, 46] on div at bounding box center [350, 45] width 364 height 18
click at [340, 45] on div at bounding box center [350, 45] width 364 height 18
click at [98, 28] on span "Incoming call from queue [Test] All" at bounding box center [74, 30] width 67 height 6
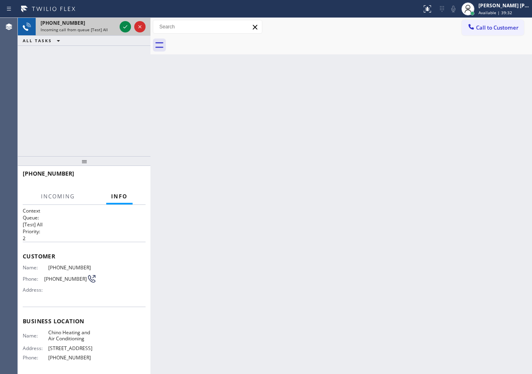
click at [98, 28] on span "Incoming call from queue [Test] All" at bounding box center [74, 30] width 67 height 6
click at [97, 28] on span "Incoming call from queue [Test] All" at bounding box center [74, 30] width 67 height 6
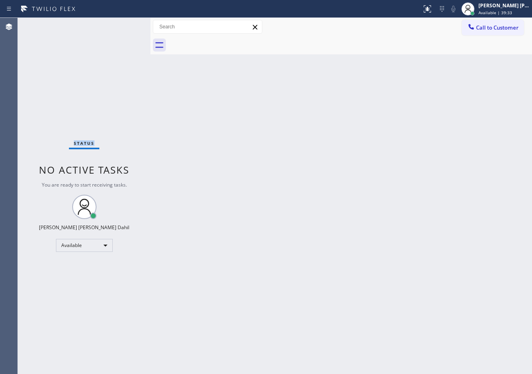
click at [97, 28] on div "Status No active tasks You are ready to start receiving tasks. [PERSON_NAME] [P…" at bounding box center [84, 196] width 133 height 356
click at [397, 307] on div "Back to Dashboard Change Sender ID Customers Technicians Select a contact Outbo…" at bounding box center [340, 196] width 381 height 356
click at [419, 342] on div "Back to Dashboard Change Sender ID Customers Technicians Select a contact Outbo…" at bounding box center [340, 196] width 381 height 356
click at [477, 5] on div at bounding box center [468, 9] width 18 height 18
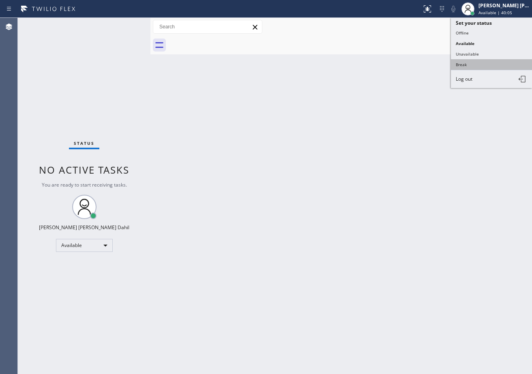
click at [457, 65] on button "Break" at bounding box center [491, 64] width 81 height 11
click at [456, 67] on div "Back to Dashboard Change Sender ID Customers Technicians Select a contact Outbo…" at bounding box center [340, 196] width 381 height 356
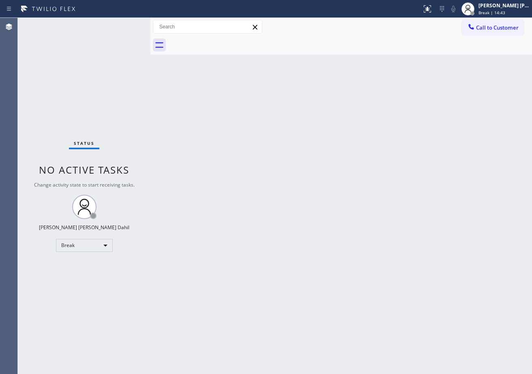
drag, startPoint x: 512, startPoint y: 8, endPoint x: 501, endPoint y: 24, distance: 20.4
click at [512, 8] on div "[PERSON_NAME] [PERSON_NAME] Dahil" at bounding box center [503, 5] width 51 height 7
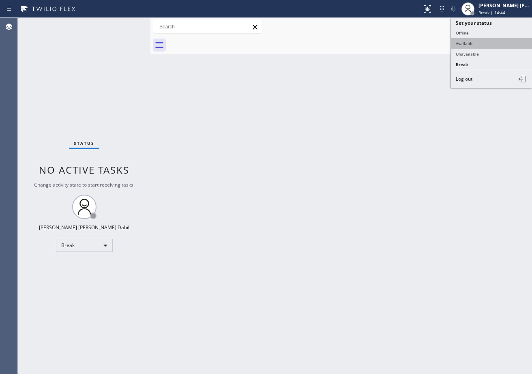
click at [481, 45] on button "Available" at bounding box center [491, 43] width 81 height 11
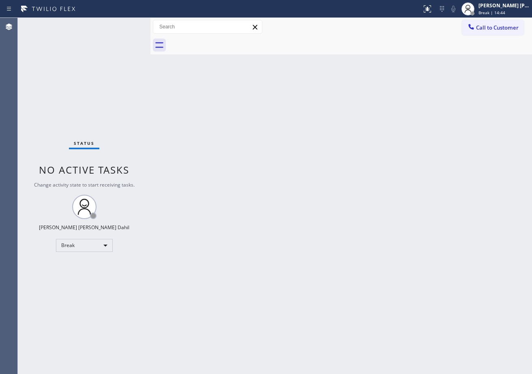
click at [464, 86] on div "Back to Dashboard Change Sender ID Customers Technicians Select a contact Outbo…" at bounding box center [340, 196] width 381 height 356
click at [127, 23] on div "Status No active tasks You are ready to start receiving tasks. [PERSON_NAME] [P…" at bounding box center [84, 196] width 133 height 356
click at [124, 24] on div "Status No active tasks You are ready to start receiving tasks. [PERSON_NAME] [P…" at bounding box center [84, 196] width 133 height 356
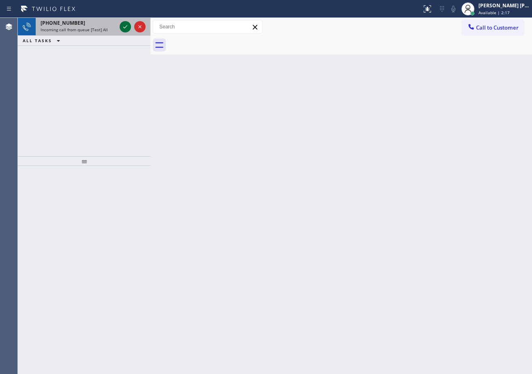
click at [122, 24] on icon at bounding box center [125, 27] width 10 height 10
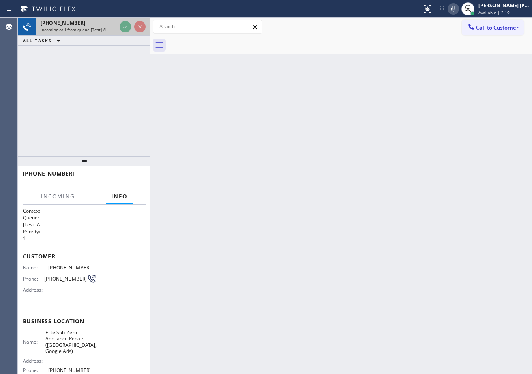
click at [122, 24] on icon at bounding box center [125, 27] width 10 height 10
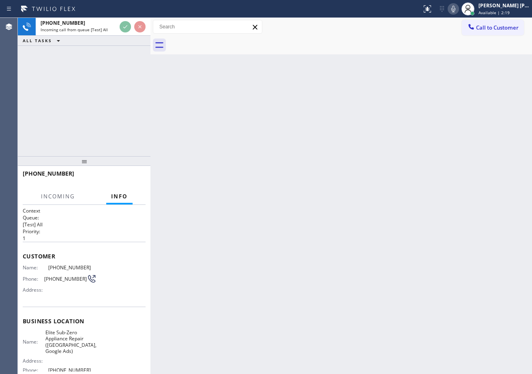
click at [128, 35] on div "[PHONE_NUMBER] Incoming call from queue [Test] All" at bounding box center [84, 27] width 133 height 18
click at [159, 111] on div "[PHONE_NUMBER] Incoming call from queue [Test] All ALL TASKS ALL TASKS ACTIVE T…" at bounding box center [275, 196] width 514 height 356
click at [135, 86] on div "[PHONE_NUMBER] Incoming call from queue [Test] All ALL TASKS ALL TASKS ACTIVE T…" at bounding box center [84, 87] width 133 height 138
click at [130, 46] on div "[PHONE_NUMBER] Incoming call from queue [Test] All ALL TASKS ALL TASKS ACTIVE T…" at bounding box center [84, 87] width 133 height 138
click at [116, 23] on div "[PHONE_NUMBER] Incoming call from queue [Test] All" at bounding box center [84, 27] width 133 height 18
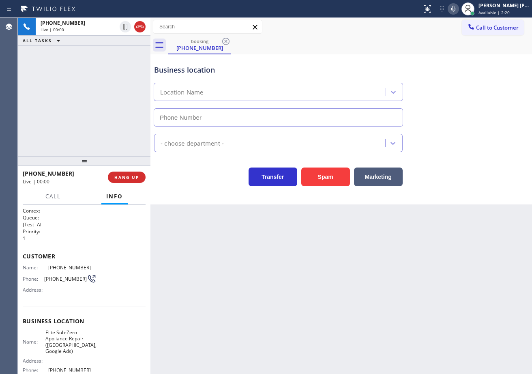
click at [118, 41] on div "[PHONE_NUMBER] Live | 00:00 ALL TASKS ALL TASKS ACTIVE TASKS TASKS IN WRAP UP" at bounding box center [84, 32] width 133 height 28
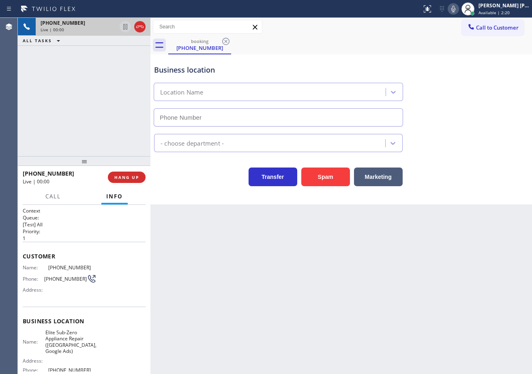
click at [117, 41] on div "[PHONE_NUMBER] Live | 00:00 ALL TASKS ALL TASKS ACTIVE TASKS TASKS IN WRAP UP" at bounding box center [84, 32] width 133 height 28
click at [124, 53] on div "[PHONE_NUMBER] Live | 00:00 ALL TASKS ALL TASKS ACTIVE TASKS TASKS IN WRAP UP" at bounding box center [84, 87] width 133 height 138
click at [129, 41] on div "[PHONE_NUMBER] Live | 00:00 ALL TASKS ALL TASKS ACTIVE TASKS TASKS IN WRAP UP" at bounding box center [84, 32] width 133 height 28
click at [136, 38] on div "[PHONE_NUMBER] Live | 00:00 ALL TASKS ALL TASKS ACTIVE TASKS TASKS IN WRAP UP" at bounding box center [84, 32] width 133 height 28
click at [129, 34] on div at bounding box center [132, 27] width 29 height 18
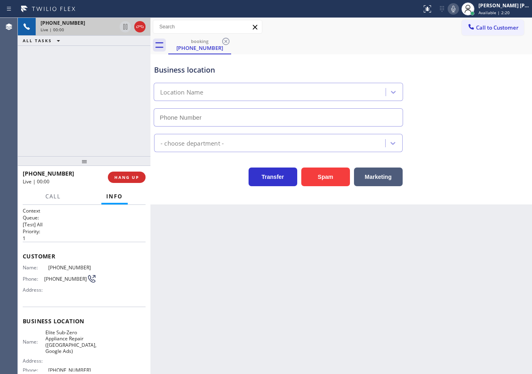
click at [138, 76] on div "[PHONE_NUMBER] Live | 00:00 ALL TASKS ALL TASKS ACTIVE TASKS TASKS IN WRAP UP" at bounding box center [84, 87] width 133 height 138
click at [134, 75] on div "[PHONE_NUMBER] Live | 00:00 ALL TASKS ALL TASKS ACTIVE TASKS TASKS IN WRAP UP" at bounding box center [84, 87] width 133 height 138
click at [128, 54] on div "[PHONE_NUMBER] Live | 00:00 ALL TASKS ALL TASKS ACTIVE TASKS TASKS IN WRAP UP" at bounding box center [84, 87] width 133 height 138
click at [129, 41] on div "[PHONE_NUMBER] Live | 00:00 ALL TASKS ALL TASKS ACTIVE TASKS TASKS IN WRAP UP" at bounding box center [84, 32] width 133 height 28
click at [124, 34] on div at bounding box center [132, 27] width 29 height 18
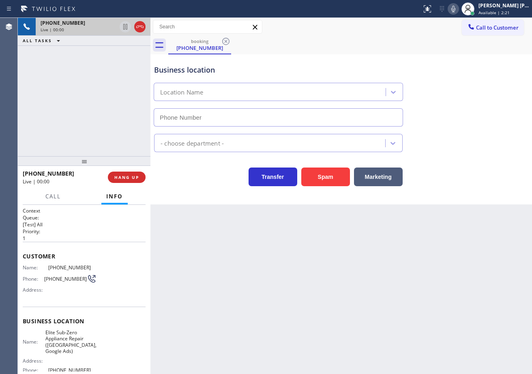
type input "[PHONE_NUMBER]"
click at [122, 24] on icon at bounding box center [125, 27] width 10 height 10
click at [430, 9] on div at bounding box center [427, 9] width 18 height 10
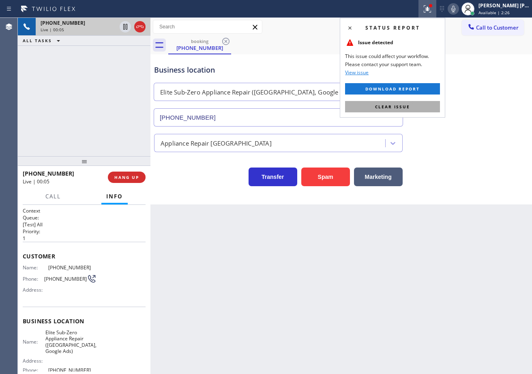
click at [420, 106] on button "Clear issue" at bounding box center [392, 106] width 95 height 11
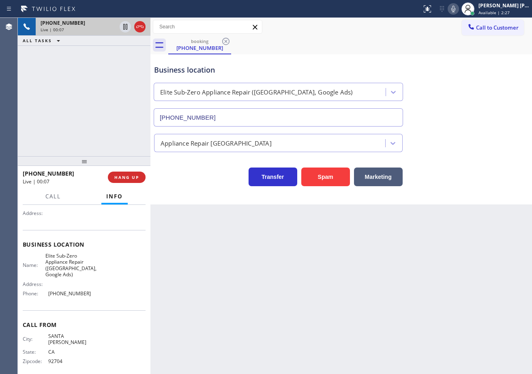
drag, startPoint x: 332, startPoint y: 313, endPoint x: 321, endPoint y: 312, distance: 10.6
click at [332, 313] on div "Back to Dashboard Change Sender ID Customers Technicians Select a contact Outbo…" at bounding box center [340, 196] width 381 height 356
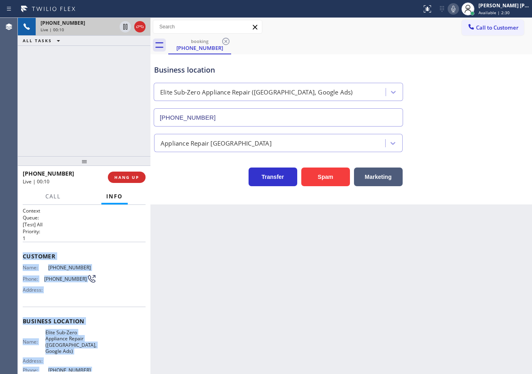
scroll to position [77, 0]
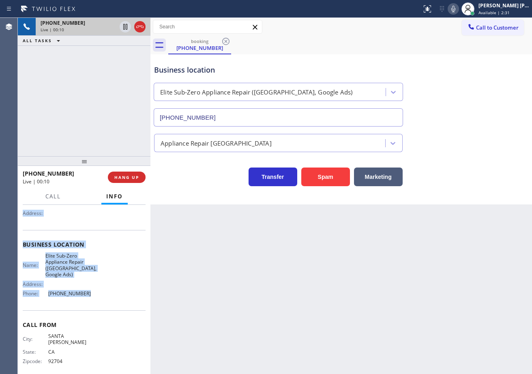
drag, startPoint x: 19, startPoint y: 251, endPoint x: 101, endPoint y: 296, distance: 93.1
click at [101, 296] on div "Context Queue: [Test] All Priority: 1 Customer Name: [PHONE_NUMBER] Phone: [PHO…" at bounding box center [84, 289] width 133 height 169
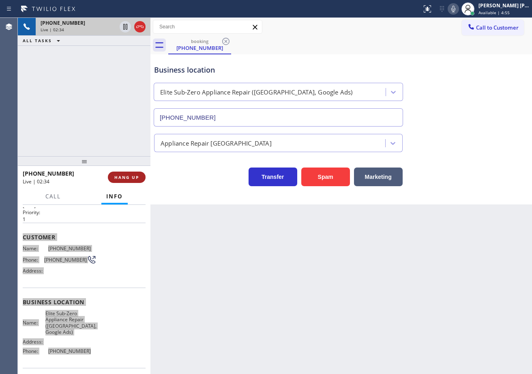
scroll to position [0, 0]
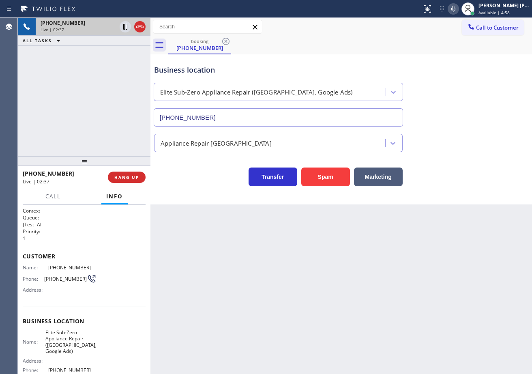
click at [469, 133] on div "Appliance Repair [GEOGRAPHIC_DATA]" at bounding box center [340, 141] width 377 height 21
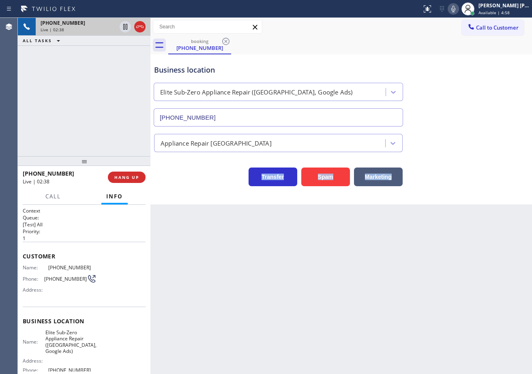
click at [469, 133] on div "Appliance Repair [GEOGRAPHIC_DATA]" at bounding box center [340, 141] width 377 height 21
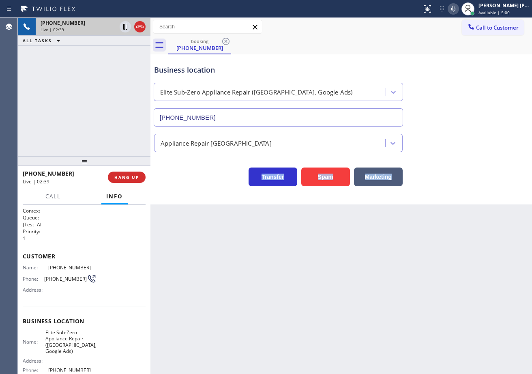
click at [458, 9] on icon at bounding box center [453, 9] width 10 height 10
click at [458, 57] on div "booking [PHONE_NUMBER] Call to Customer Outbound call Location Search location …" at bounding box center [340, 111] width 381 height 186
click at [123, 27] on icon at bounding box center [125, 27] width 4 height 6
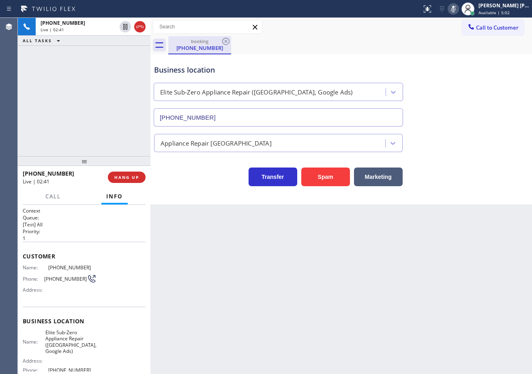
click at [122, 42] on div "ALL TASKS ALL TASKS ACTIVE TASKS TASKS IN WRAP UP" at bounding box center [84, 41] width 133 height 10
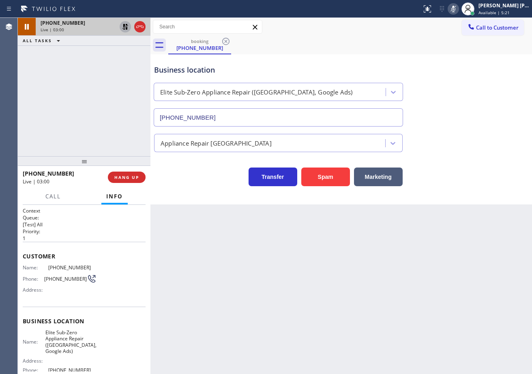
click at [126, 28] on icon at bounding box center [125, 27] width 6 height 6
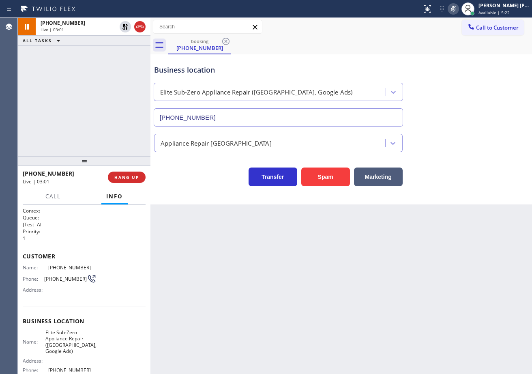
click at [458, 12] on icon at bounding box center [453, 9] width 10 height 10
click at [462, 166] on div "Transfer Spam Marketing" at bounding box center [340, 173] width 377 height 26
click at [225, 261] on div "Back to Dashboard Change Sender ID Customers Technicians Select a contact Outbo…" at bounding box center [340, 196] width 381 height 356
drag, startPoint x: 343, startPoint y: 373, endPoint x: 310, endPoint y: 38, distance: 337.1
click at [310, 38] on div "booking [PHONE_NUMBER]" at bounding box center [350, 45] width 364 height 18
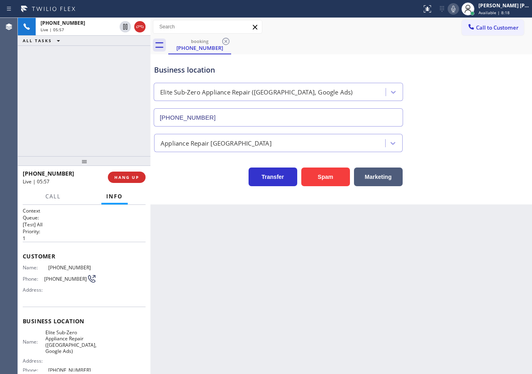
click at [435, 163] on div "Transfer Spam Marketing" at bounding box center [340, 173] width 377 height 26
click at [230, 255] on div "Back to Dashboard Change Sender ID Customers Technicians Select a contact Outbo…" at bounding box center [340, 196] width 381 height 356
click at [286, 269] on div "Back to Dashboard Change Sender ID Customers Technicians Select a contact Outbo…" at bounding box center [340, 196] width 381 height 356
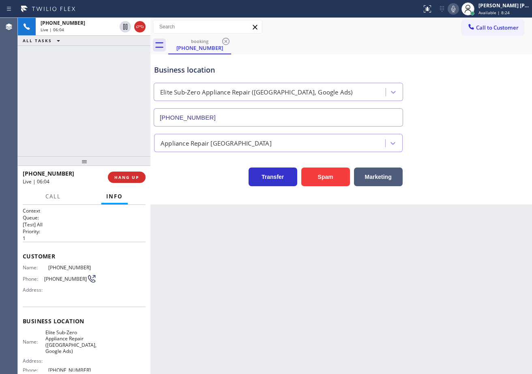
click at [287, 268] on div "Back to Dashboard Change Sender ID Customers Technicians Select a contact Outbo…" at bounding box center [340, 196] width 381 height 356
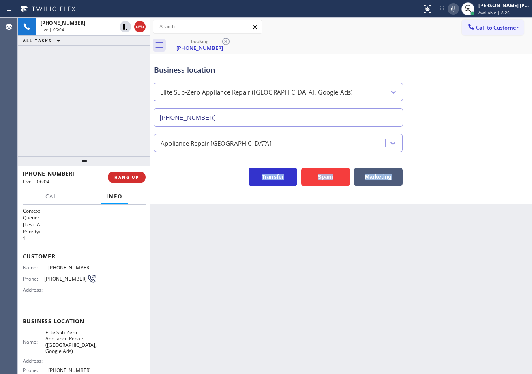
click at [287, 268] on div "Back to Dashboard Change Sender ID Customers Technicians Select a contact Outbo…" at bounding box center [340, 196] width 381 height 356
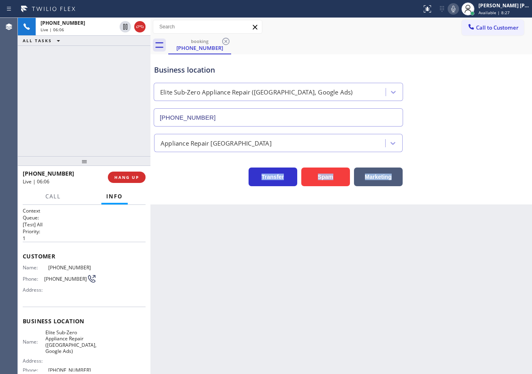
click at [289, 276] on div "Back to Dashboard Change Sender ID Customers Technicians Select a contact Outbo…" at bounding box center [340, 196] width 381 height 356
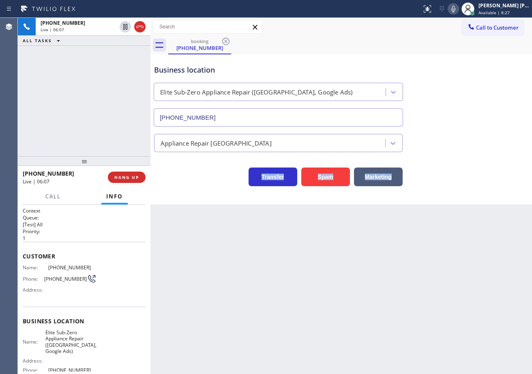
click at [289, 276] on div "Back to Dashboard Change Sender ID Customers Technicians Select a contact Outbo…" at bounding box center [340, 196] width 381 height 356
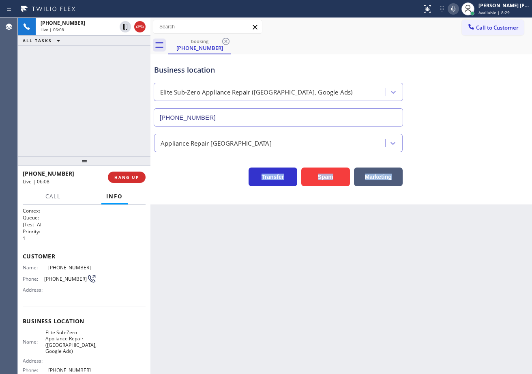
click at [289, 276] on div "Back to Dashboard Change Sender ID Customers Technicians Select a contact Outbo…" at bounding box center [340, 196] width 381 height 356
click at [455, 11] on icon at bounding box center [453, 9] width 4 height 6
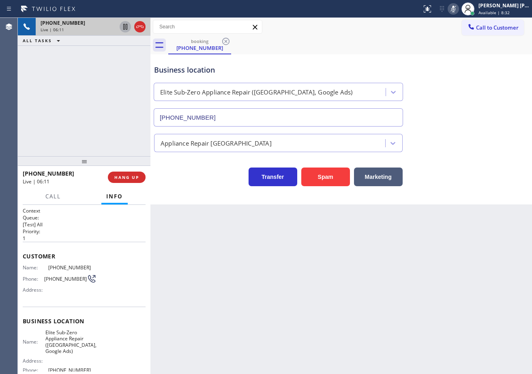
click at [124, 26] on icon at bounding box center [125, 27] width 10 height 10
drag, startPoint x: 460, startPoint y: 11, endPoint x: 438, endPoint y: 60, distance: 54.4
click at [456, 11] on rect at bounding box center [453, 8] width 6 height 6
drag, startPoint x: 438, startPoint y: 60, endPoint x: 180, endPoint y: 18, distance: 261.3
click at [435, 60] on div "Business location Elite Sub-Zero Appliance Repair ([GEOGRAPHIC_DATA], Google Ad…" at bounding box center [340, 89] width 377 height 73
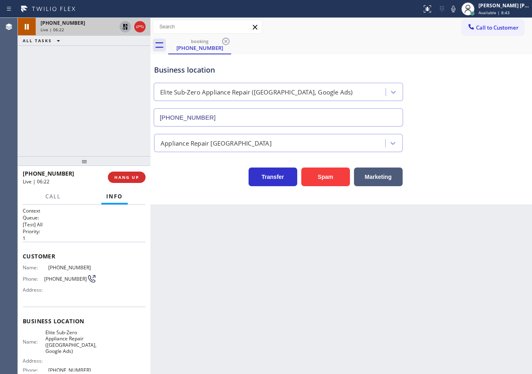
click at [124, 28] on icon at bounding box center [125, 27] width 10 height 10
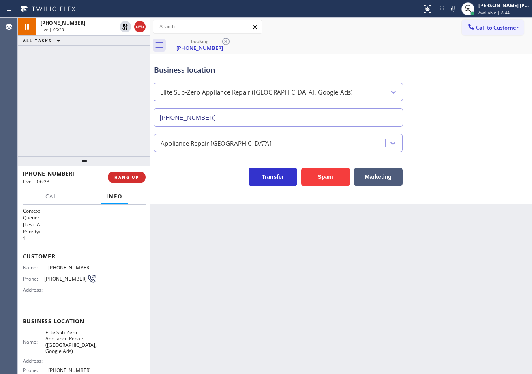
click at [110, 36] on div "ALL TASKS ALL TASKS ACTIVE TASKS TASKS IN WRAP UP" at bounding box center [84, 41] width 133 height 10
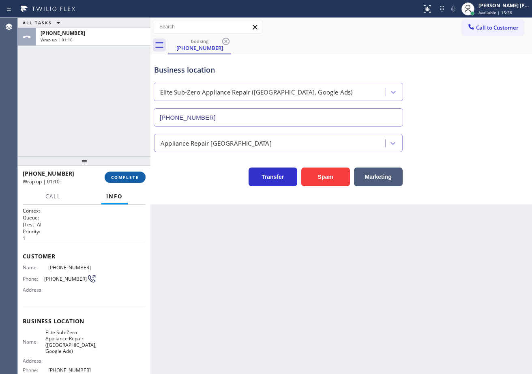
click at [113, 181] on button "COMPLETE" at bounding box center [125, 176] width 41 height 11
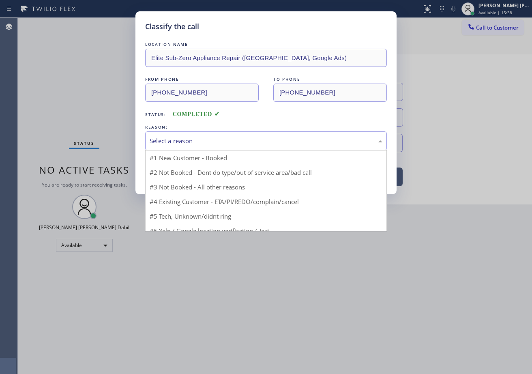
click at [181, 139] on div "Select a reason" at bounding box center [266, 140] width 233 height 9
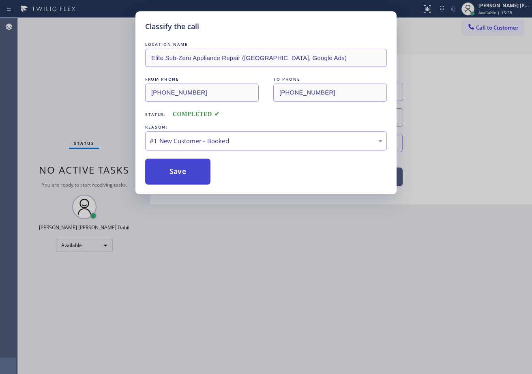
click at [180, 170] on button "Save" at bounding box center [177, 171] width 65 height 26
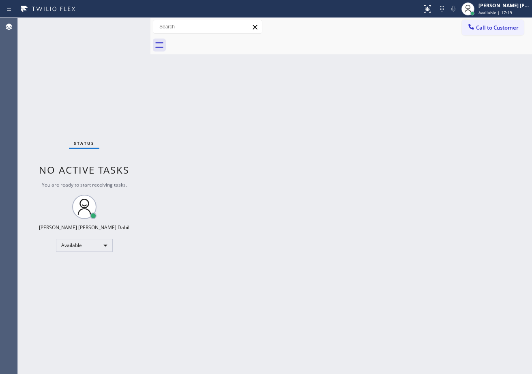
click at [120, 51] on div "Status No active tasks You are ready to start receiving tasks. [PERSON_NAME] [P…" at bounding box center [84, 196] width 133 height 356
click at [123, 25] on div "Status No active tasks You are ready to start receiving tasks. [PERSON_NAME] [P…" at bounding box center [84, 196] width 133 height 356
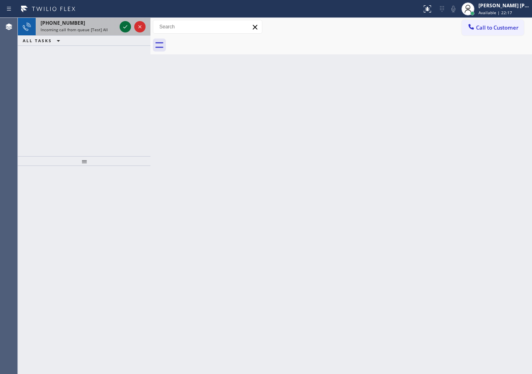
click at [122, 24] on icon at bounding box center [125, 27] width 10 height 10
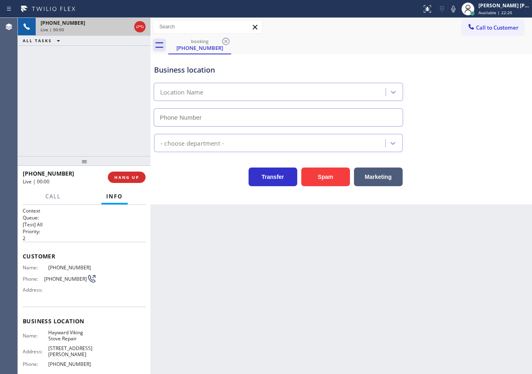
type input "[PHONE_NUMBER]"
click at [102, 134] on div "[PHONE_NUMBER] Live | 00:13 ALL TASKS ALL TASKS ACTIVE TASKS TASKS IN WRAP UP" at bounding box center [84, 87] width 133 height 138
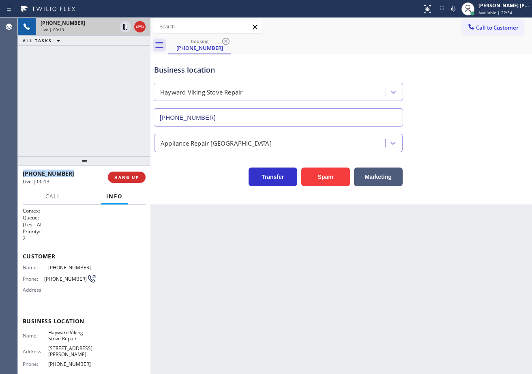
click at [102, 134] on div "[PHONE_NUMBER] Live | 00:13 ALL TASKS ALL TASKS ACTIVE TASKS TASKS IN WRAP UP" at bounding box center [84, 87] width 133 height 138
click at [102, 134] on div "[PHONE_NUMBER] Live | 00:14 ALL TASKS ALL TASKS ACTIVE TASKS TASKS IN WRAP UP" at bounding box center [84, 87] width 133 height 138
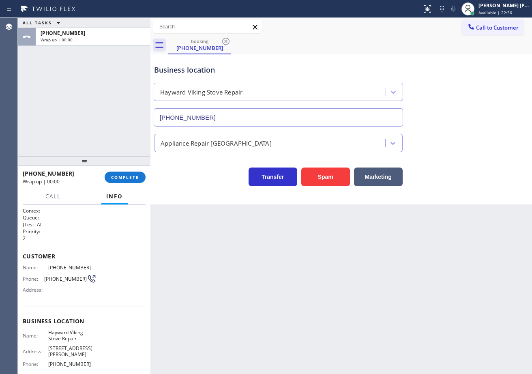
click at [126, 171] on div "[PHONE_NUMBER] Wrap up | 00:00 COMPLETE" at bounding box center [84, 177] width 123 height 21
click at [126, 171] on button "COMPLETE" at bounding box center [125, 176] width 41 height 11
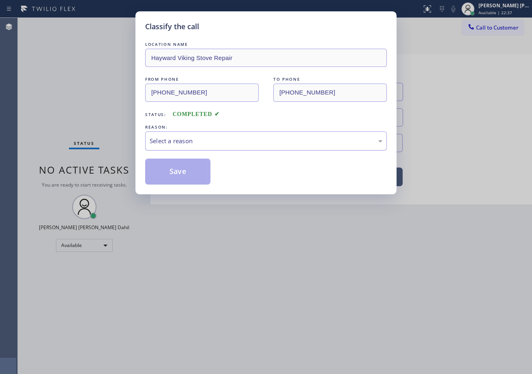
click at [183, 147] on div "Select a reason" at bounding box center [266, 140] width 242 height 19
click at [184, 168] on button "Save" at bounding box center [177, 171] width 65 height 26
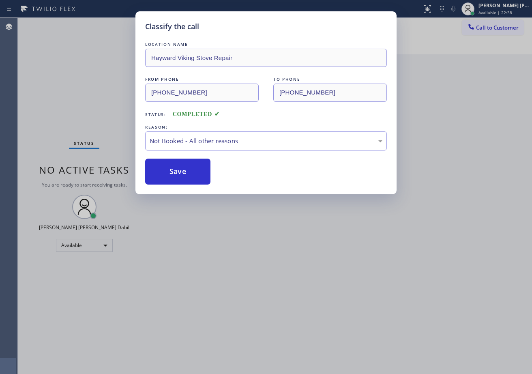
click at [267, 271] on div "Classify the call LOCATION NAME Hayward Viking Stove Repair FROM PHONE [PHONE_N…" at bounding box center [266, 187] width 532 height 374
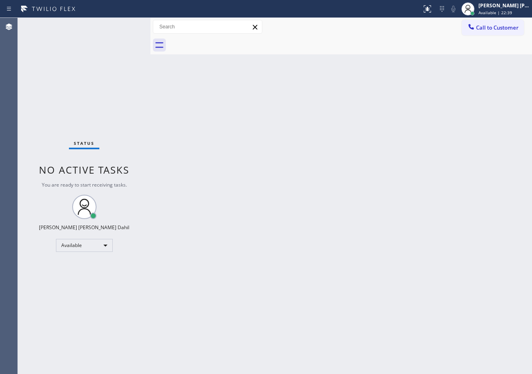
click at [458, 313] on div "Back to Dashboard Change Sender ID Customers Technicians Select a contact Outbo…" at bounding box center [340, 196] width 381 height 356
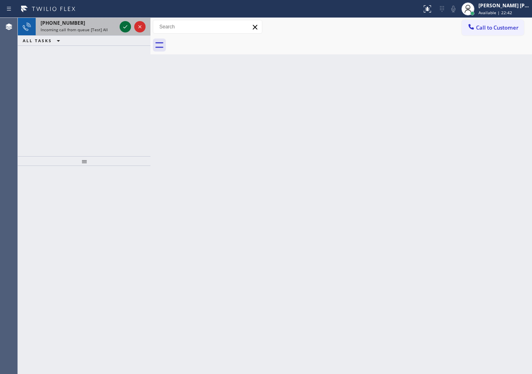
click at [122, 24] on icon at bounding box center [125, 27] width 10 height 10
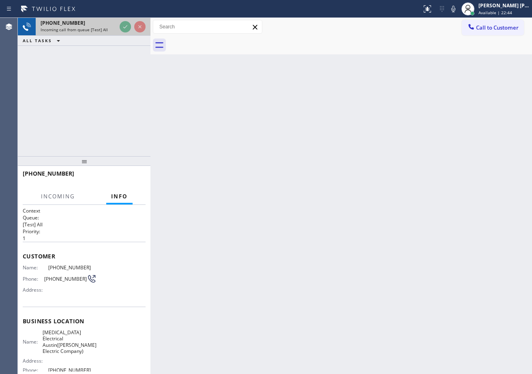
click at [122, 24] on icon at bounding box center [125, 27] width 10 height 10
click at [116, 24] on div "[PHONE_NUMBER]" at bounding box center [79, 22] width 76 height 7
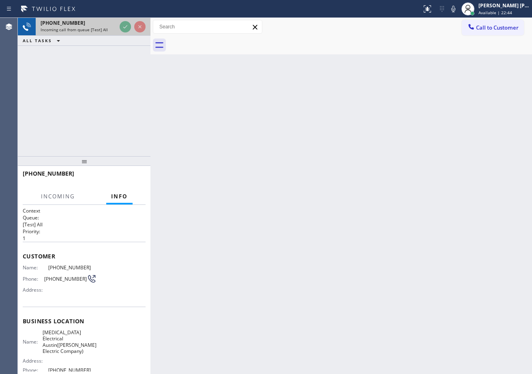
click at [116, 24] on div "[PHONE_NUMBER]" at bounding box center [79, 22] width 76 height 7
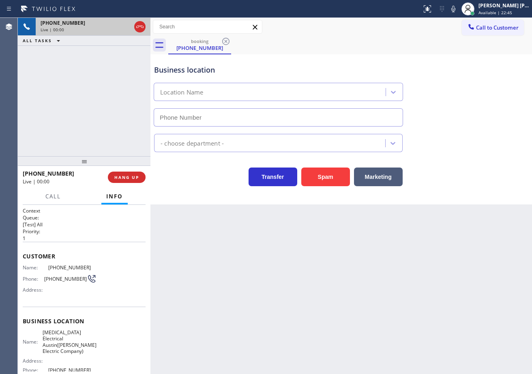
click at [122, 24] on div "[PHONE_NUMBER]" at bounding box center [86, 22] width 90 height 7
type input "[PHONE_NUMBER]"
click at [122, 24] on icon at bounding box center [125, 27] width 10 height 10
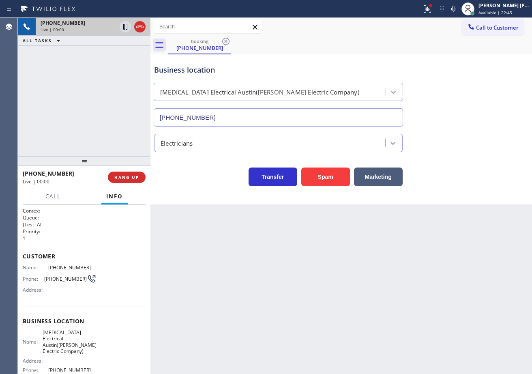
click at [122, 24] on icon at bounding box center [125, 27] width 10 height 10
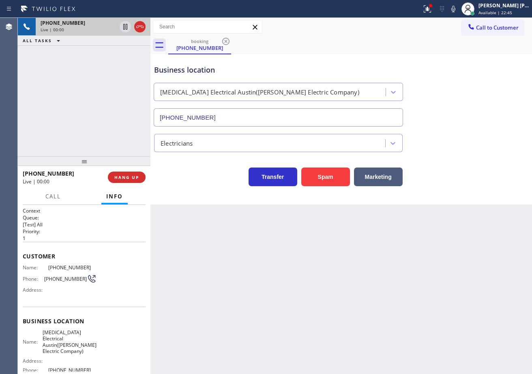
click at [122, 24] on icon at bounding box center [125, 27] width 10 height 10
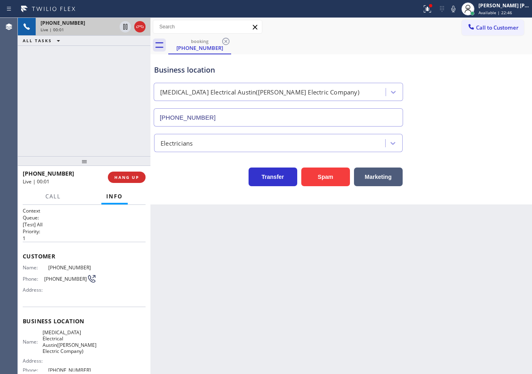
click at [122, 24] on icon at bounding box center [125, 27] width 10 height 10
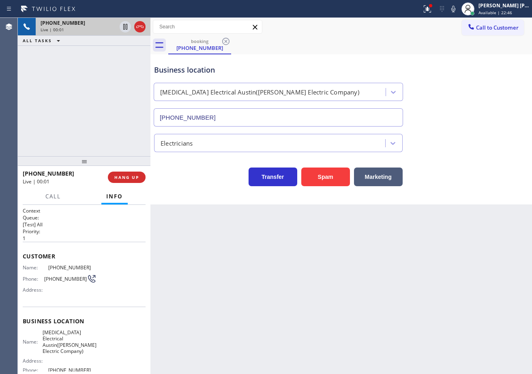
click at [122, 24] on icon at bounding box center [125, 27] width 10 height 10
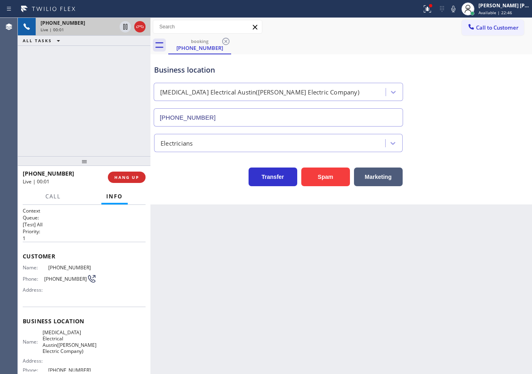
click at [122, 24] on icon at bounding box center [125, 27] width 10 height 10
click at [257, 273] on div "Back to Dashboard Change Sender ID Customers Technicians Select a contact Outbo…" at bounding box center [340, 196] width 381 height 356
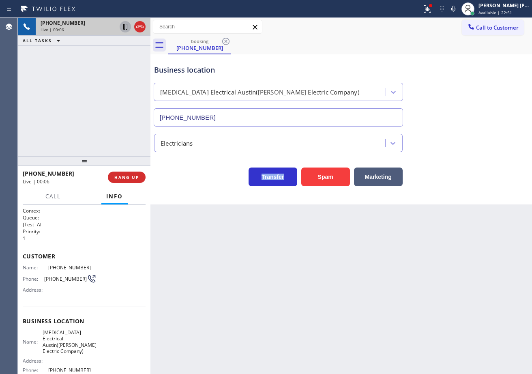
click at [257, 273] on div "Back to Dashboard Change Sender ID Customers Technicians Select a contact Outbo…" at bounding box center [340, 196] width 381 height 356
drag, startPoint x: 257, startPoint y: 273, endPoint x: 257, endPoint y: 278, distance: 4.5
click at [257, 278] on div "Back to Dashboard Change Sender ID Customers Technicians Select a contact Outbo…" at bounding box center [340, 196] width 381 height 356
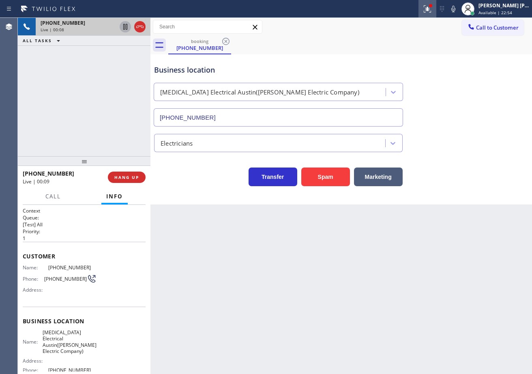
click at [432, 6] on icon at bounding box center [427, 9] width 10 height 10
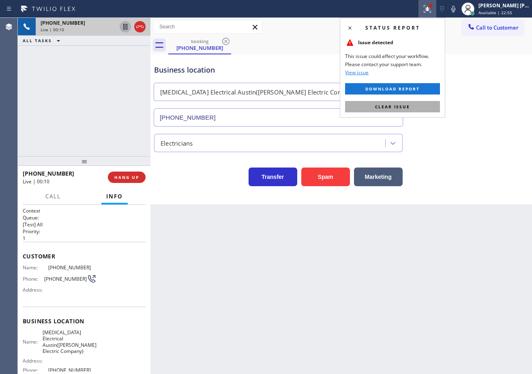
click at [415, 105] on button "Clear issue" at bounding box center [392, 106] width 95 height 11
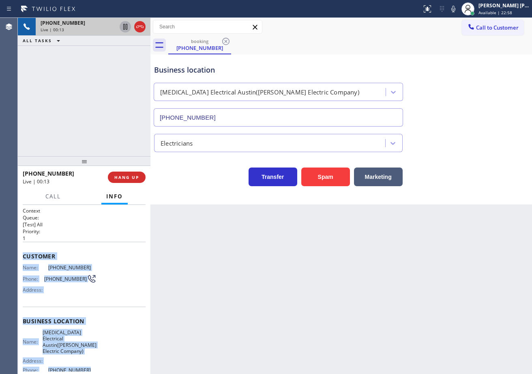
scroll to position [77, 0]
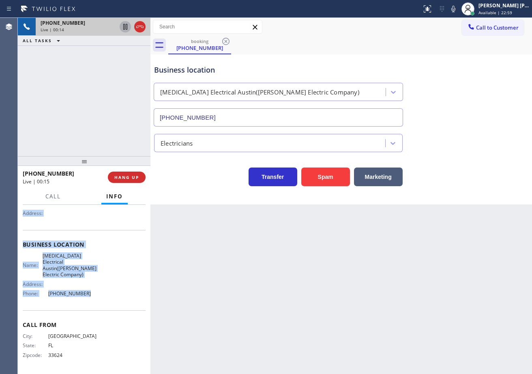
drag, startPoint x: 21, startPoint y: 254, endPoint x: 96, endPoint y: 294, distance: 85.0
click at [96, 294] on div "Context Queue: [Test] All Priority: 1 Customer Name: [PHONE_NUMBER] Phone: [PHO…" at bounding box center [84, 289] width 133 height 169
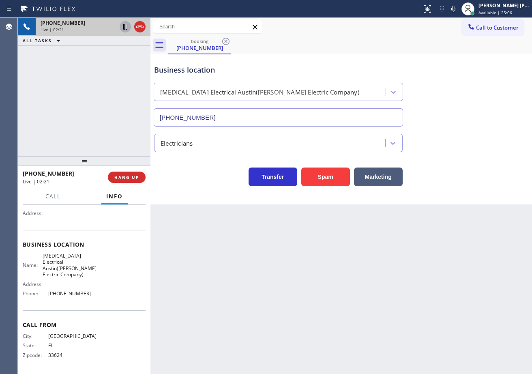
click at [428, 277] on div "Back to Dashboard Change Sender ID Customers Technicians Select a contact Outbo…" at bounding box center [340, 196] width 381 height 356
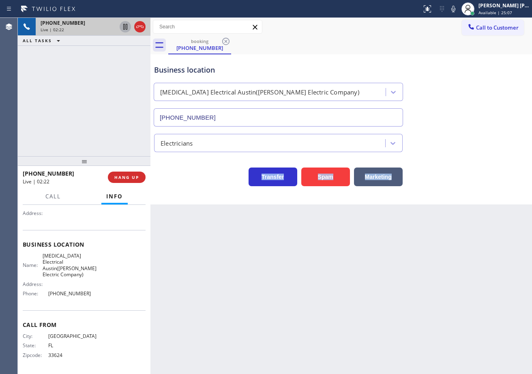
click at [428, 277] on div "Back to Dashboard Change Sender ID Customers Technicians Select a contact Outbo…" at bounding box center [340, 196] width 381 height 356
drag, startPoint x: 458, startPoint y: 9, endPoint x: 474, endPoint y: 55, distance: 48.6
click at [458, 13] on icon at bounding box center [453, 9] width 10 height 10
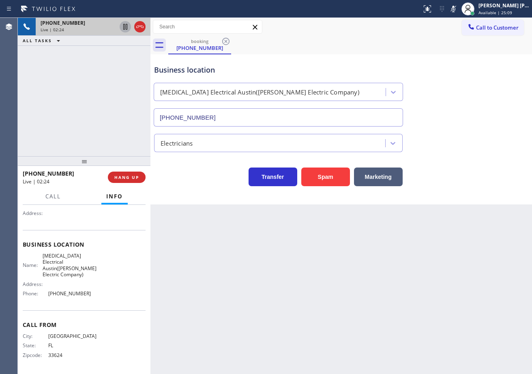
click at [474, 55] on div "Business location [MEDICAL_DATA] Electrical [GEOGRAPHIC_DATA]([PERSON_NAME] Ele…" at bounding box center [340, 89] width 377 height 73
click at [123, 25] on icon at bounding box center [125, 27] width 4 height 6
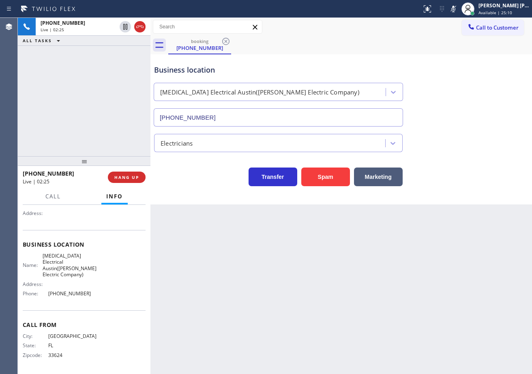
click at [96, 56] on div "[PHONE_NUMBER] Live | 02:25 ALL TASKS ALL TASKS ACTIVE TASKS TASKS IN WRAP UP" at bounding box center [84, 87] width 133 height 138
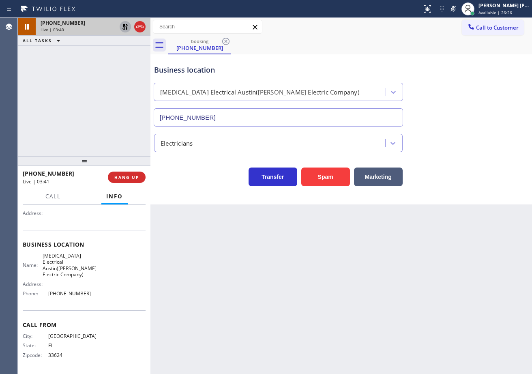
click at [126, 32] on button at bounding box center [125, 26] width 11 height 11
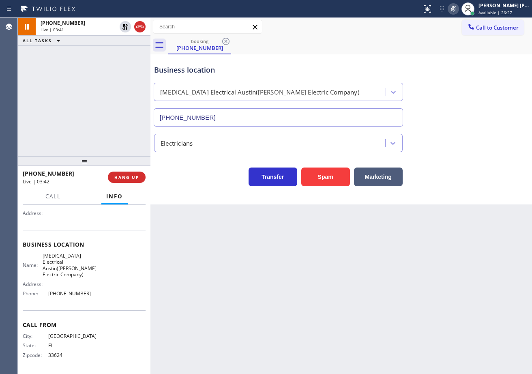
click at [458, 11] on icon at bounding box center [453, 9] width 10 height 10
click at [488, 182] on div "Transfer Spam Marketing" at bounding box center [340, 173] width 377 height 26
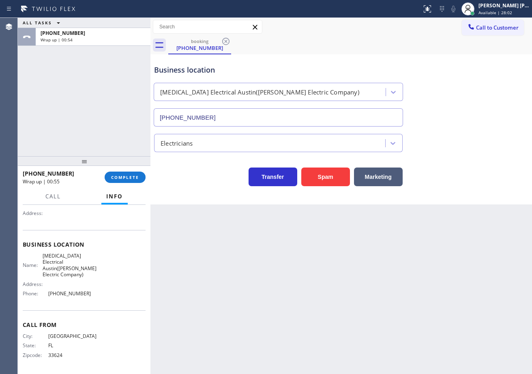
click at [321, 336] on div "Back to Dashboard Change Sender ID Customers Technicians Select a contact Outbo…" at bounding box center [340, 196] width 381 height 356
drag, startPoint x: 85, startPoint y: 95, endPoint x: 103, endPoint y: 149, distance: 56.7
click at [86, 100] on div "ALL TASKS ALL TASKS ACTIVE TASKS TASKS IN WRAP UP [PHONE_NUMBER] Wrap up | 00:56" at bounding box center [84, 87] width 133 height 138
drag, startPoint x: 146, startPoint y: 165, endPoint x: 131, endPoint y: 177, distance: 18.7
click at [143, 166] on div at bounding box center [84, 161] width 133 height 10
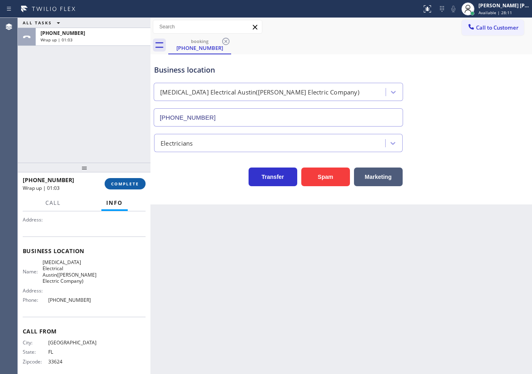
click at [121, 180] on button "COMPLETE" at bounding box center [125, 183] width 41 height 11
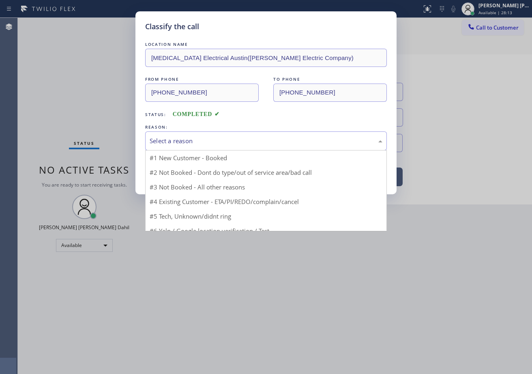
click at [189, 150] on div "Select a reason #1 New Customer - Booked #2 Not Booked - Dont do type/out of se…" at bounding box center [266, 140] width 242 height 19
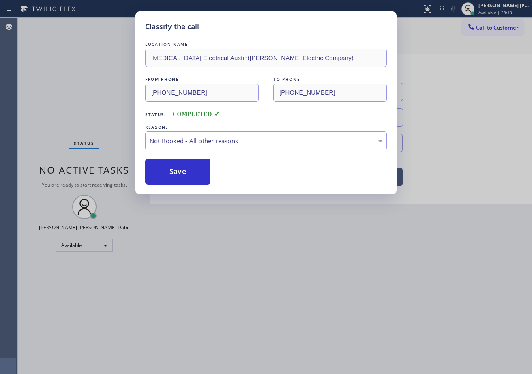
click at [190, 172] on button "Save" at bounding box center [177, 171] width 65 height 26
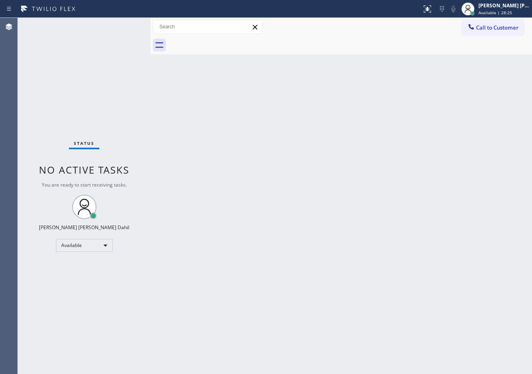
drag, startPoint x: 259, startPoint y: 159, endPoint x: 226, endPoint y: 130, distance: 44.8
click at [259, 160] on div "Back to Dashboard Change Sender ID Customers Technicians Select a contact Outbo…" at bounding box center [340, 196] width 381 height 356
click at [127, 25] on div "Status No active tasks You are ready to start receiving tasks. [PERSON_NAME] [P…" at bounding box center [84, 196] width 133 height 356
click at [121, 23] on div "Status No active tasks You are ready to start receiving tasks. [PERSON_NAME] [P…" at bounding box center [84, 196] width 133 height 356
click at [123, 24] on div "Status No active tasks You are ready to start receiving tasks. [PERSON_NAME] [P…" at bounding box center [84, 196] width 133 height 356
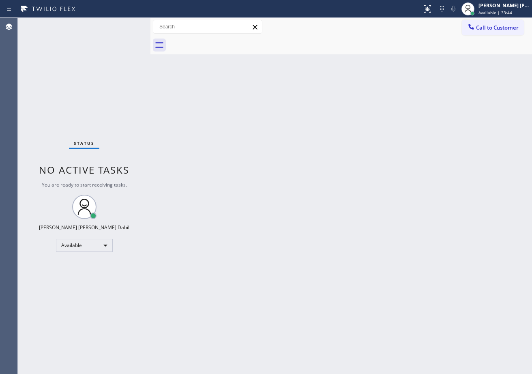
click at [385, 205] on div "Back to Dashboard Change Sender ID Customers Technicians Select a contact Outbo…" at bounding box center [340, 196] width 381 height 356
click at [359, 56] on div "Back to Dashboard Change Sender ID Customers Technicians Select a contact Outbo…" at bounding box center [340, 196] width 381 height 356
click at [269, 156] on div "Back to Dashboard Change Sender ID Customers Technicians Select a contact Outbo…" at bounding box center [340, 196] width 381 height 356
click at [122, 24] on div "Status No active tasks You are ready to start receiving tasks. [PERSON_NAME] [P…" at bounding box center [84, 196] width 133 height 356
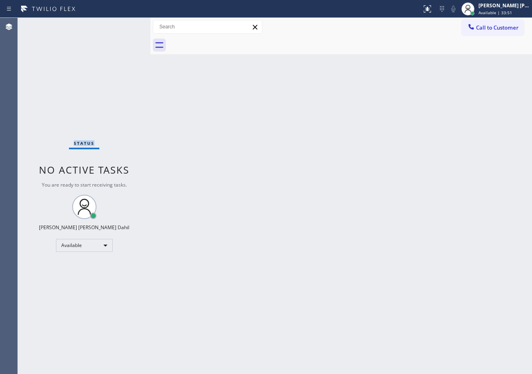
click at [122, 24] on div "Status No active tasks You are ready to start receiving tasks. [PERSON_NAME] [P…" at bounding box center [84, 196] width 133 height 356
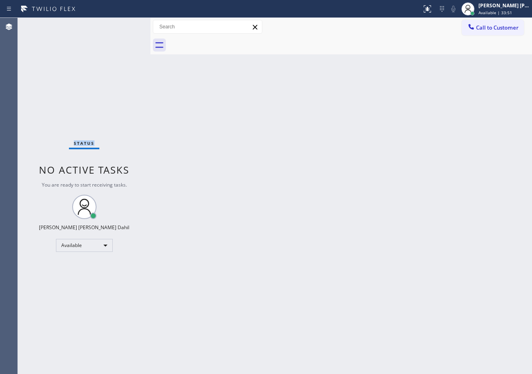
click at [122, 24] on div "Status No active tasks You are ready to start receiving tasks. [PERSON_NAME] [P…" at bounding box center [84, 196] width 133 height 356
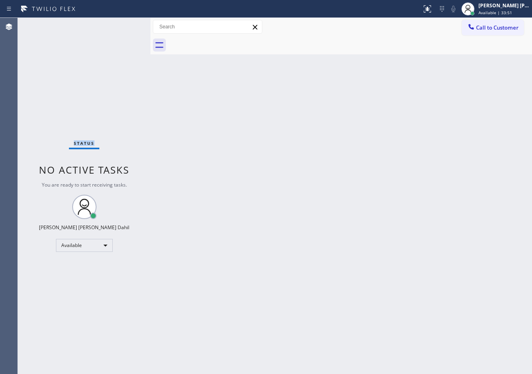
click at [122, 24] on div "Status No active tasks You are ready to start receiving tasks. [PERSON_NAME] [P…" at bounding box center [84, 196] width 133 height 356
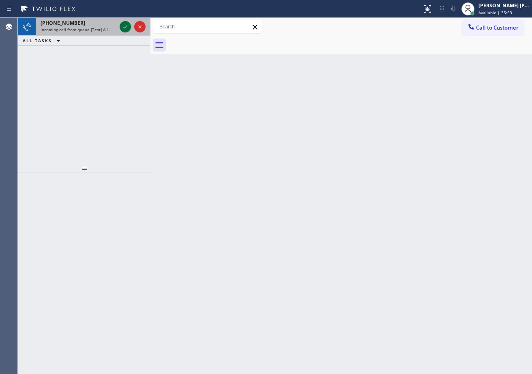
click at [122, 24] on icon at bounding box center [125, 27] width 10 height 10
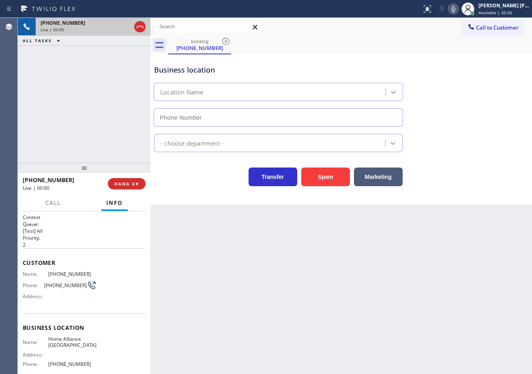
type input "[PHONE_NUMBER]"
click at [292, 291] on div "Back to Dashboard Change Sender ID Customers Technicians Select a contact Outbo…" at bounding box center [340, 196] width 381 height 356
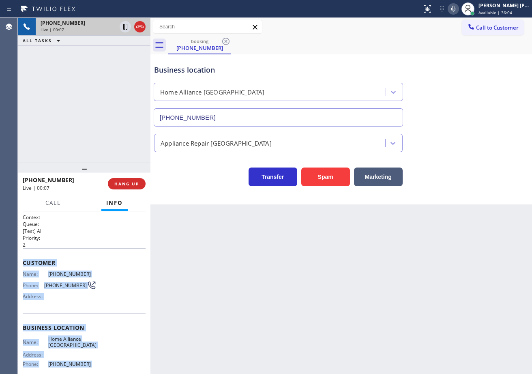
scroll to position [71, 0]
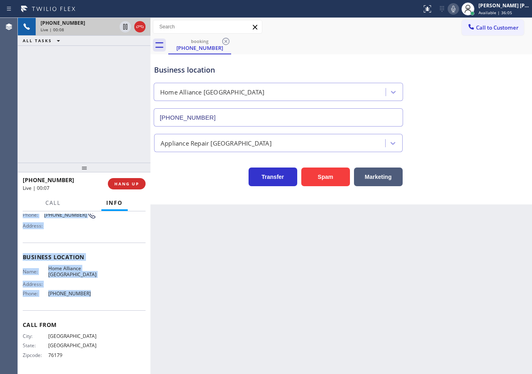
drag, startPoint x: 19, startPoint y: 259, endPoint x: 103, endPoint y: 304, distance: 94.8
click at [104, 304] on div "Context Queue: [Test] All Priority: 2 Customer Name: [PHONE_NUMBER] Phone: [PHO…" at bounding box center [84, 292] width 133 height 163
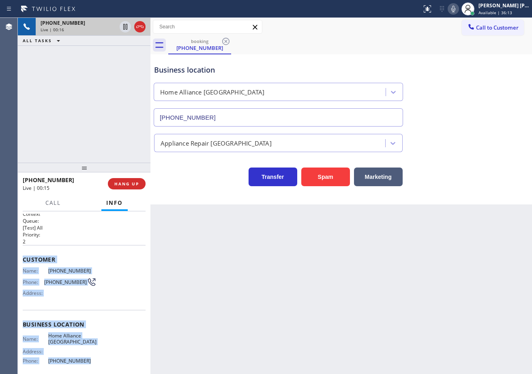
scroll to position [0, 0]
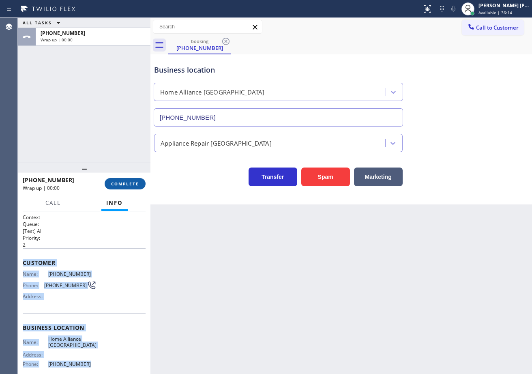
click at [133, 186] on span "COMPLETE" at bounding box center [125, 184] width 28 height 6
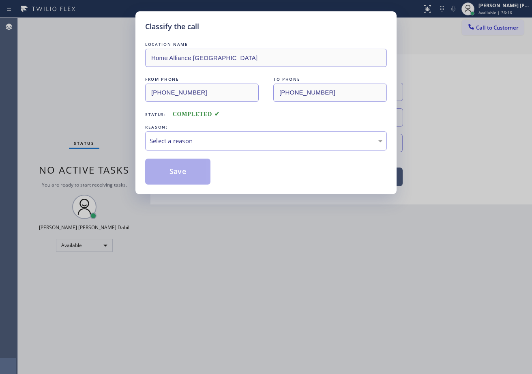
click at [190, 142] on div "Select a reason" at bounding box center [266, 140] width 233 height 9
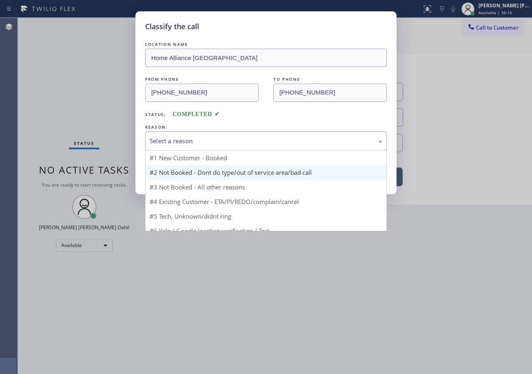
click at [179, 171] on button "Save" at bounding box center [177, 171] width 65 height 26
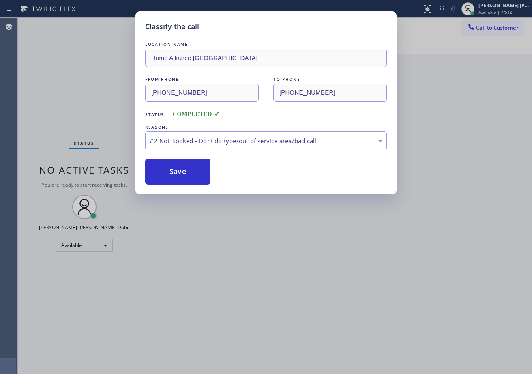
click at [179, 171] on button "Save" at bounding box center [177, 171] width 65 height 26
click at [278, 267] on div "Classify the call LOCATION NAME Home Alliance [GEOGRAPHIC_DATA] FROM PHONE [PHO…" at bounding box center [266, 187] width 532 height 374
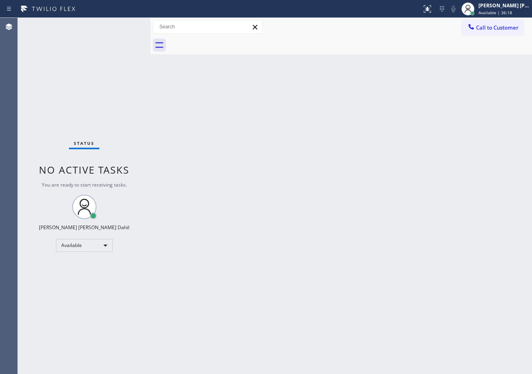
click at [122, 24] on div "Status No active tasks You are ready to start receiving tasks. [PERSON_NAME] [P…" at bounding box center [84, 196] width 133 height 356
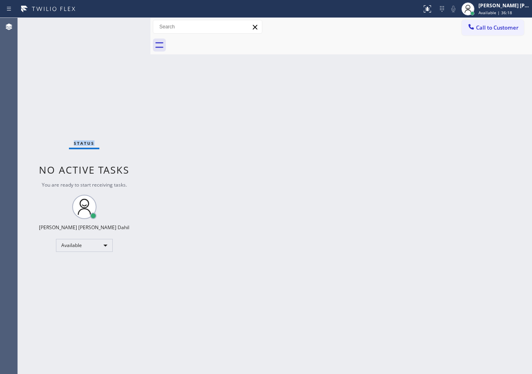
click at [122, 24] on div "Status No active tasks You are ready to start receiving tasks. [PERSON_NAME] [P…" at bounding box center [84, 196] width 133 height 356
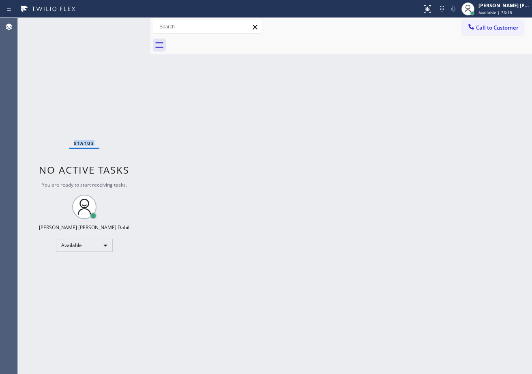
click at [122, 24] on div "Status No active tasks You are ready to start receiving tasks. [PERSON_NAME] [P…" at bounding box center [84, 196] width 133 height 356
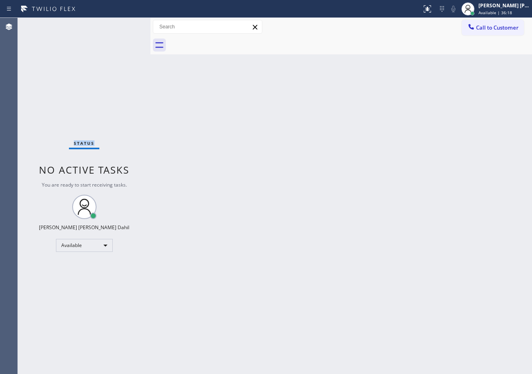
click at [122, 24] on div "Status No active tasks You are ready to start receiving tasks. [PERSON_NAME] [P…" at bounding box center [84, 196] width 133 height 356
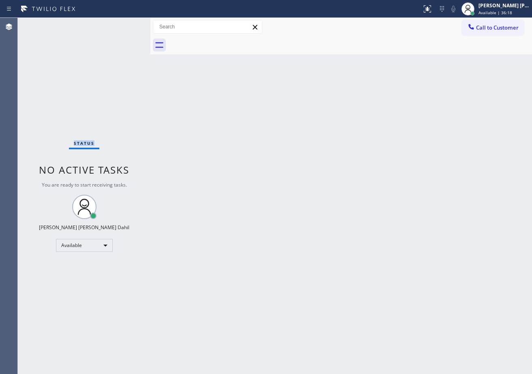
click at [122, 24] on div "Status No active tasks You are ready to start receiving tasks. [PERSON_NAME] [P…" at bounding box center [84, 196] width 133 height 356
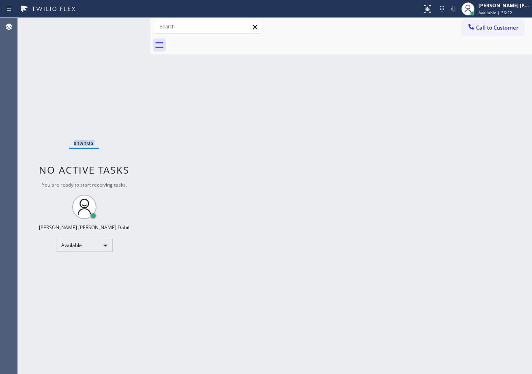
click at [115, 43] on div "Status No active tasks You are ready to start receiving tasks. [PERSON_NAME] [P…" at bounding box center [84, 196] width 133 height 356
click at [275, 235] on div "Back to Dashboard Change Sender ID Customers Technicians Select a contact Outbo…" at bounding box center [340, 196] width 381 height 356
click at [122, 24] on div "Status No active tasks You are ready to start receiving tasks. [PERSON_NAME] [P…" at bounding box center [84, 196] width 133 height 356
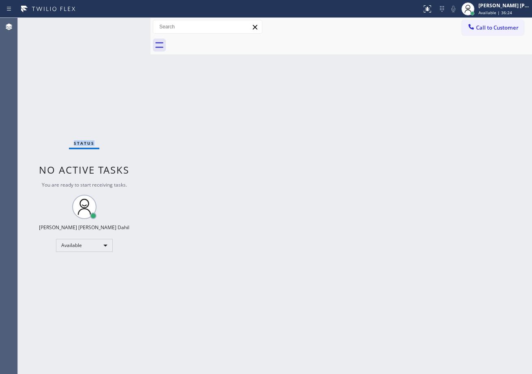
click at [122, 24] on div "Status No active tasks You are ready to start receiving tasks. [PERSON_NAME] [P…" at bounding box center [84, 196] width 133 height 356
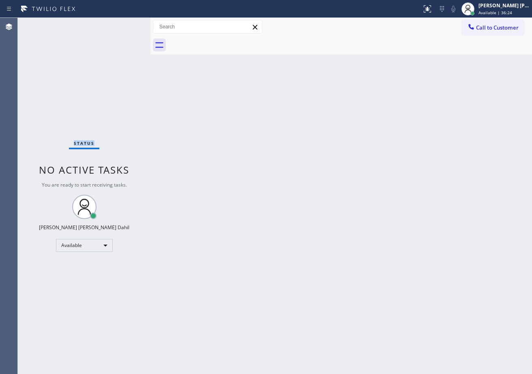
click at [122, 24] on div "Status No active tasks You are ready to start receiving tasks. [PERSON_NAME] [P…" at bounding box center [84, 196] width 133 height 356
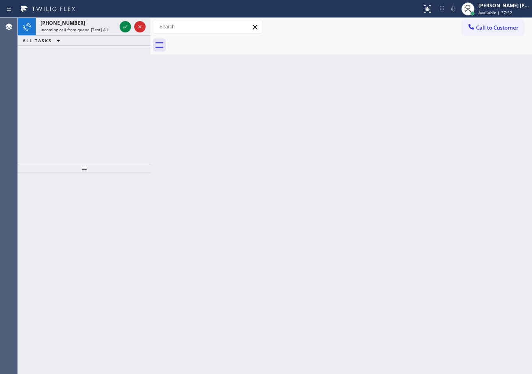
click at [122, 24] on icon at bounding box center [125, 27] width 10 height 10
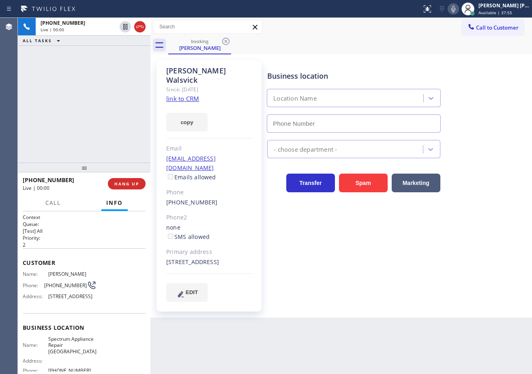
type input "[PHONE_NUMBER]"
click at [185, 94] on link "link to CRM" at bounding box center [182, 98] width 33 height 8
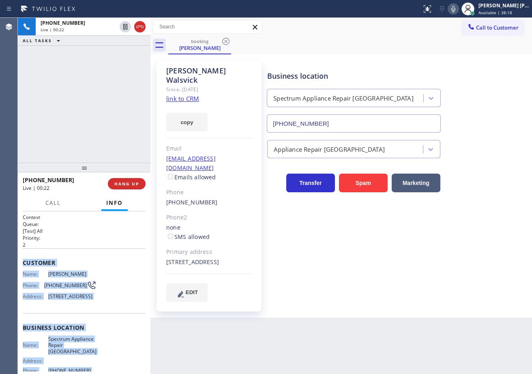
scroll to position [90, 0]
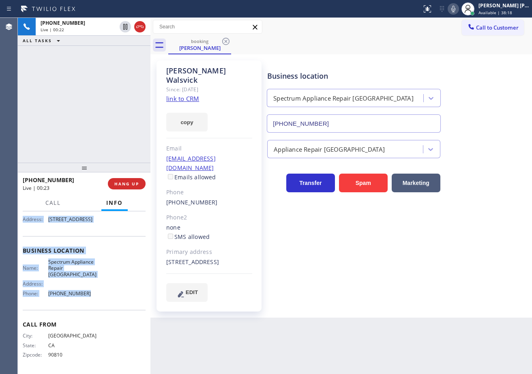
drag, startPoint x: 20, startPoint y: 260, endPoint x: 451, endPoint y: 217, distance: 433.0
click at [109, 293] on div "Context Queue: [Test] All Priority: 2 Customer Name: [PERSON_NAME] Phone: [PHON…" at bounding box center [84, 292] width 133 height 163
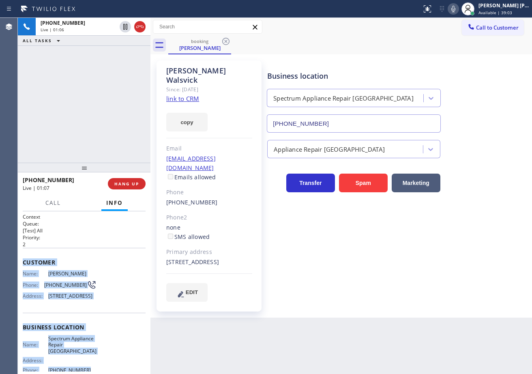
scroll to position [0, 0]
click at [122, 283] on div "Name: [PERSON_NAME] Phone: [PHONE_NUMBER] Address: [STREET_ADDRESS]" at bounding box center [84, 287] width 123 height 32
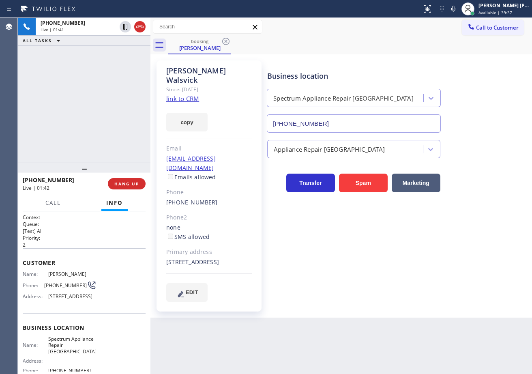
drag, startPoint x: 462, startPoint y: 7, endPoint x: 492, endPoint y: 77, distance: 76.6
click at [458, 7] on icon at bounding box center [453, 9] width 10 height 10
click at [493, 80] on div "Business location Spectrum Appliance Repair [GEOGRAPHIC_DATA] [PHONE_NUMBER]" at bounding box center [397, 95] width 264 height 73
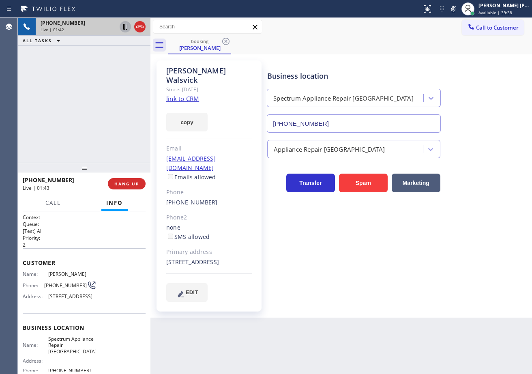
click at [123, 28] on icon at bounding box center [125, 27] width 10 height 10
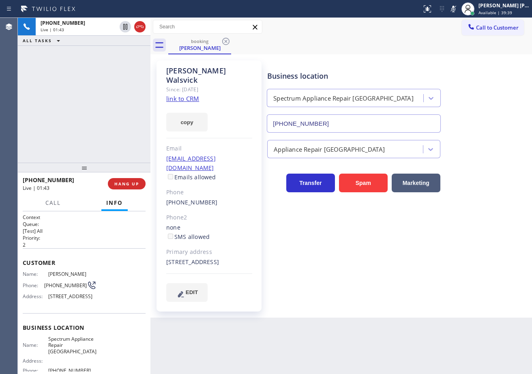
drag, startPoint x: 118, startPoint y: 50, endPoint x: 126, endPoint y: 54, distance: 8.9
click at [123, 53] on div "[PHONE_NUMBER] Live | 01:43 ALL TASKS ALL TASKS ACTIVE TASKS TASKS IN WRAP UP" at bounding box center [84, 90] width 133 height 145
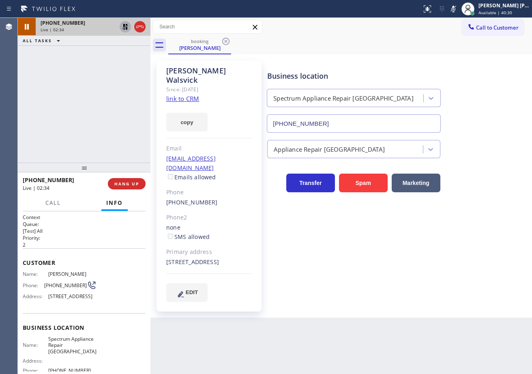
click at [126, 27] on icon at bounding box center [125, 27] width 10 height 10
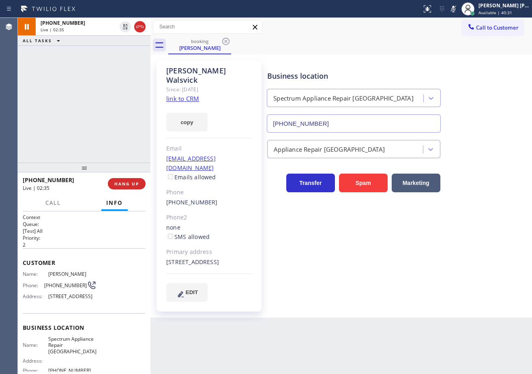
click at [458, 9] on icon at bounding box center [453, 9] width 10 height 10
click at [467, 62] on div "[PERSON_NAME] Since: [DATE] link to CRM copy Email [EMAIL_ADDRESS][DOMAIN_NAME]…" at bounding box center [340, 185] width 377 height 259
click at [458, 10] on icon at bounding box center [453, 9] width 10 height 10
drag, startPoint x: 460, startPoint y: 10, endPoint x: 466, endPoint y: 36, distance: 26.9
click at [458, 10] on icon at bounding box center [453, 9] width 10 height 10
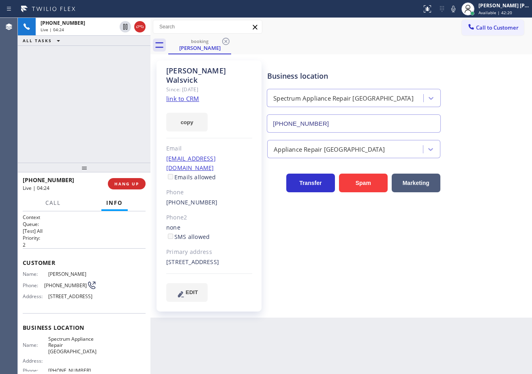
click at [516, 198] on div "Business location Spectrum Appliance Repair [GEOGRAPHIC_DATA] [PHONE_NUMBER] Ap…" at bounding box center [397, 180] width 264 height 237
click at [114, 36] on div "ALL TASKS ALL TASKS ACTIVE TASKS TASKS IN WRAP UP" at bounding box center [84, 41] width 133 height 10
click at [109, 38] on div "ALL TASKS ALL TASKS ACTIVE TASKS TASKS IN WRAP UP" at bounding box center [84, 41] width 133 height 10
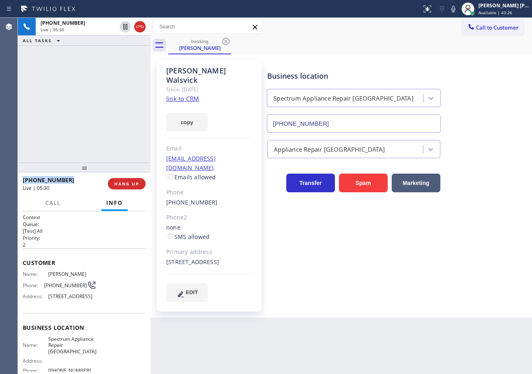
click at [109, 38] on div "ALL TASKS ALL TASKS ACTIVE TASKS TASKS IN WRAP UP" at bounding box center [84, 41] width 133 height 10
click at [467, 120] on div "Business location Spectrum Appliance Repair [GEOGRAPHIC_DATA] [PHONE_NUMBER]" at bounding box center [397, 95] width 264 height 73
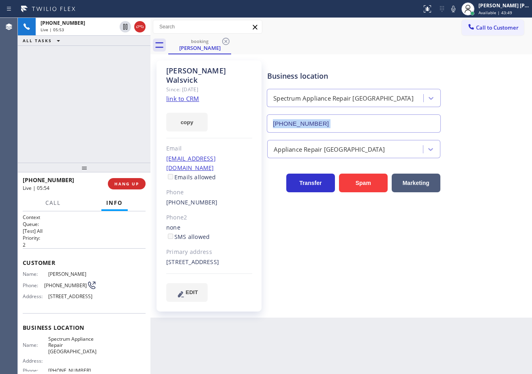
click at [466, 110] on div "Business location Spectrum Appliance Repair [GEOGRAPHIC_DATA] [PHONE_NUMBER]" at bounding box center [397, 95] width 264 height 73
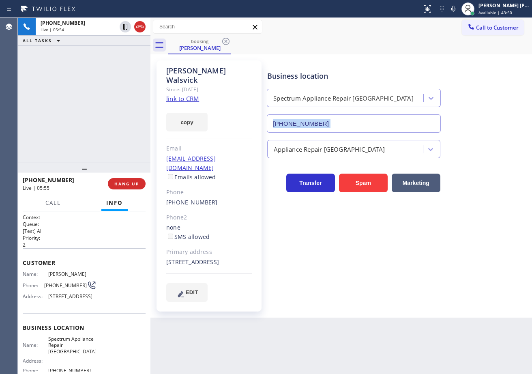
click at [466, 110] on div "Business location Spectrum Appliance Repair [GEOGRAPHIC_DATA] [PHONE_NUMBER]" at bounding box center [397, 95] width 264 height 73
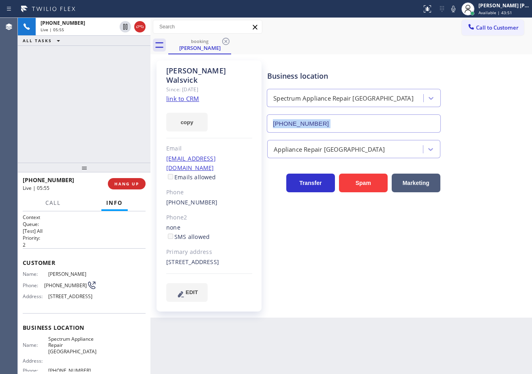
click at [466, 110] on div "Business location Spectrum Appliance Repair [GEOGRAPHIC_DATA] [PHONE_NUMBER]" at bounding box center [397, 95] width 264 height 73
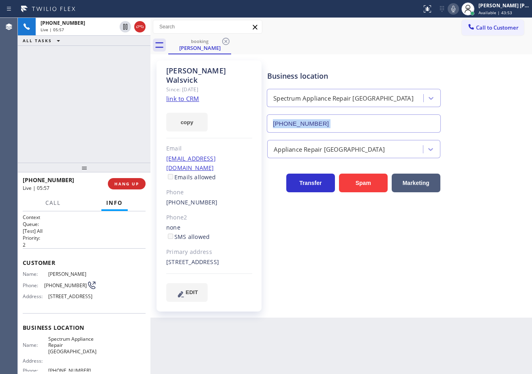
click at [458, 11] on icon at bounding box center [453, 9] width 10 height 10
drag, startPoint x: 437, startPoint y: 37, endPoint x: 402, endPoint y: 38, distance: 34.9
click at [433, 38] on div "booking Chris Walsvick" at bounding box center [350, 45] width 364 height 18
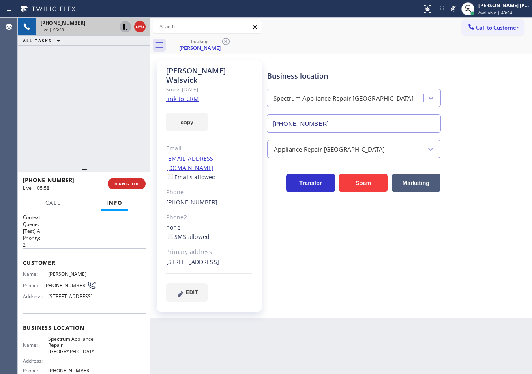
drag, startPoint x: 123, startPoint y: 27, endPoint x: 113, endPoint y: 62, distance: 35.9
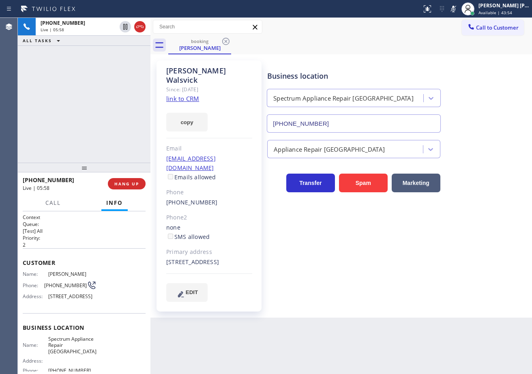
click at [123, 28] on icon at bounding box center [125, 27] width 4 height 6
click at [113, 62] on div "+15629814663 Live | 05:59 ALL TASKS ALL TASKS ACTIVE TASKS TASKS IN WRAP UP" at bounding box center [84, 90] width 133 height 145
click at [445, 47] on div "booking Chris Walsvick" at bounding box center [350, 45] width 364 height 18
click at [443, 53] on div "booking Chris Walsvick" at bounding box center [350, 45] width 364 height 18
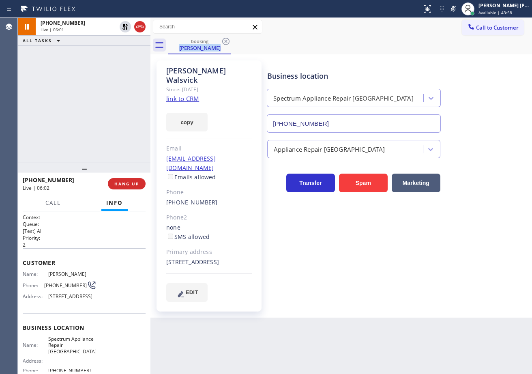
click at [443, 53] on div "booking Chris Walsvick" at bounding box center [350, 45] width 364 height 18
click at [111, 74] on div "+15629814663 Live | 06:25 ALL TASKS ALL TASKS ACTIVE TASKS TASKS IN WRAP UP" at bounding box center [84, 90] width 133 height 145
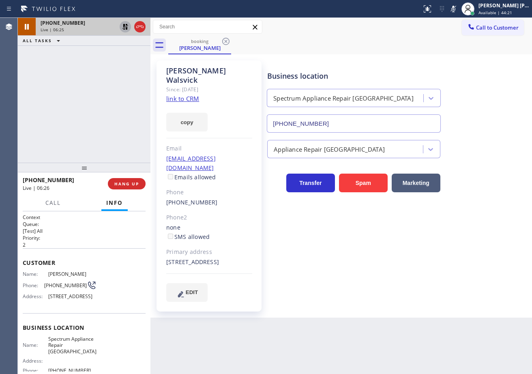
click at [124, 26] on icon at bounding box center [125, 27] width 6 height 6
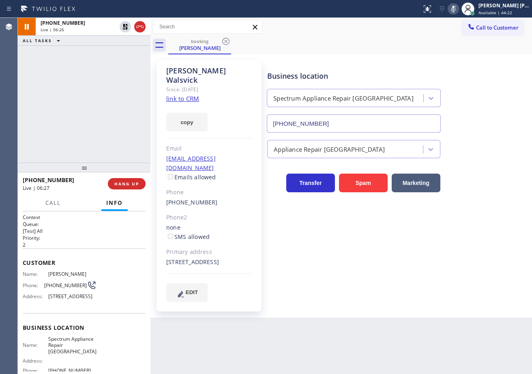
click at [458, 9] on icon at bounding box center [453, 9] width 10 height 10
click at [455, 34] on div "Call to Customer Outbound call Location Search location Your caller id phone nu…" at bounding box center [340, 27] width 381 height 18
click at [396, 265] on div "Business location Spectrum Appliance Repair [GEOGRAPHIC_DATA] [PHONE_NUMBER] Ap…" at bounding box center [397, 180] width 264 height 237
click at [431, 287] on div "Business location Spectrum Appliance Repair [GEOGRAPHIC_DATA] [PHONE_NUMBER] Ap…" at bounding box center [397, 180] width 264 height 237
click at [475, 66] on div "Business location Spectrum Appliance Repair [GEOGRAPHIC_DATA] [PHONE_NUMBER]" at bounding box center [397, 95] width 264 height 73
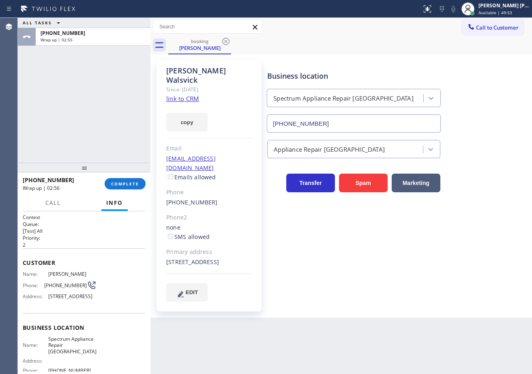
click at [120, 177] on div "+15629814663 Wrap up | 02:56 COMPLETE" at bounding box center [84, 183] width 123 height 21
click at [123, 183] on span "COMPLETE" at bounding box center [125, 184] width 28 height 6
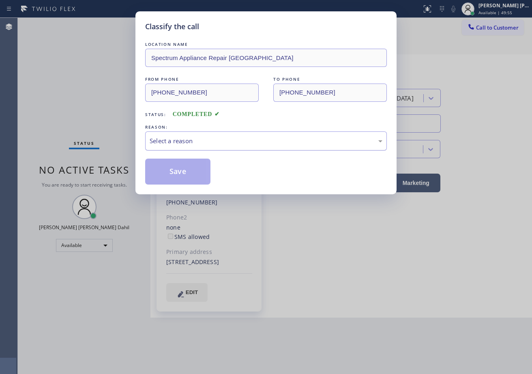
click at [199, 146] on div "Select a reason" at bounding box center [266, 140] width 242 height 19
click at [189, 172] on button "Save" at bounding box center [177, 171] width 65 height 26
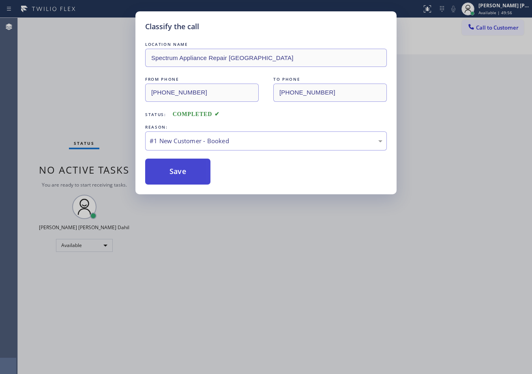
click at [189, 172] on button "Save" at bounding box center [177, 171] width 65 height 26
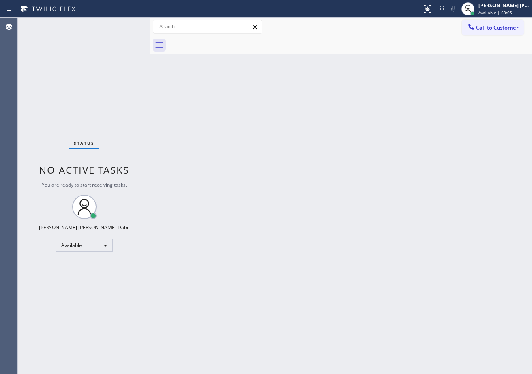
click at [336, 308] on div "Back to Dashboard Change Sender ID Customers Technicians Select a contact Outbo…" at bounding box center [340, 196] width 381 height 356
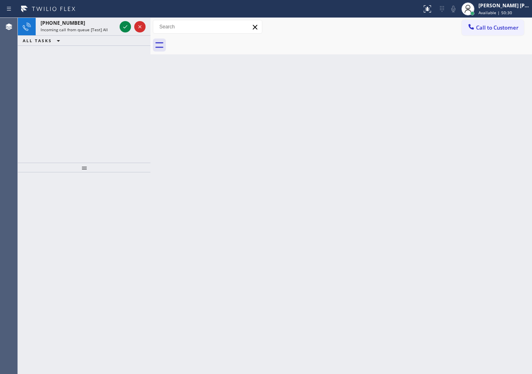
click at [307, 54] on div "Back to Dashboard Change Sender ID Customers Technicians Select a contact Outbo…" at bounding box center [340, 196] width 381 height 356
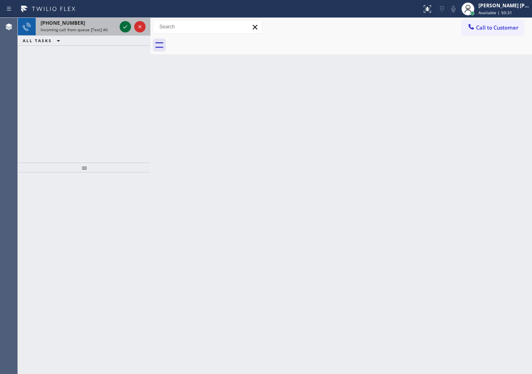
click at [122, 24] on icon at bounding box center [125, 27] width 10 height 10
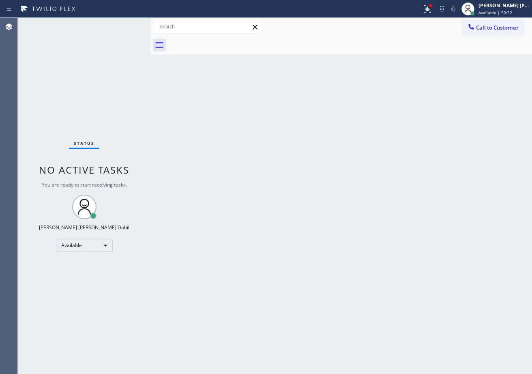
click at [122, 24] on div "Status No active tasks You are ready to start receiving tasks. [PERSON_NAME] [P…" at bounding box center [84, 196] width 133 height 356
click at [431, 9] on div at bounding box center [427, 9] width 18 height 10
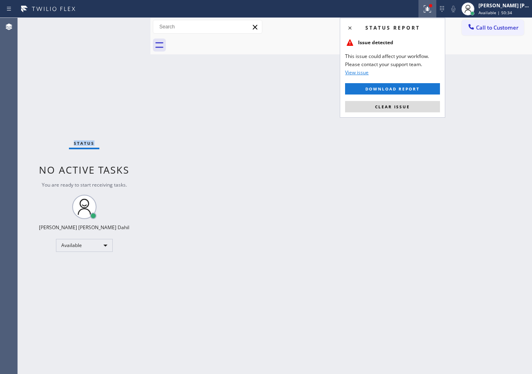
click at [408, 103] on button "Clear issue" at bounding box center [392, 106] width 95 height 11
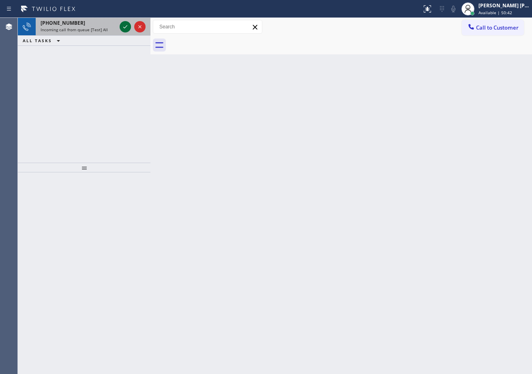
click at [122, 24] on icon at bounding box center [125, 27] width 10 height 10
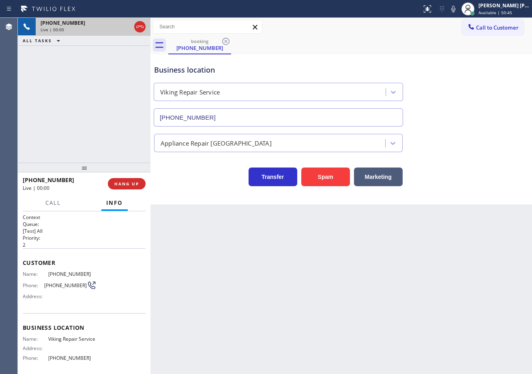
type input "(949) 239-1524"
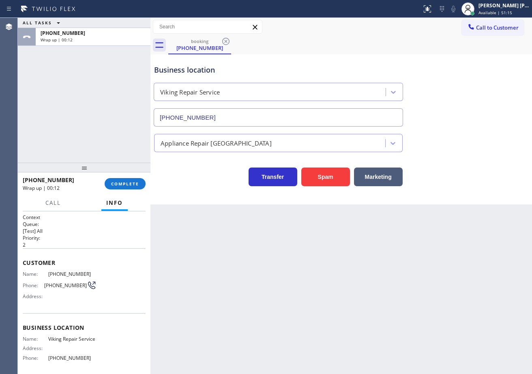
click at [56, 101] on div "ALL TASKS ALL TASKS ACTIVE TASKS TASKS IN WRAP UP +19497010822 Wrap up | 00:12" at bounding box center [84, 90] width 133 height 145
click at [113, 181] on span "COMPLETE" at bounding box center [125, 184] width 28 height 6
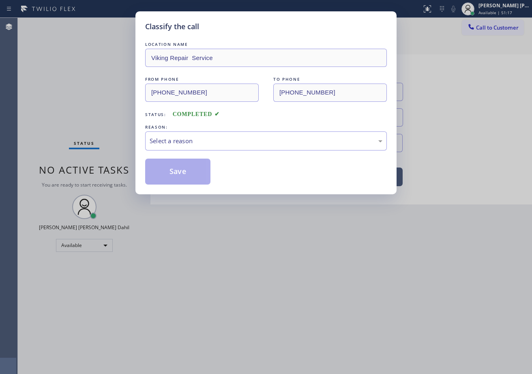
click at [188, 152] on div "LOCATION NAME Viking Repair Service FROM PHONE (949) 701-0822 TO PHONE (949) 23…" at bounding box center [266, 112] width 242 height 144
click at [195, 146] on div "Select a reason" at bounding box center [266, 140] width 242 height 19
click at [188, 178] on button "Save" at bounding box center [177, 171] width 65 height 26
click at [186, 177] on button "Save" at bounding box center [177, 171] width 65 height 26
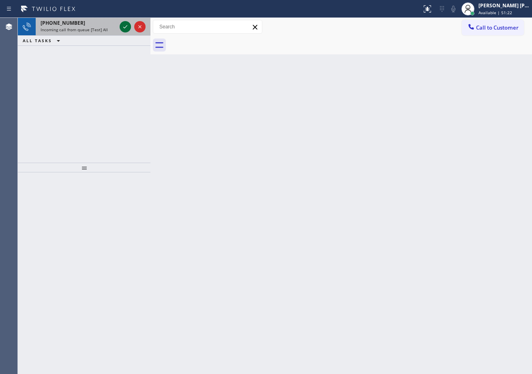
click at [122, 24] on icon at bounding box center [125, 27] width 10 height 10
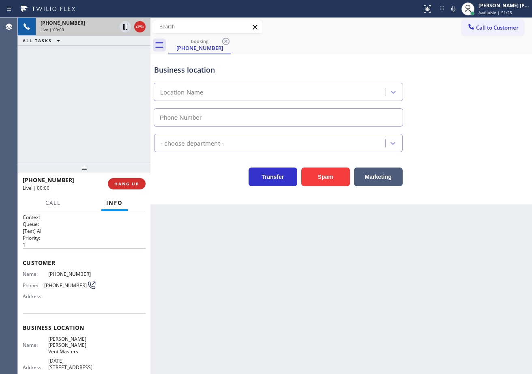
type input "(562) 543-5843"
click at [77, 111] on div "+13239499235 Live | 00:15 ALL TASKS ALL TASKS ACTIVE TASKS TASKS IN WRAP UP" at bounding box center [84, 90] width 133 height 145
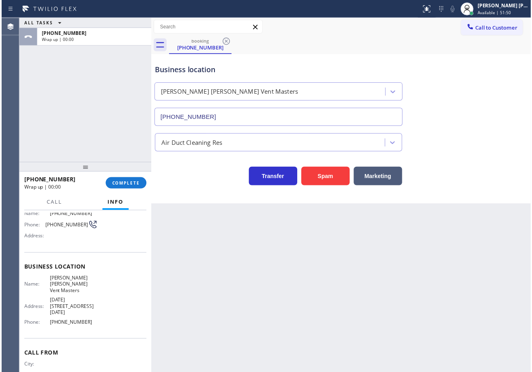
scroll to position [77, 0]
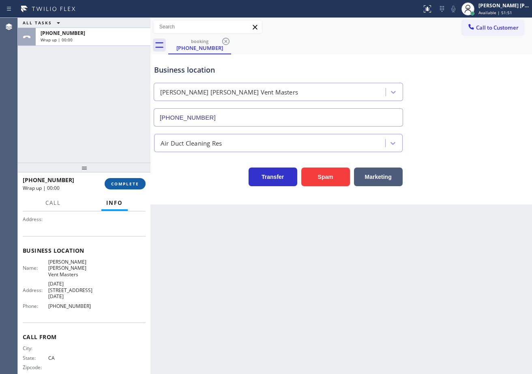
click at [119, 182] on span "COMPLETE" at bounding box center [125, 184] width 28 height 6
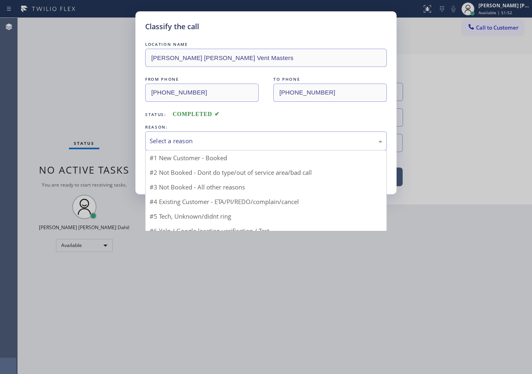
click at [212, 148] on div "Select a reason" at bounding box center [266, 140] width 242 height 19
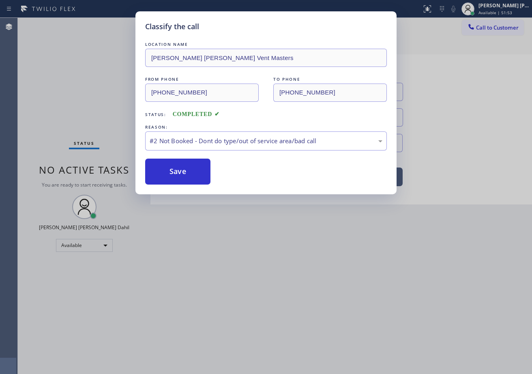
click at [180, 176] on button "Save" at bounding box center [177, 171] width 65 height 26
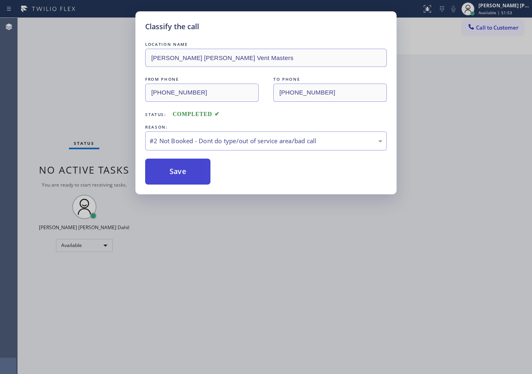
click at [180, 175] on button "Save" at bounding box center [177, 171] width 65 height 26
drag, startPoint x: 290, startPoint y: 302, endPoint x: 306, endPoint y: 317, distance: 21.5
click at [291, 303] on div "Classify the call LOCATION NAME Mika Santa Ana Vent Masters FROM PHONE (323) 94…" at bounding box center [266, 187] width 532 height 374
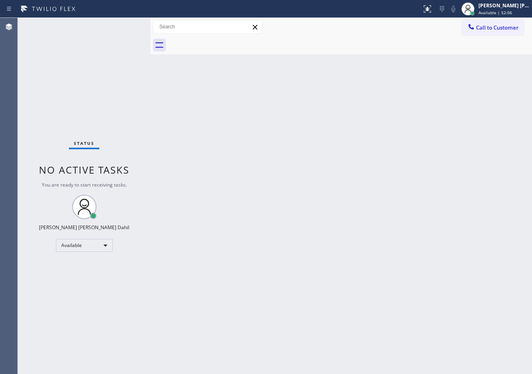
click at [109, 30] on div "Status No active tasks You are ready to start receiving tasks. [PERSON_NAME] [P…" at bounding box center [84, 196] width 133 height 356
click at [113, 30] on div "Status No active tasks You are ready to start receiving tasks. [PERSON_NAME] [P…" at bounding box center [84, 196] width 133 height 356
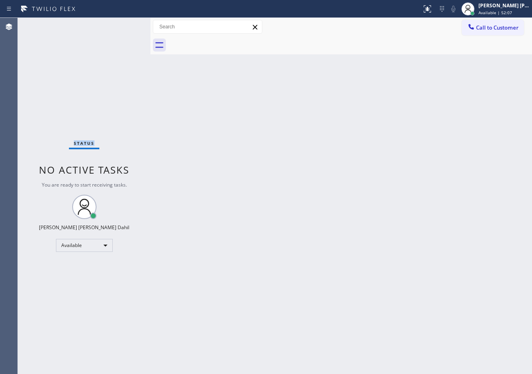
click at [113, 30] on div "Status No active tasks You are ready to start receiving tasks. [PERSON_NAME] [P…" at bounding box center [84, 196] width 133 height 356
drag, startPoint x: 321, startPoint y: 218, endPoint x: 397, endPoint y: 251, distance: 82.8
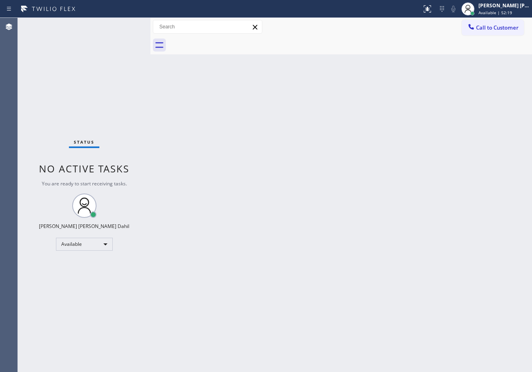
click at [330, 220] on div "Back to Dashboard Change Sender ID Customers Technicians Select a contact Outbo…" at bounding box center [340, 195] width 381 height 354
click at [435, 301] on div "Back to Dashboard Change Sender ID Customers Technicians Select a contact Outbo…" at bounding box center [340, 195] width 381 height 354
click at [322, 263] on div "Back to Dashboard Change Sender ID Customers Technicians Select a contact Outbo…" at bounding box center [340, 195] width 381 height 354
click at [473, 8] on icon at bounding box center [468, 9] width 10 height 10
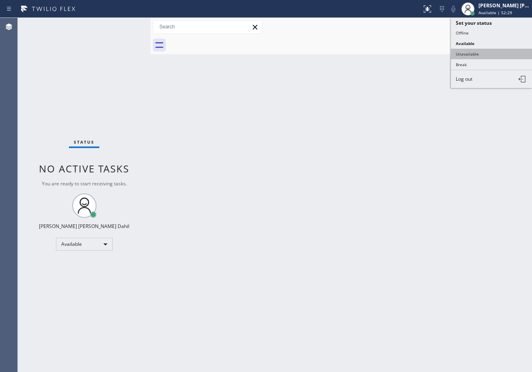
click at [474, 54] on button "Unavailable" at bounding box center [491, 54] width 81 height 11
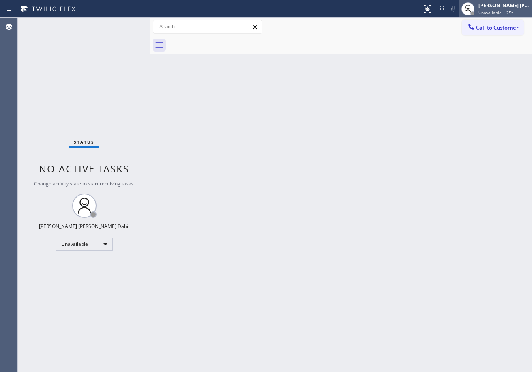
click at [498, 7] on div "[PERSON_NAME] [PERSON_NAME] Dahil" at bounding box center [503, 5] width 51 height 7
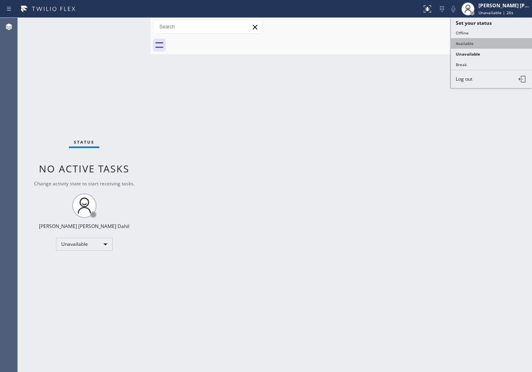
click at [479, 47] on button "Available" at bounding box center [491, 43] width 81 height 11
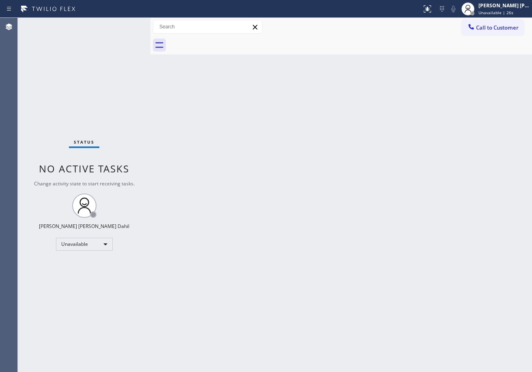
click at [471, 81] on div "Back to Dashboard Change Sender ID Customers Technicians Select a contact Outbo…" at bounding box center [340, 195] width 381 height 354
click at [127, 26] on div "Status No active tasks You are ready to start receiving tasks. [PERSON_NAME] [P…" at bounding box center [84, 195] width 133 height 354
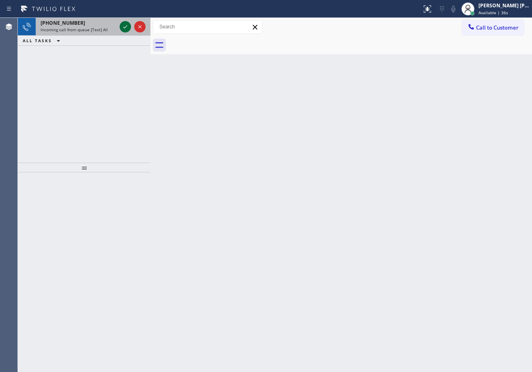
click at [127, 25] on icon at bounding box center [125, 27] width 10 height 10
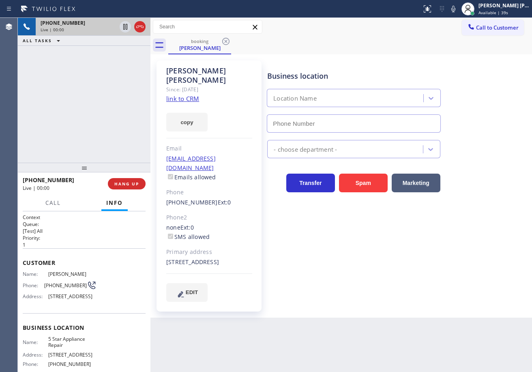
type input "[PHONE_NUMBER]"
click at [81, 80] on div "+13474268094 Live | 00:04 ALL TASKS ALL TASKS ACTIVE TASKS TASKS IN WRAP UP" at bounding box center [84, 90] width 133 height 145
click at [193, 94] on link "link to CRM" at bounding box center [182, 98] width 33 height 8
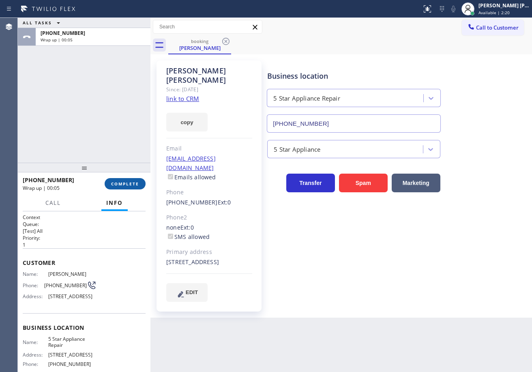
click at [121, 185] on span "COMPLETE" at bounding box center [125, 184] width 28 height 6
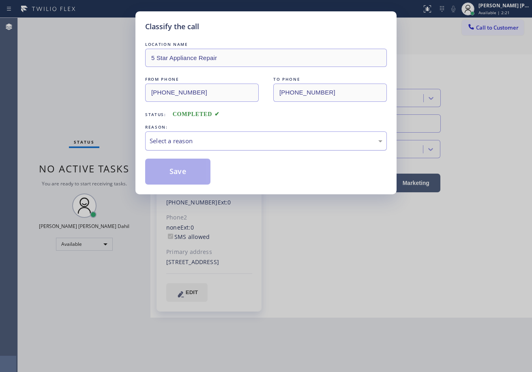
click at [209, 139] on div "Select a reason" at bounding box center [266, 140] width 233 height 9
click at [179, 175] on button "Save" at bounding box center [177, 171] width 65 height 26
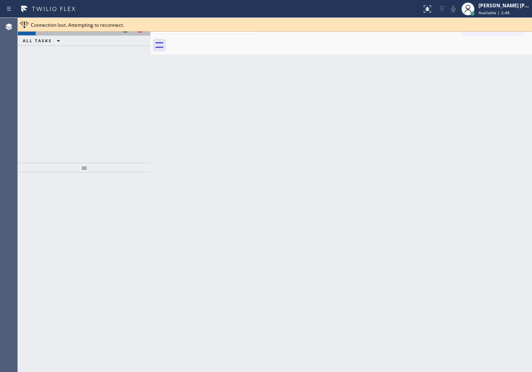
click at [122, 24] on icon at bounding box center [125, 27] width 10 height 10
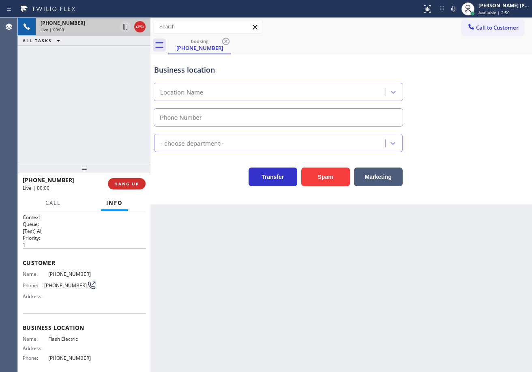
type input "(747) 588-7655"
drag, startPoint x: 263, startPoint y: 307, endPoint x: 128, endPoint y: 307, distance: 134.6
click at [262, 307] on div "Back to Dashboard Change Sender ID Customers Technicians Select a contact Outbo…" at bounding box center [340, 195] width 381 height 354
drag, startPoint x: 260, startPoint y: 300, endPoint x: 242, endPoint y: 300, distance: 17.8
click at [242, 300] on div "Back to Dashboard Change Sender ID Customers Technicians Select a contact Outbo…" at bounding box center [340, 195] width 381 height 354
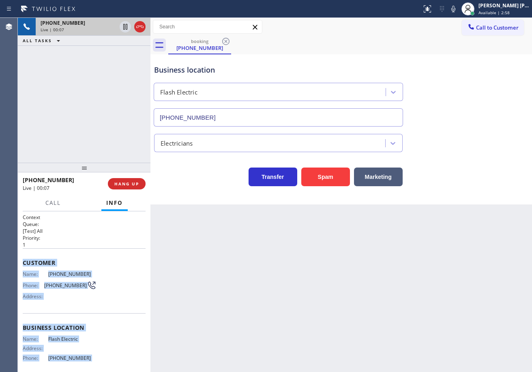
scroll to position [66, 0]
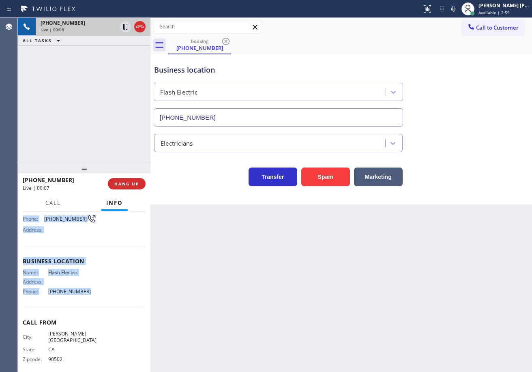
drag, startPoint x: 20, startPoint y: 260, endPoint x: 94, endPoint y: 305, distance: 85.9
click at [94, 305] on div "Context Queue: [Test] All Priority: 1 Customer Name: (310) 990-9850 Phone: (310…" at bounding box center [84, 291] width 133 height 161
copy div "Customer Name: (310) 990-9850 Phone: (310) 990-9850 Address: Business location …"
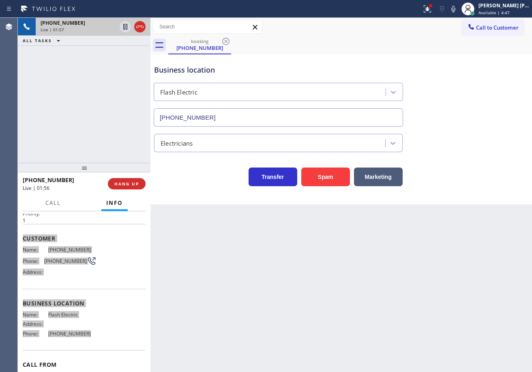
scroll to position [0, 0]
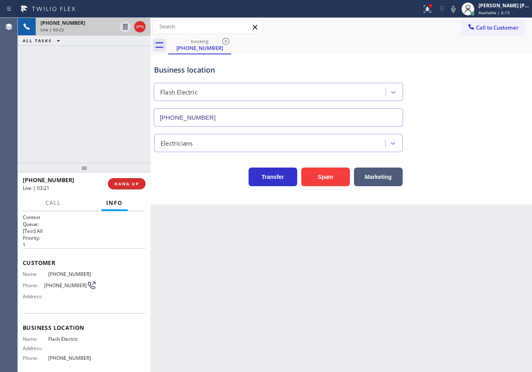
click at [250, 263] on div "Back to Dashboard Change Sender ID Customers Technicians Select a contact Outbo…" at bounding box center [340, 195] width 381 height 354
click at [381, 254] on div "Back to Dashboard Change Sender ID Customers Technicians Select a contact Outbo…" at bounding box center [340, 195] width 381 height 354
drag, startPoint x: 381, startPoint y: 254, endPoint x: 383, endPoint y: 261, distance: 7.8
click at [383, 260] on div "Back to Dashboard Change Sender ID Customers Technicians Select a contact Outbo…" at bounding box center [340, 195] width 381 height 354
click at [385, 268] on div "Back to Dashboard Change Sender ID Customers Technicians Select a contact Outbo…" at bounding box center [340, 195] width 381 height 354
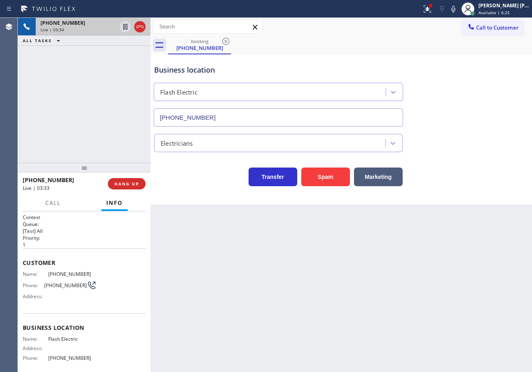
click at [385, 268] on div "Back to Dashboard Change Sender ID Customers Technicians Select a contact Outbo…" at bounding box center [340, 195] width 381 height 354
click at [455, 6] on icon at bounding box center [453, 9] width 4 height 6
click at [495, 150] on div "Electricians" at bounding box center [340, 141] width 377 height 21
drag, startPoint x: 117, startPoint y: 87, endPoint x: 126, endPoint y: 62, distance: 26.7
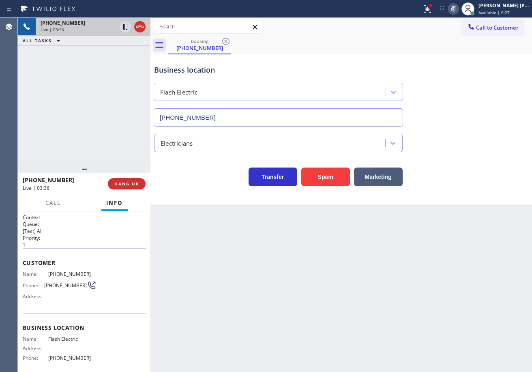
click at [117, 84] on div "+13109909850 Live | 03:36 ALL TASKS ALL TASKS ACTIVE TASKS TASKS IN WRAP UP" at bounding box center [84, 90] width 133 height 145
click at [126, 27] on icon at bounding box center [125, 27] width 4 height 6
drag, startPoint x: 109, startPoint y: 55, endPoint x: 117, endPoint y: 58, distance: 8.2
click at [112, 56] on div "+13109909850 Live | 03:37 ALL TASKS ALL TASKS ACTIVE TASKS TASKS IN WRAP UP" at bounding box center [84, 90] width 133 height 145
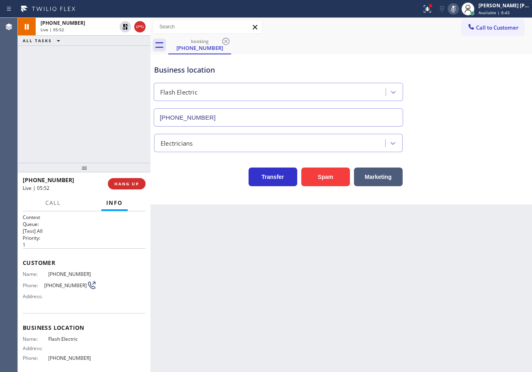
drag, startPoint x: 109, startPoint y: 54, endPoint x: 116, endPoint y: 44, distance: 12.2
click at [109, 53] on div "+13109909850 Live | 05:52 ALL TASKS ALL TASKS ACTIVE TASKS TASKS IN WRAP UP" at bounding box center [84, 90] width 133 height 145
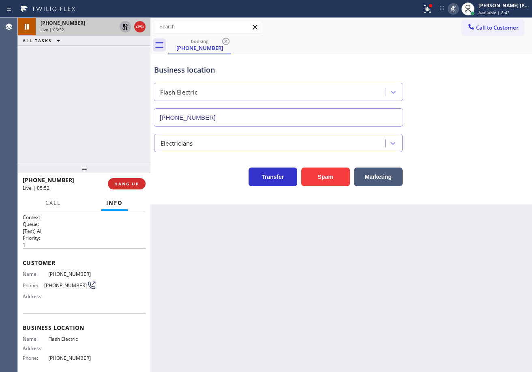
click at [126, 26] on icon at bounding box center [125, 27] width 10 height 10
click at [458, 7] on icon at bounding box center [453, 9] width 10 height 10
click at [470, 62] on div "Business location Flash Electric (747) 588-7655" at bounding box center [340, 89] width 377 height 73
click at [59, 114] on div "+13109909850 Live | 07:20 ALL TASKS ALL TASKS ACTIVE TASKS TASKS IN WRAP UP" at bounding box center [84, 90] width 133 height 145
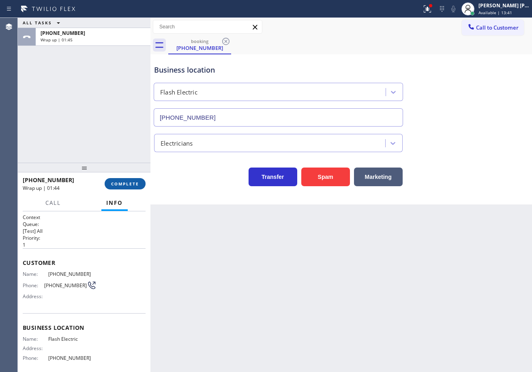
click at [132, 185] on span "COMPLETE" at bounding box center [125, 184] width 28 height 6
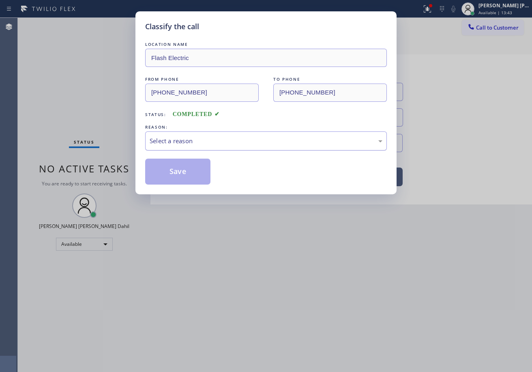
click at [177, 144] on div "Select a reason" at bounding box center [266, 140] width 233 height 9
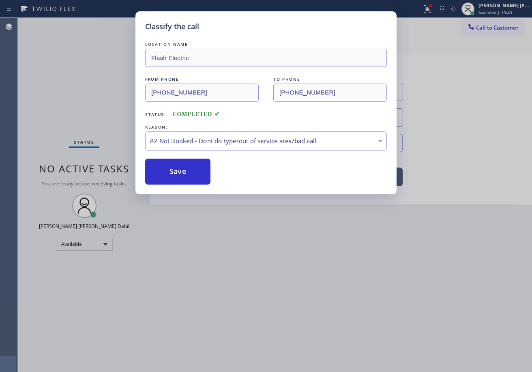
click at [174, 167] on button "Save" at bounding box center [177, 171] width 65 height 26
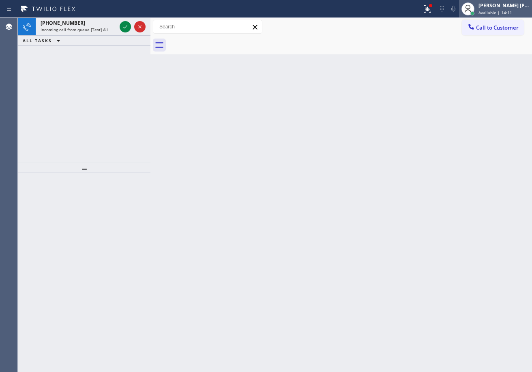
click at [493, 14] on span "Available | 14:11" at bounding box center [495, 13] width 34 height 6
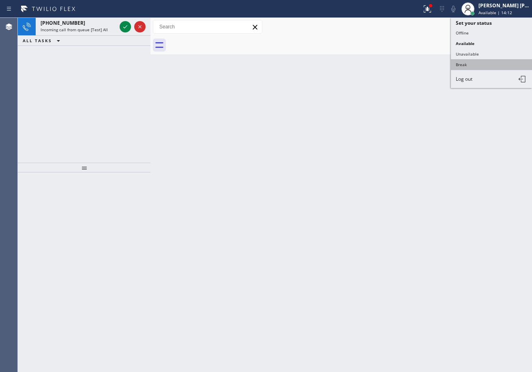
click at [469, 65] on button "Break" at bounding box center [491, 64] width 81 height 11
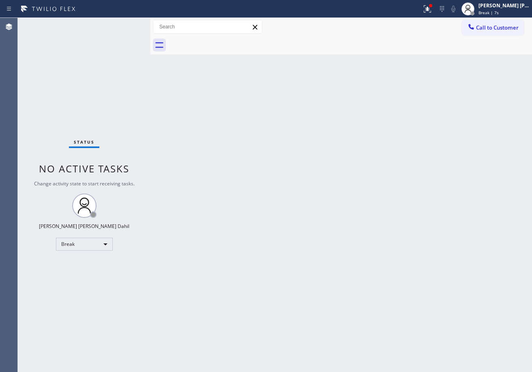
drag, startPoint x: 505, startPoint y: 13, endPoint x: 495, endPoint y: 19, distance: 11.1
click at [499, 13] on span "Break | 7s" at bounding box center [488, 13] width 20 height 6
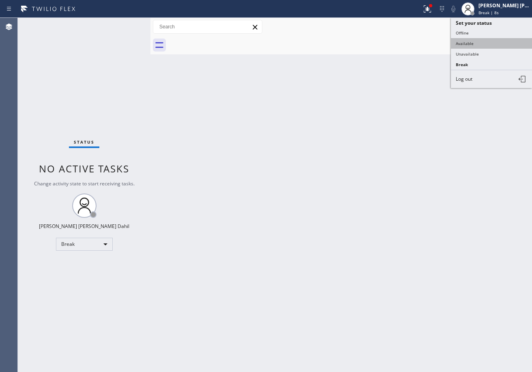
click at [463, 44] on button "Available" at bounding box center [491, 43] width 81 height 11
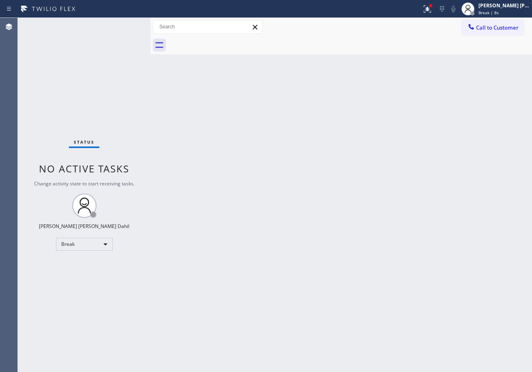
drag, startPoint x: 382, startPoint y: 118, endPoint x: 379, endPoint y: 135, distance: 16.8
click at [378, 122] on div "Back to Dashboard Change Sender ID Customers Technicians Select a contact Outbo…" at bounding box center [340, 195] width 381 height 354
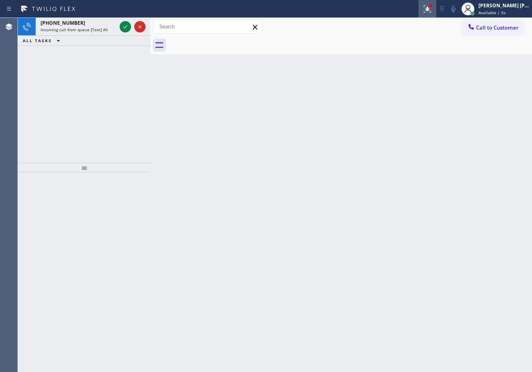
click at [428, 9] on div at bounding box center [427, 9] width 18 height 10
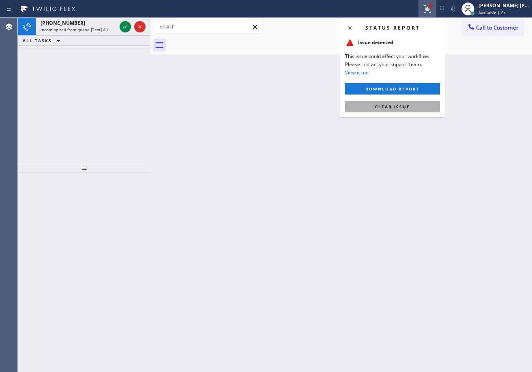
click at [390, 105] on span "Clear issue" at bounding box center [392, 107] width 35 height 6
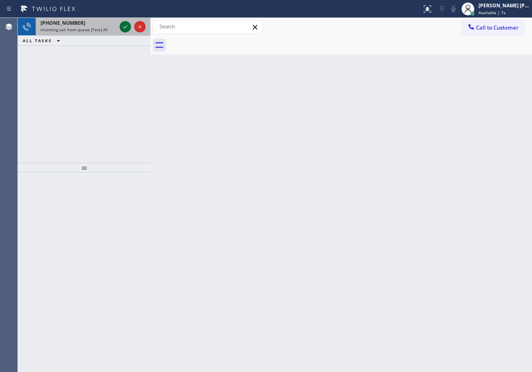
click at [122, 24] on icon at bounding box center [125, 27] width 10 height 10
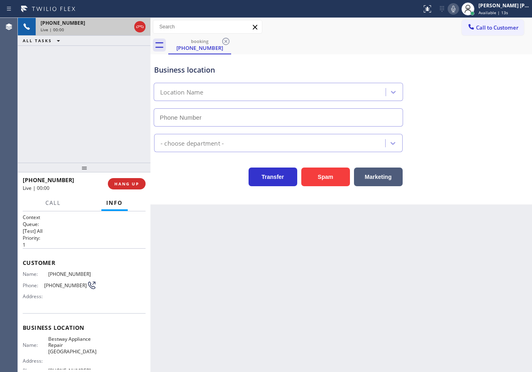
type input "(602) 975-4672"
click at [299, 317] on div "Back to Dashboard Change Sender ID Customers Technicians Select a contact Outbo…" at bounding box center [340, 195] width 381 height 354
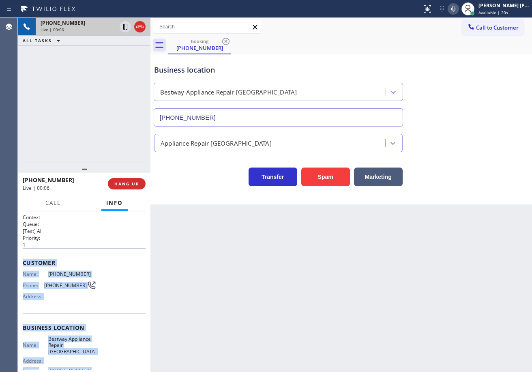
scroll to position [73, 0]
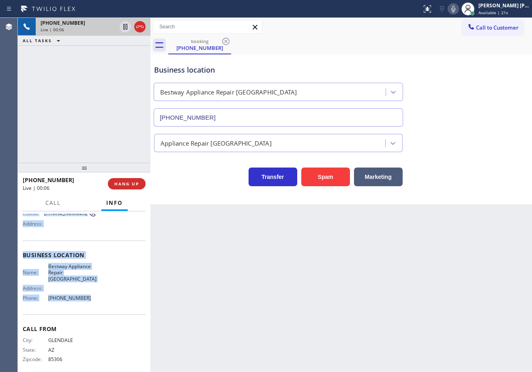
drag, startPoint x: 19, startPoint y: 259, endPoint x: 107, endPoint y: 299, distance: 95.8
click at [107, 299] on div "Context Queue: [Test] All Priority: 1 Customer Name: (623) 776-5648 Phone: (623…" at bounding box center [84, 291] width 133 height 161
copy div "Customer Name: (623) 776-5648 Phone: (623) 776-5648 Address: Business location …"
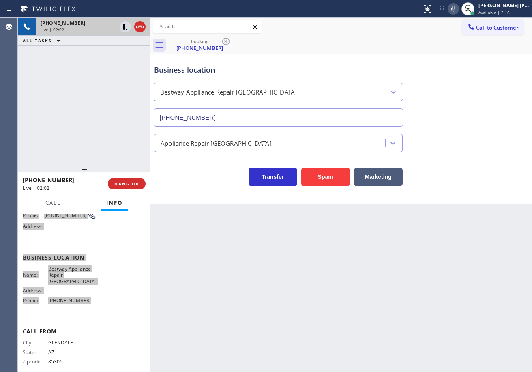
scroll to position [0, 0]
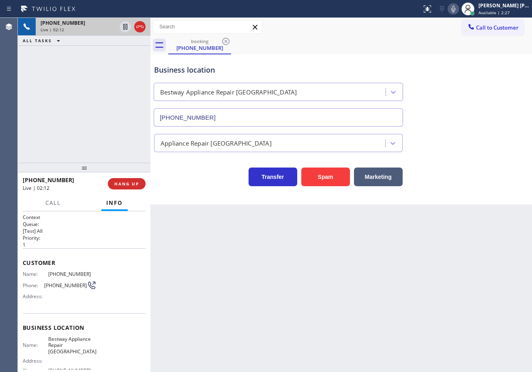
click at [475, 167] on div "Transfer Spam Marketing" at bounding box center [340, 173] width 377 height 26
click at [122, 29] on icon at bounding box center [125, 27] width 10 height 10
drag, startPoint x: 461, startPoint y: 10, endPoint x: 460, endPoint y: 26, distance: 15.5
click at [458, 10] on icon at bounding box center [453, 9] width 10 height 10
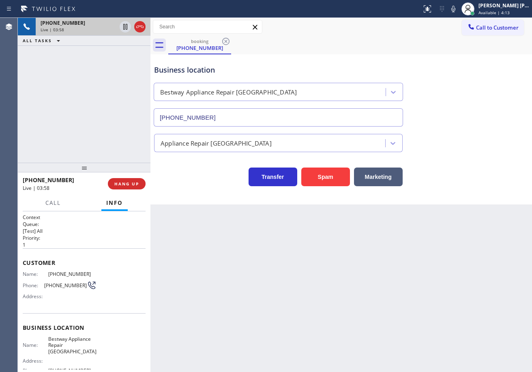
click at [456, 52] on div "booking (623) 776-5648" at bounding box center [350, 45] width 364 height 18
click at [124, 26] on icon at bounding box center [125, 27] width 6 height 6
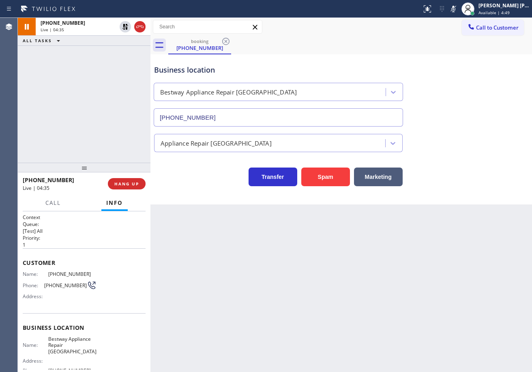
drag, startPoint x: 460, startPoint y: 6, endPoint x: 459, endPoint y: 47, distance: 41.4
click at [458, 7] on icon at bounding box center [453, 9] width 10 height 10
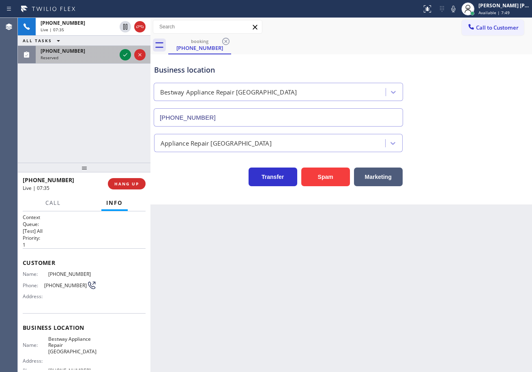
click at [79, 54] on div "(714) 775-2784 Reserved" at bounding box center [77, 55] width 82 height 18
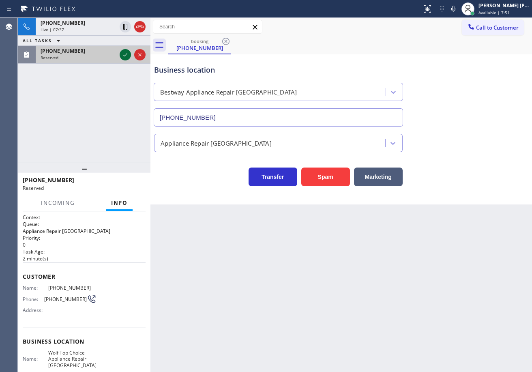
click at [126, 54] on icon at bounding box center [125, 55] width 10 height 10
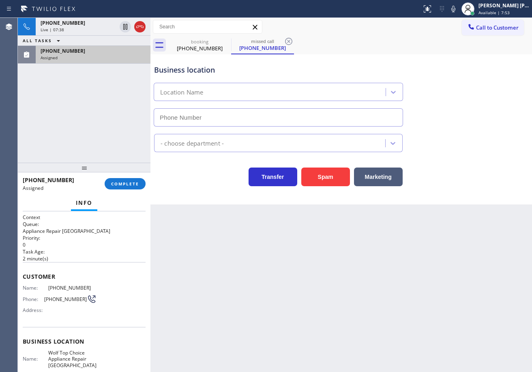
type input "(714) 583-6969"
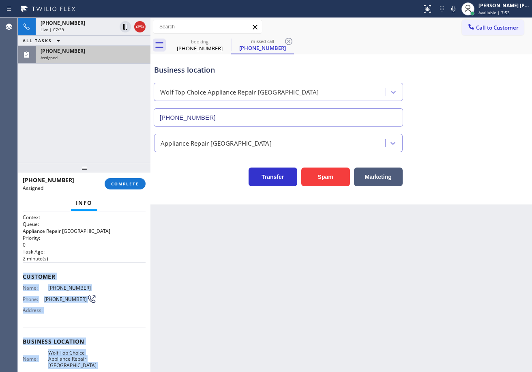
scroll to position [93, 0]
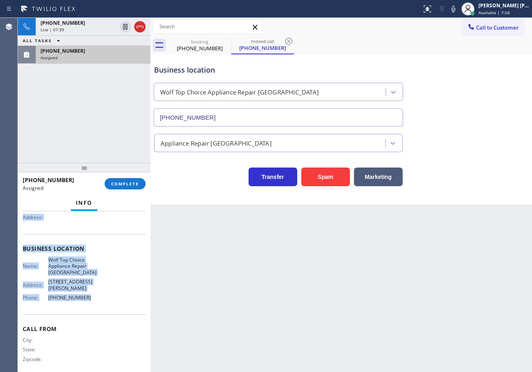
drag, startPoint x: 23, startPoint y: 275, endPoint x: 111, endPoint y: 301, distance: 91.2
click at [111, 306] on div "Context Queue: Appliance Repair High End Priority: 0 Task Age: 2 minute(s) Cust…" at bounding box center [84, 291] width 133 height 161
copy div "Customer Name: (714) 775-2784 Phone: (714) 775-2784 Address: Business location …"
click at [128, 184] on span "COMPLETE" at bounding box center [125, 184] width 28 height 6
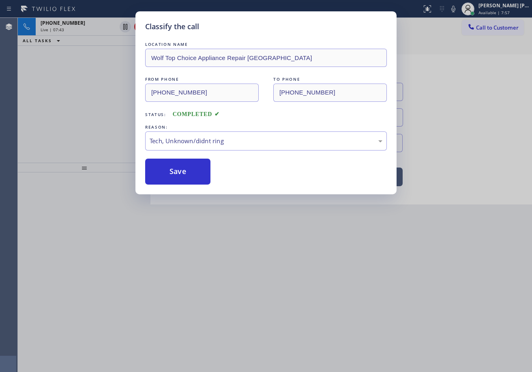
click at [174, 180] on button "Save" at bounding box center [177, 171] width 65 height 26
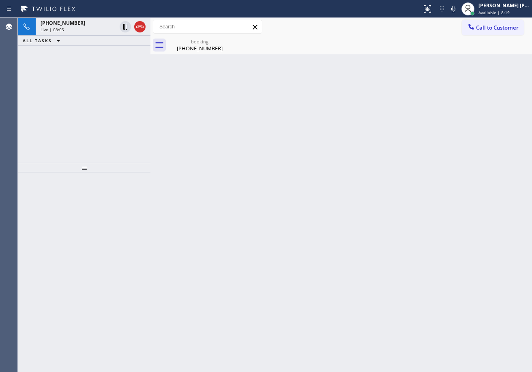
drag, startPoint x: 88, startPoint y: 25, endPoint x: 87, endPoint y: 51, distance: 26.0
click at [88, 25] on div "+16237765648" at bounding box center [79, 22] width 76 height 7
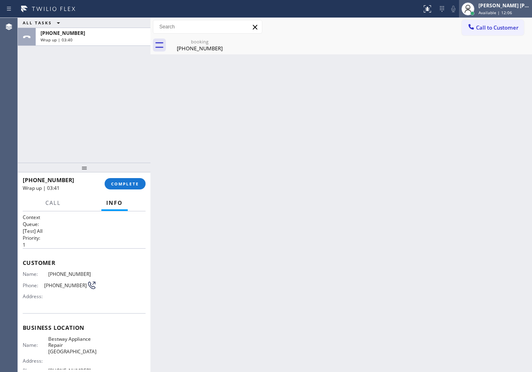
click at [490, 12] on span "Available | 12:06" at bounding box center [495, 13] width 34 height 6
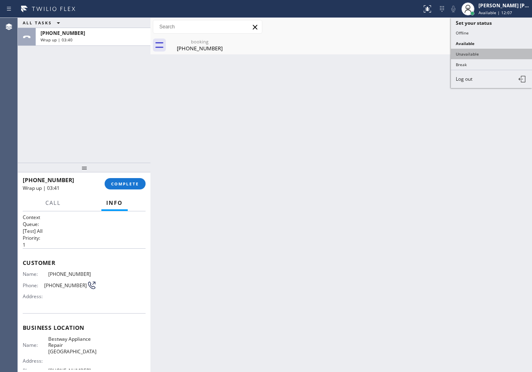
click at [477, 52] on button "Unavailable" at bounding box center [491, 54] width 81 height 11
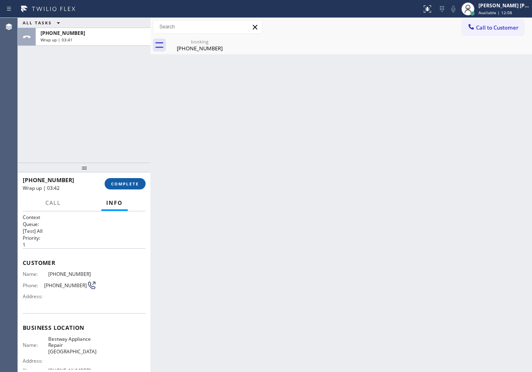
click at [116, 182] on span "COMPLETE" at bounding box center [125, 184] width 28 height 6
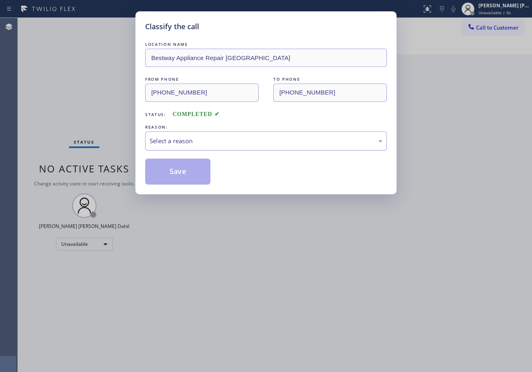
drag, startPoint x: 190, startPoint y: 147, endPoint x: 195, endPoint y: 149, distance: 5.5
click at [190, 147] on div "Select a reason" at bounding box center [266, 140] width 242 height 19
click at [185, 184] on button "Save" at bounding box center [177, 171] width 65 height 26
click at [188, 173] on button "Save" at bounding box center [177, 171] width 65 height 26
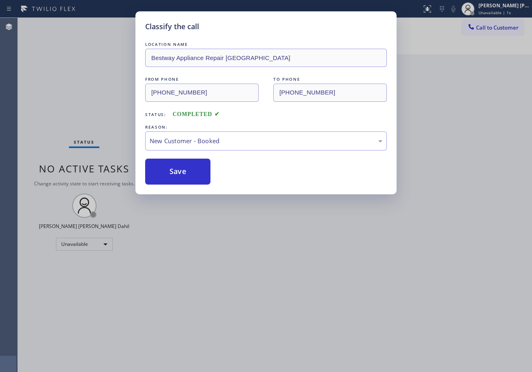
click at [188, 173] on button "Save" at bounding box center [177, 171] width 65 height 26
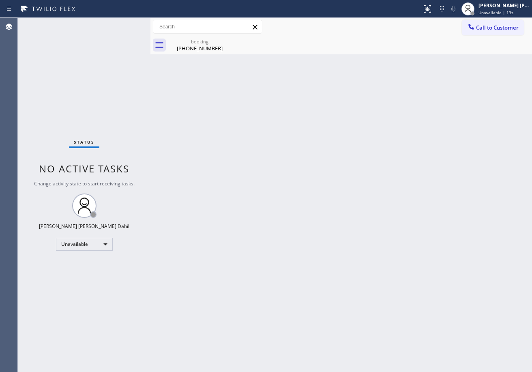
drag, startPoint x: 197, startPoint y: 47, endPoint x: 177, endPoint y: 19, distance: 34.0
click at [197, 47] on div "(623) 776-5648" at bounding box center [199, 48] width 61 height 7
click at [293, 160] on div "Back to Dashboard Change Sender ID Customers Technicians Select a contact Outbo…" at bounding box center [340, 195] width 381 height 354
click at [354, 197] on div "Back to Dashboard Change Sender ID Customers Technicians Select a contact Outbo…" at bounding box center [340, 195] width 381 height 354
click at [496, 14] on span "Unavailable | 2:40" at bounding box center [496, 13] width 36 height 6
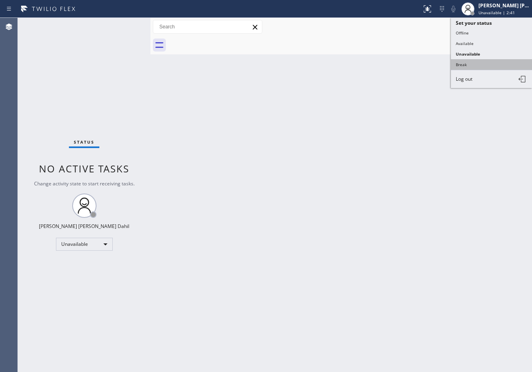
click at [481, 61] on button "Break" at bounding box center [491, 64] width 81 height 11
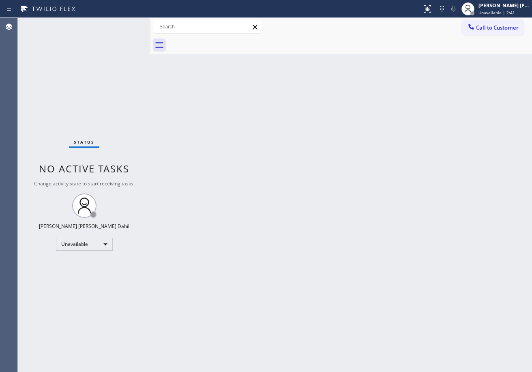
drag, startPoint x: 459, startPoint y: 88, endPoint x: 449, endPoint y: 89, distance: 9.8
click at [456, 89] on div "Back to Dashboard Change Sender ID Customers Technicians Select a contact Outbo…" at bounding box center [340, 195] width 381 height 354
